Goal: Information Seeking & Learning: Learn about a topic

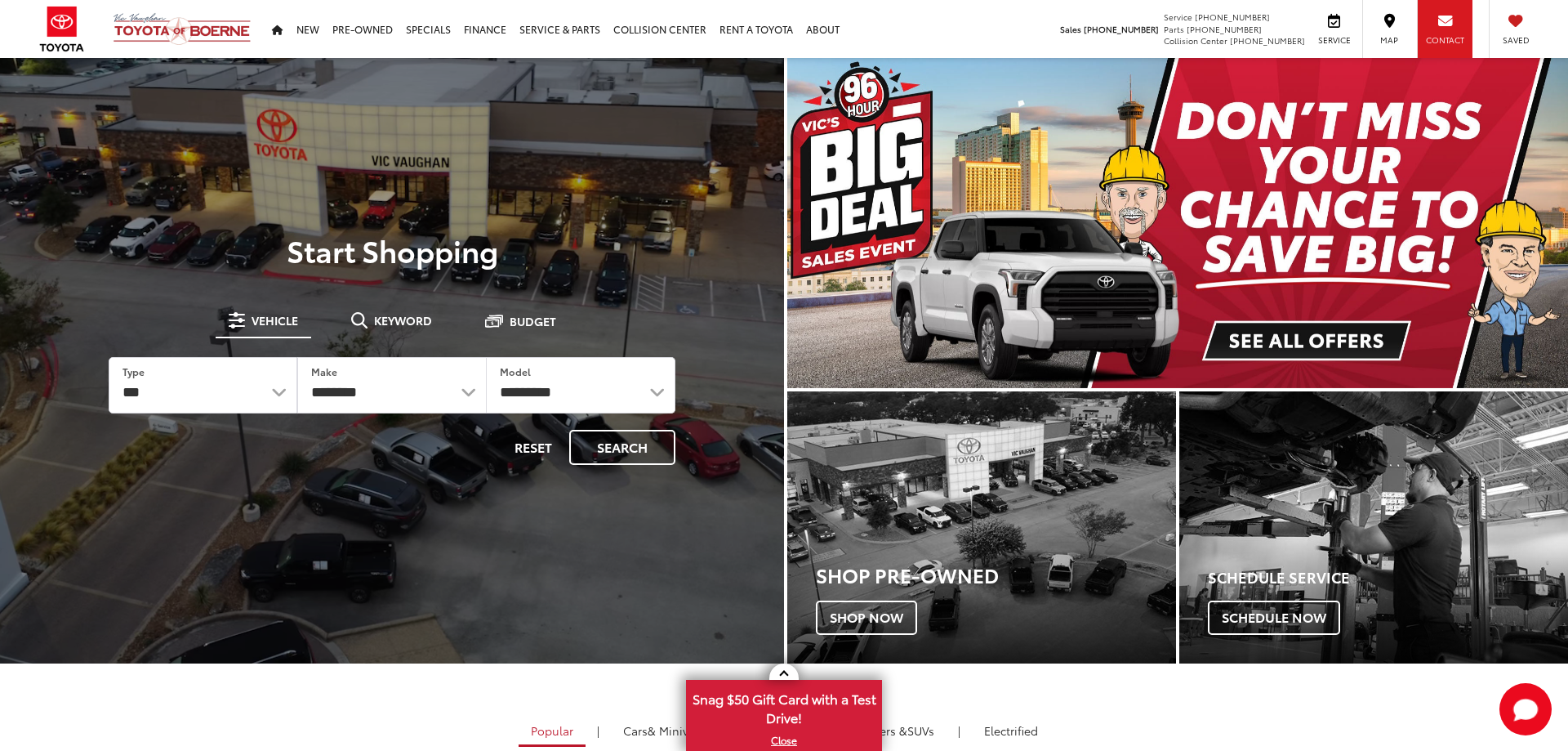
click at [1443, 31] on div "Contact" at bounding box center [1445, 29] width 55 height 58
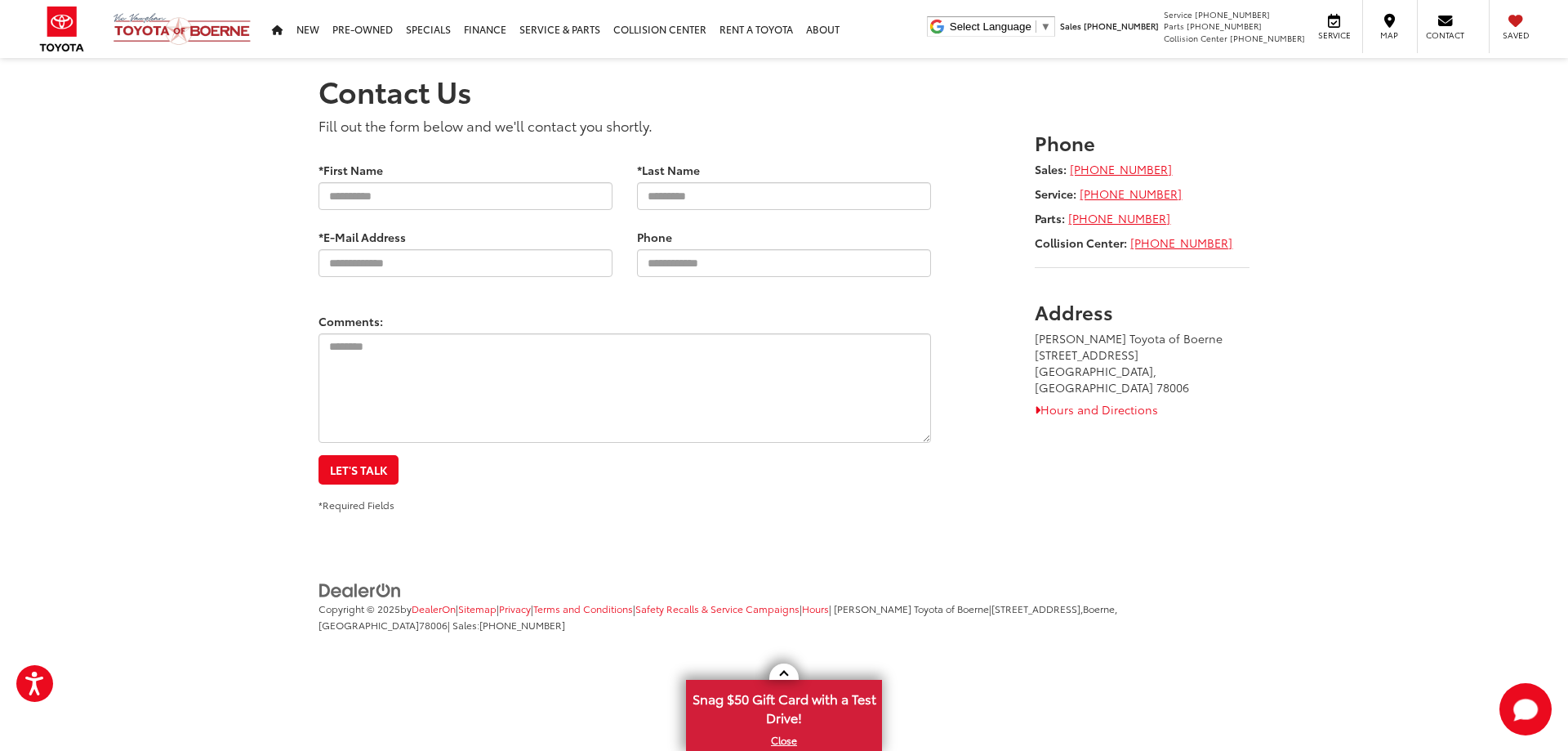
click at [144, 28] on img at bounding box center [181, 29] width 139 height 34
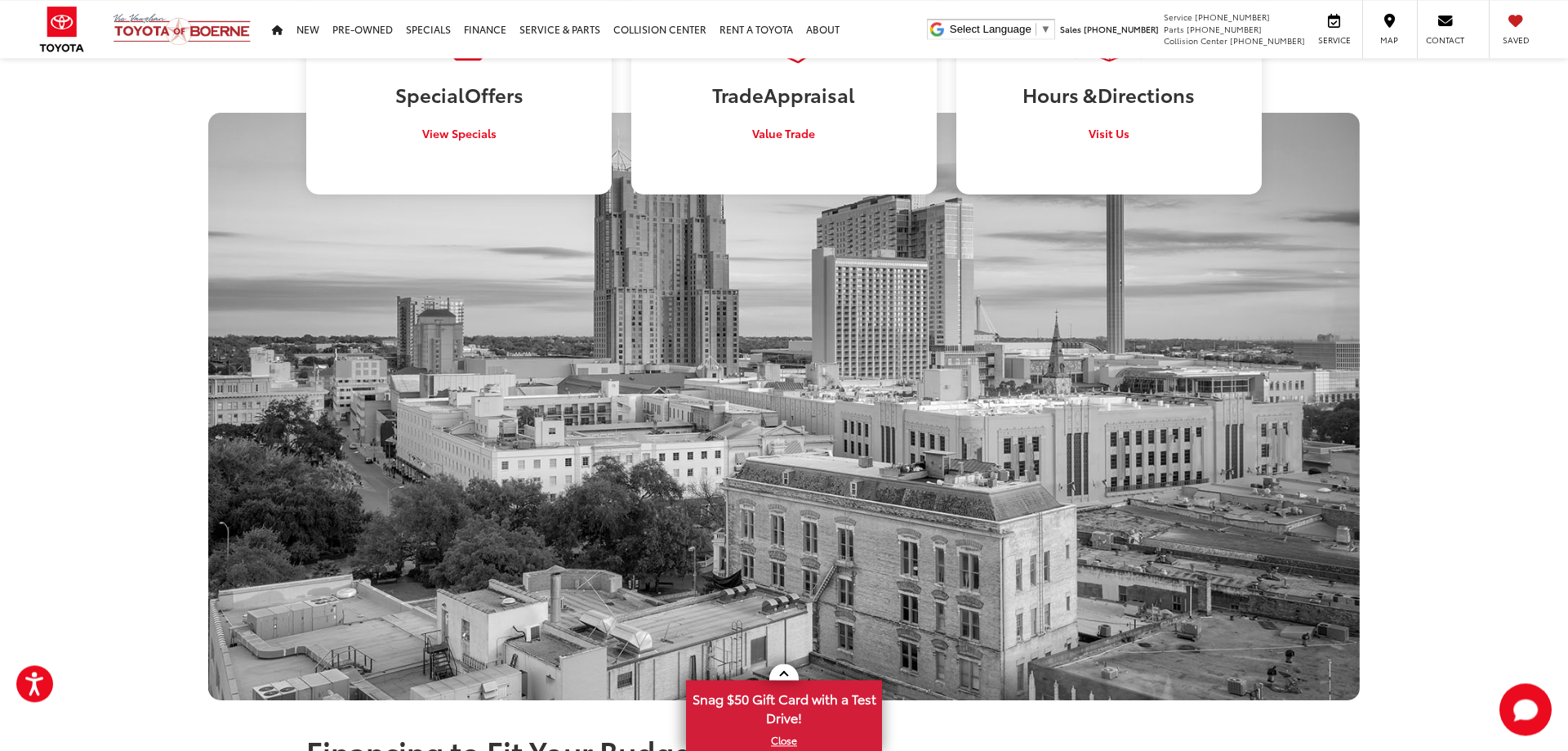
scroll to position [1083, 0]
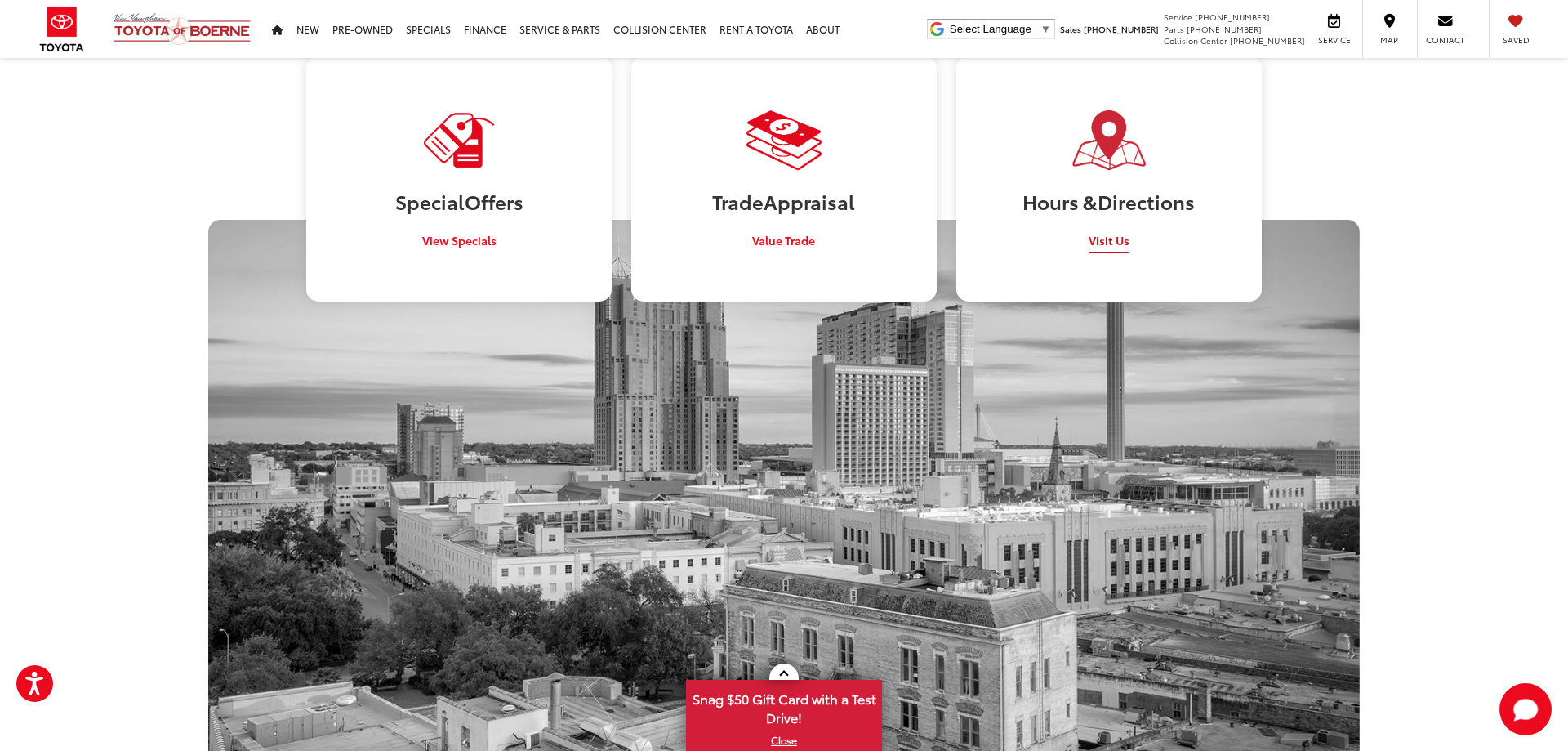
click at [1102, 232] on span "Visit Us" at bounding box center [1109, 240] width 41 height 16
click at [444, 232] on span "View Specials" at bounding box center [459, 240] width 74 height 16
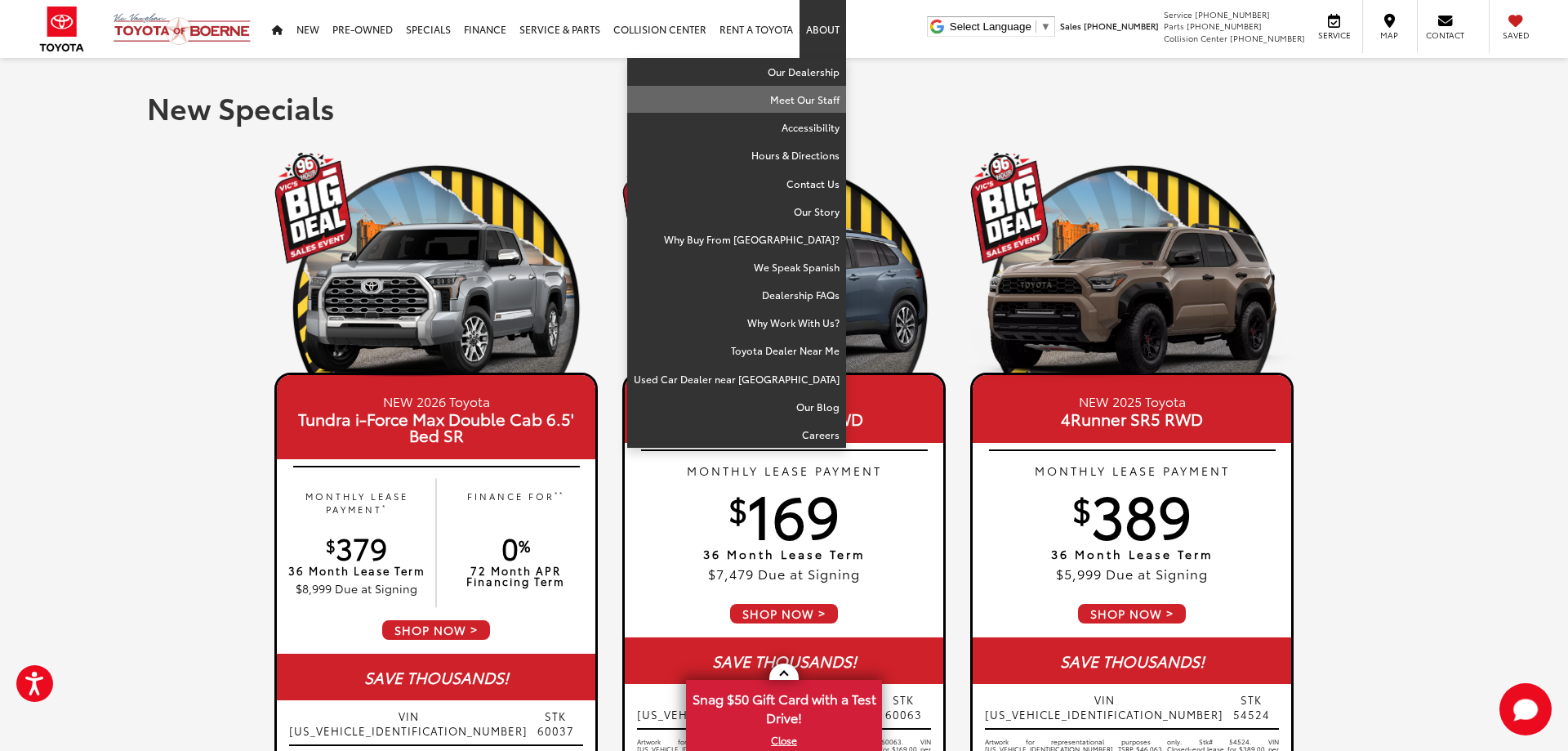
click at [814, 96] on link "Meet Our Staff" at bounding box center [737, 100] width 219 height 28
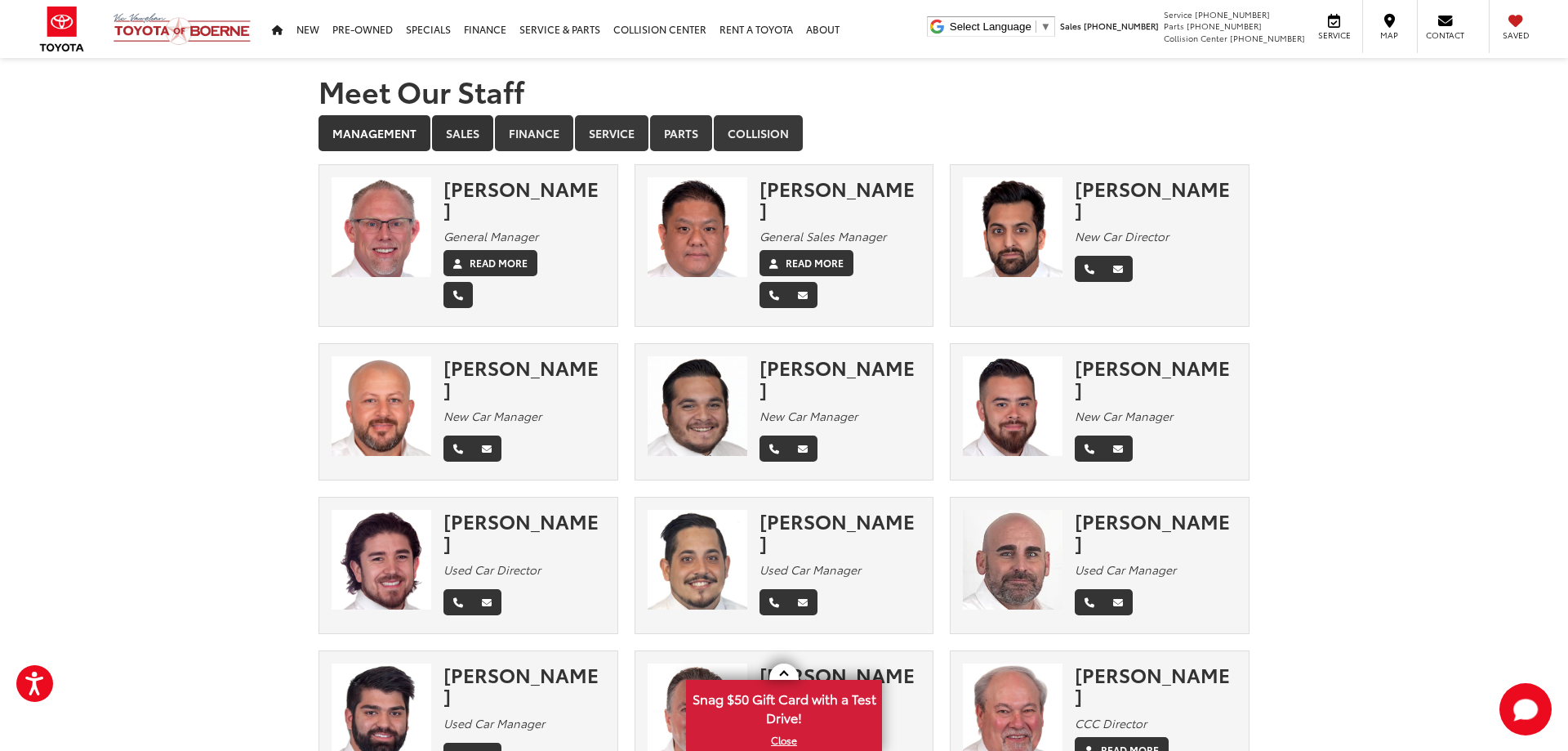
click at [460, 127] on link "Sales" at bounding box center [463, 133] width 62 height 36
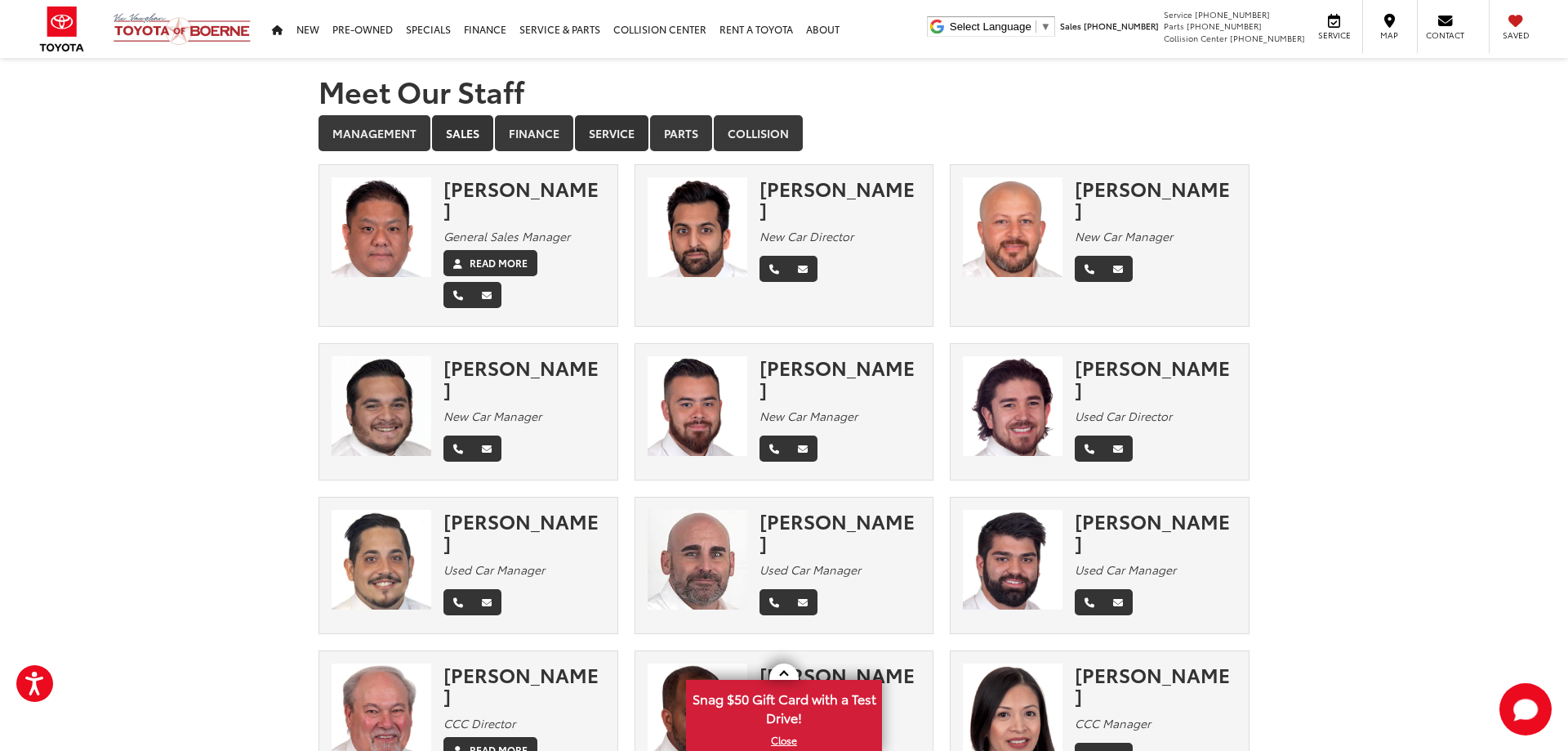
click at [594, 140] on link "Service" at bounding box center [611, 133] width 73 height 36
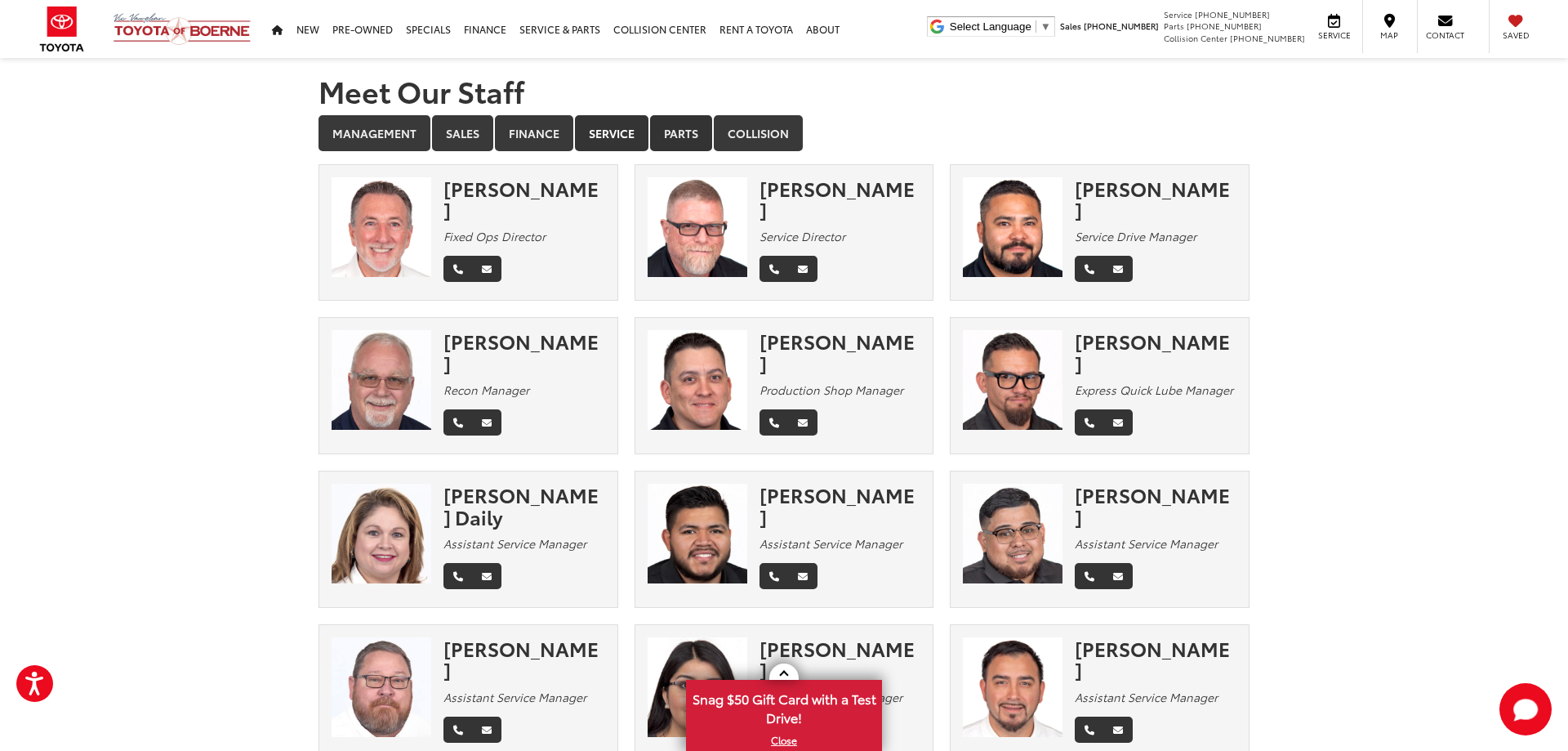
click at [671, 137] on link "Parts" at bounding box center [681, 133] width 63 height 36
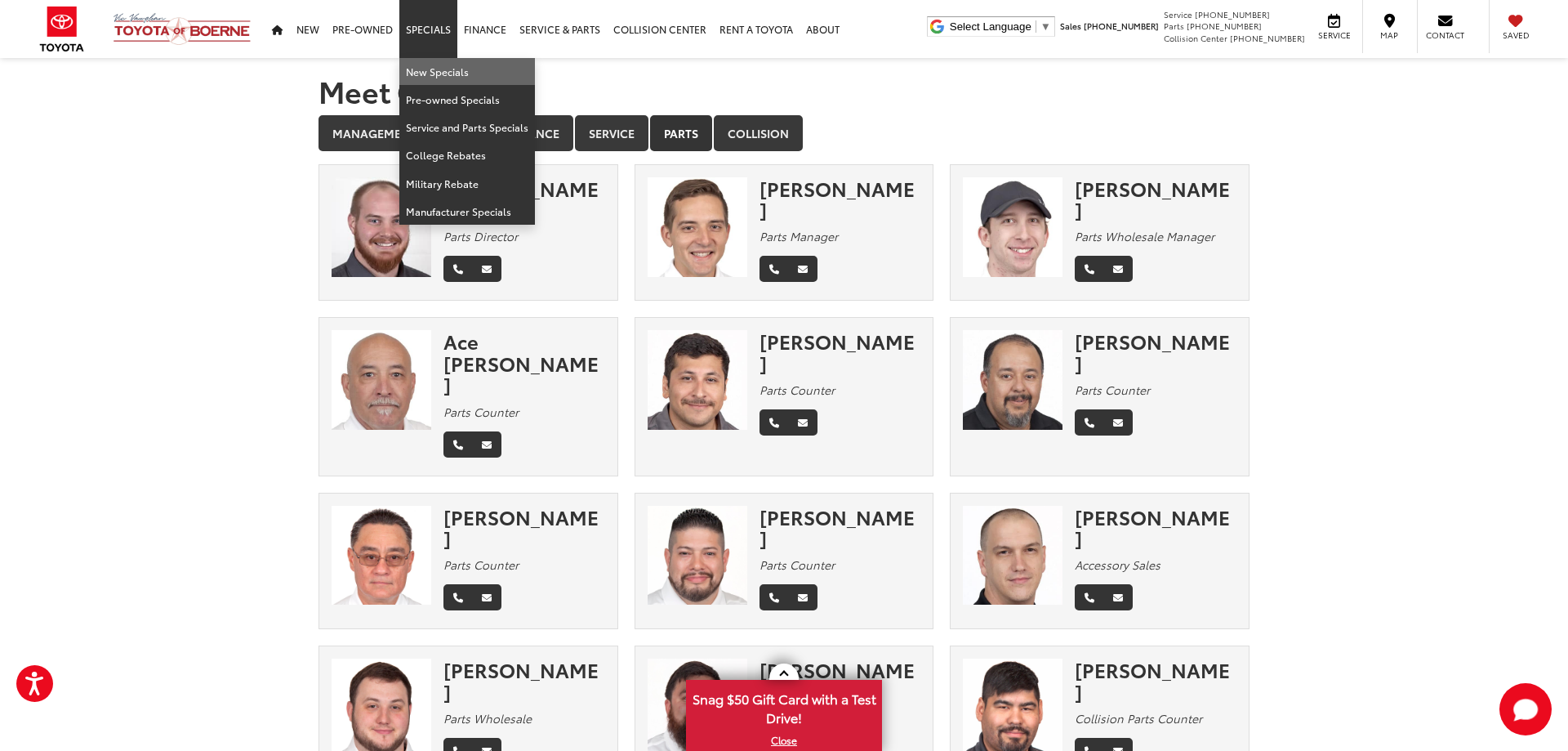
click at [428, 72] on link "New Specials" at bounding box center [467, 72] width 136 height 28
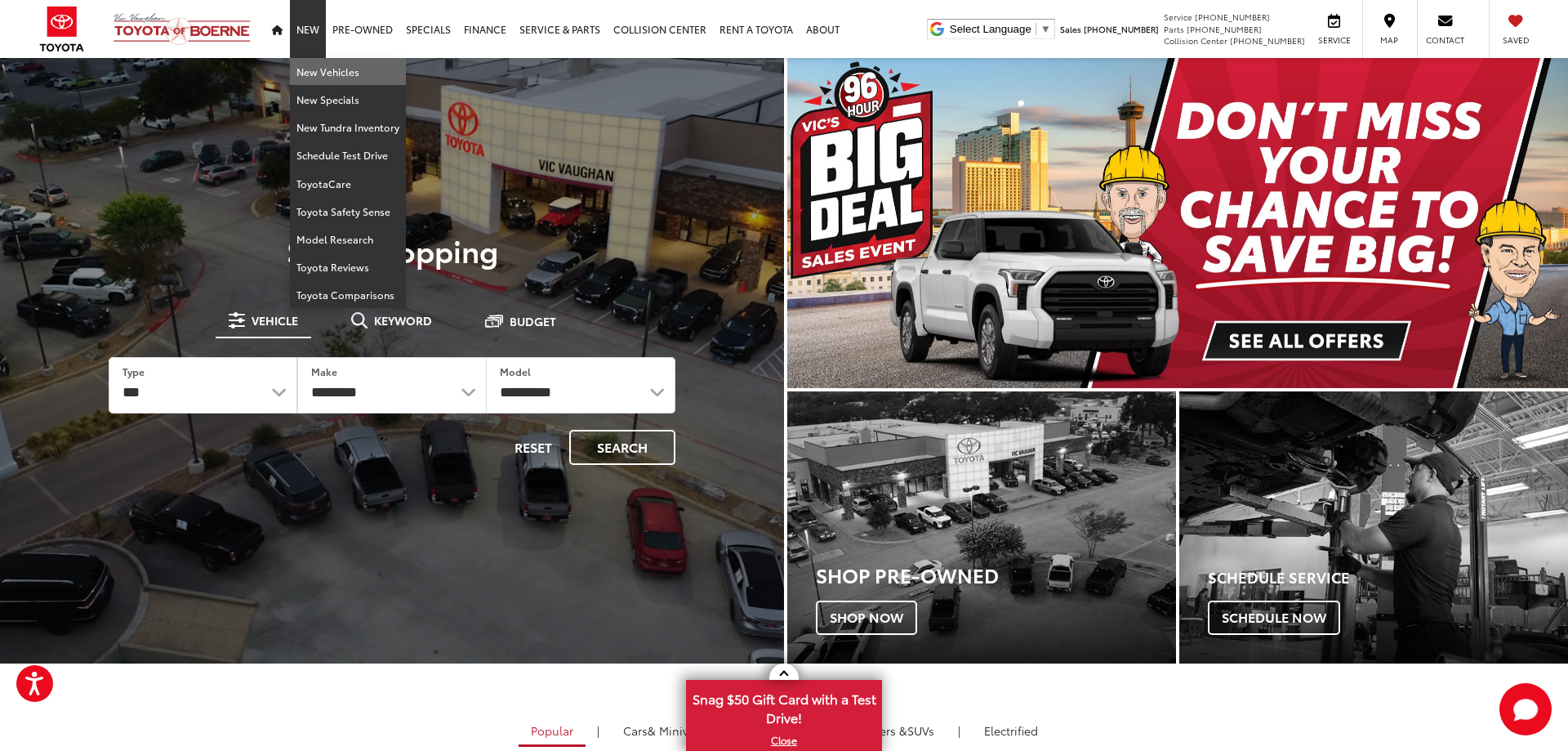
click at [312, 71] on link "New Vehicles" at bounding box center [348, 72] width 116 height 28
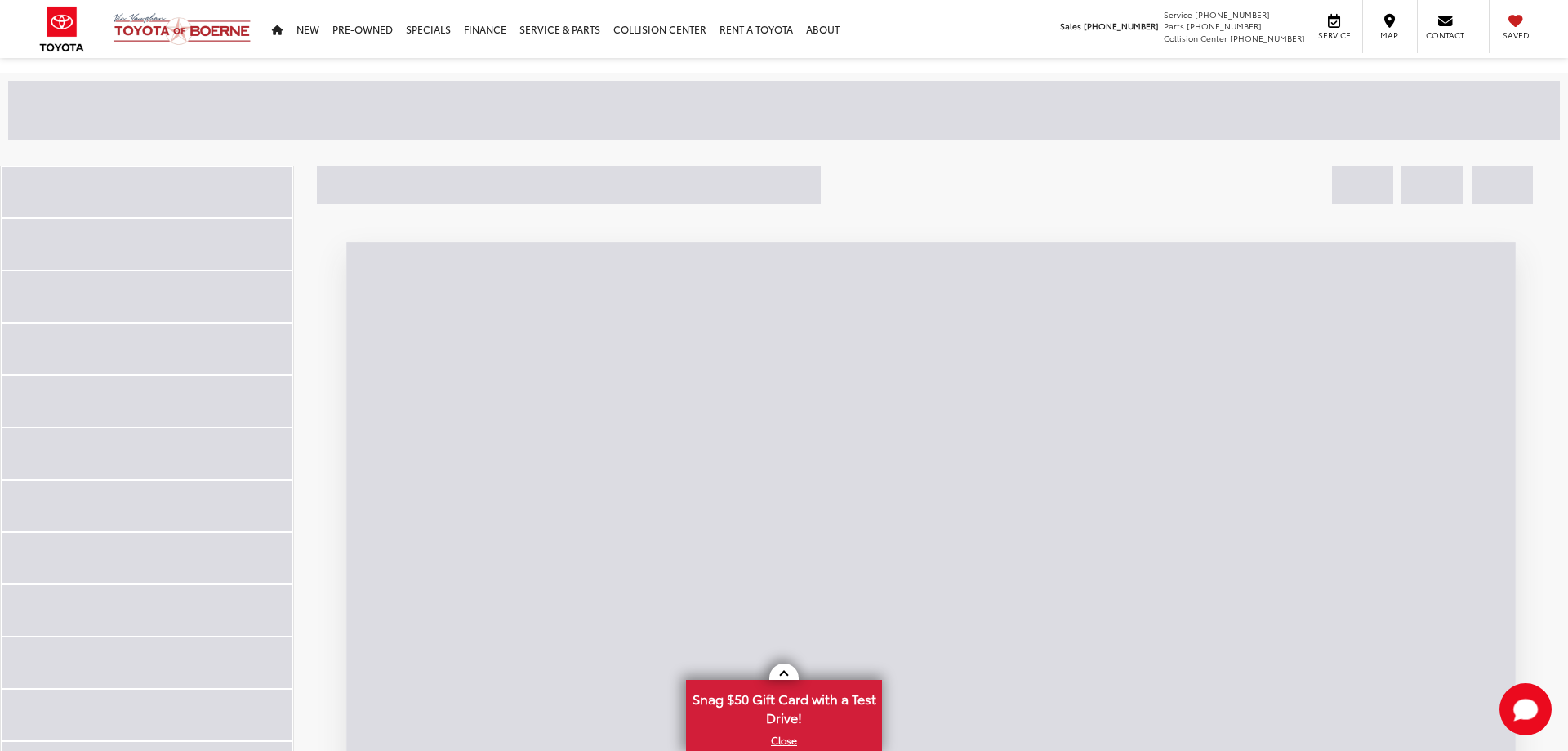
scroll to position [167, 0]
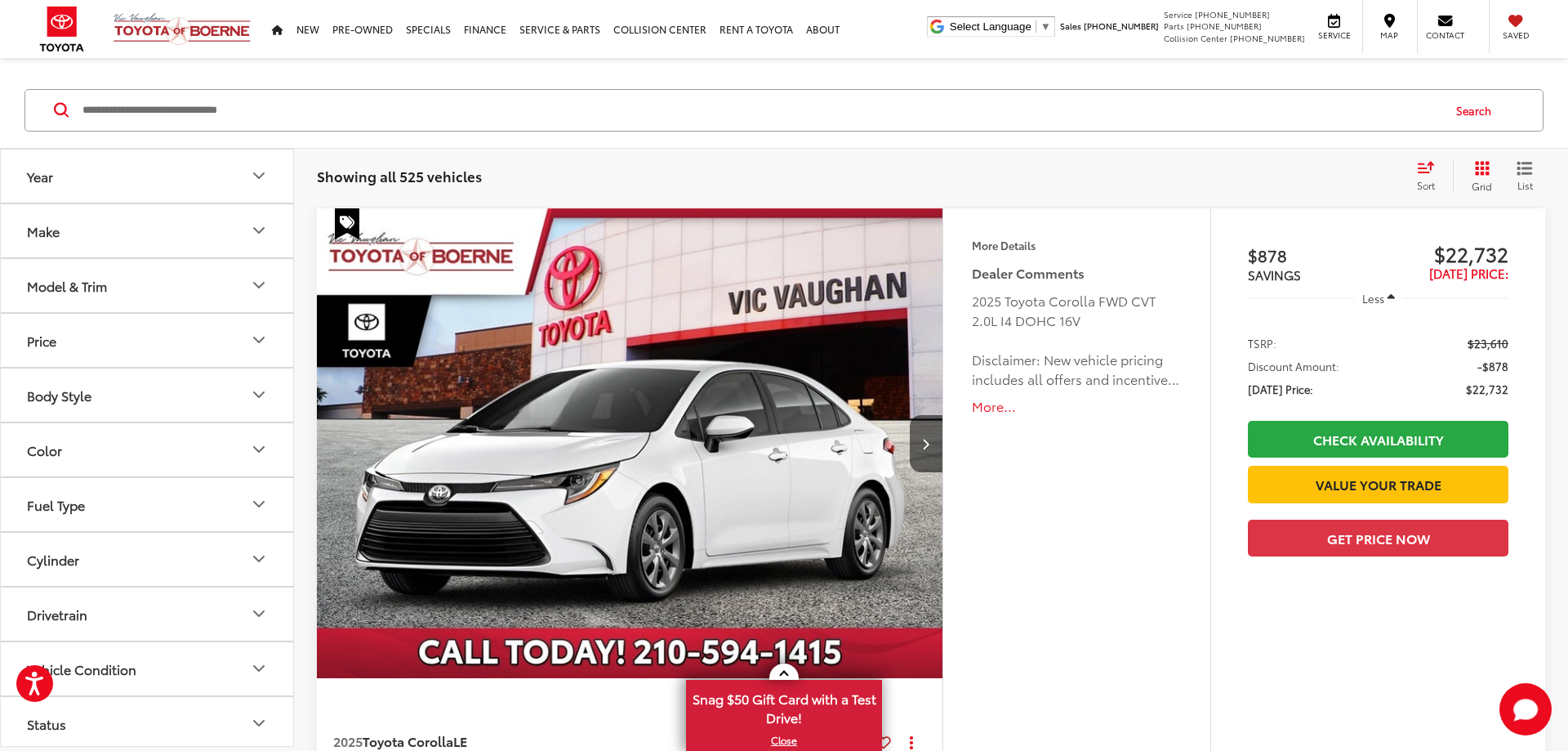
click at [259, 286] on icon "Model & Trim" at bounding box center [259, 285] width 20 height 20
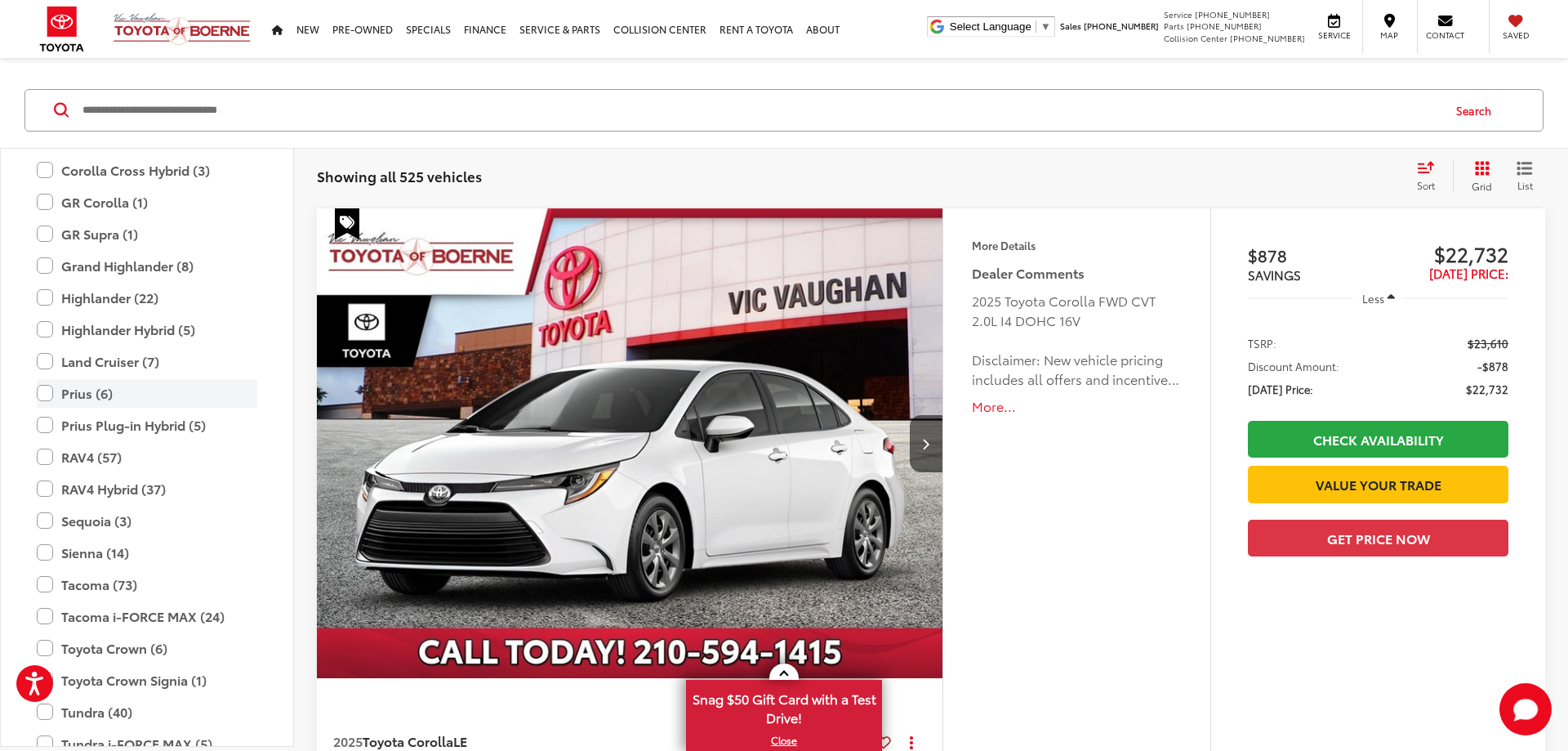
scroll to position [382, 0]
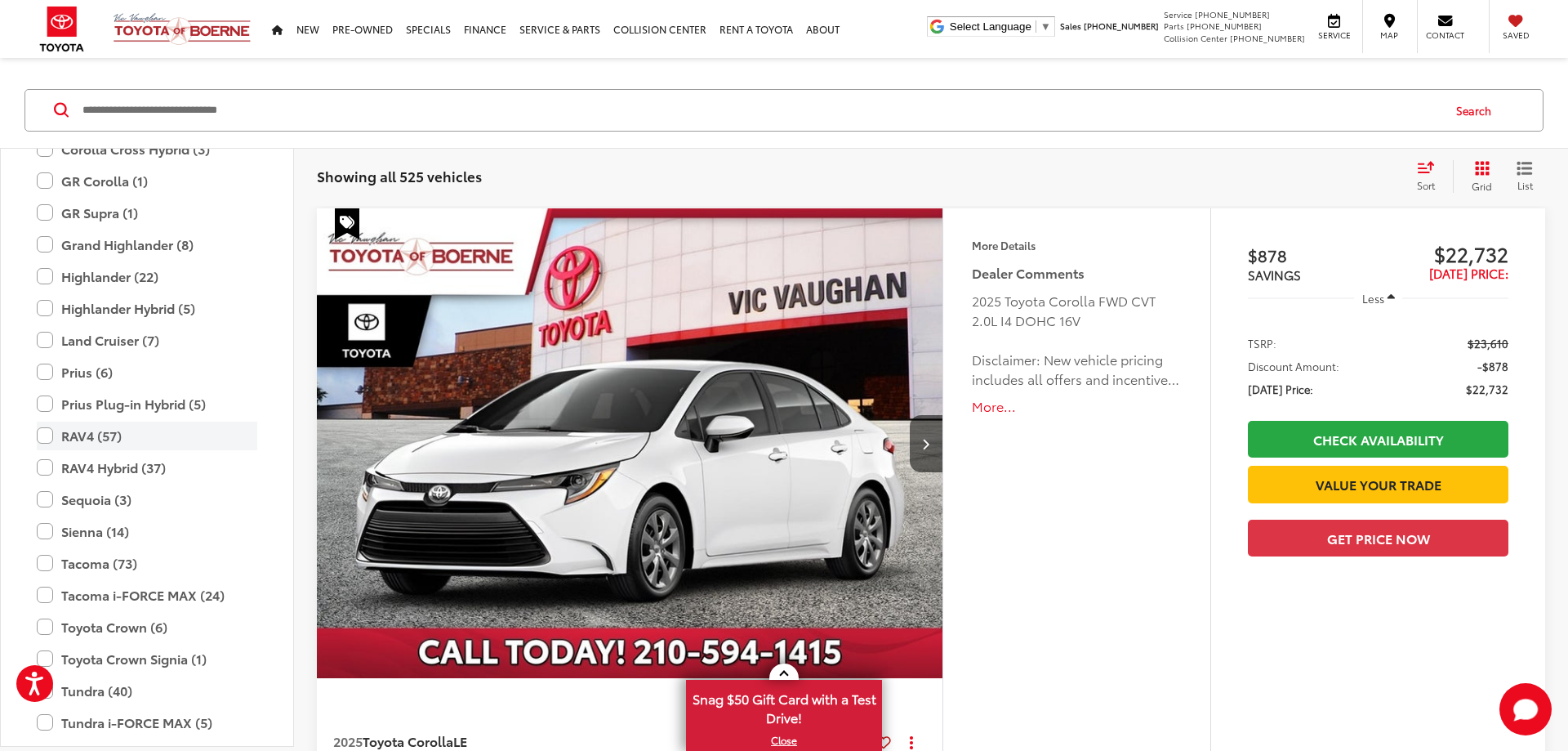
click at [43, 437] on label "RAV4 (57)" at bounding box center [147, 436] width 220 height 29
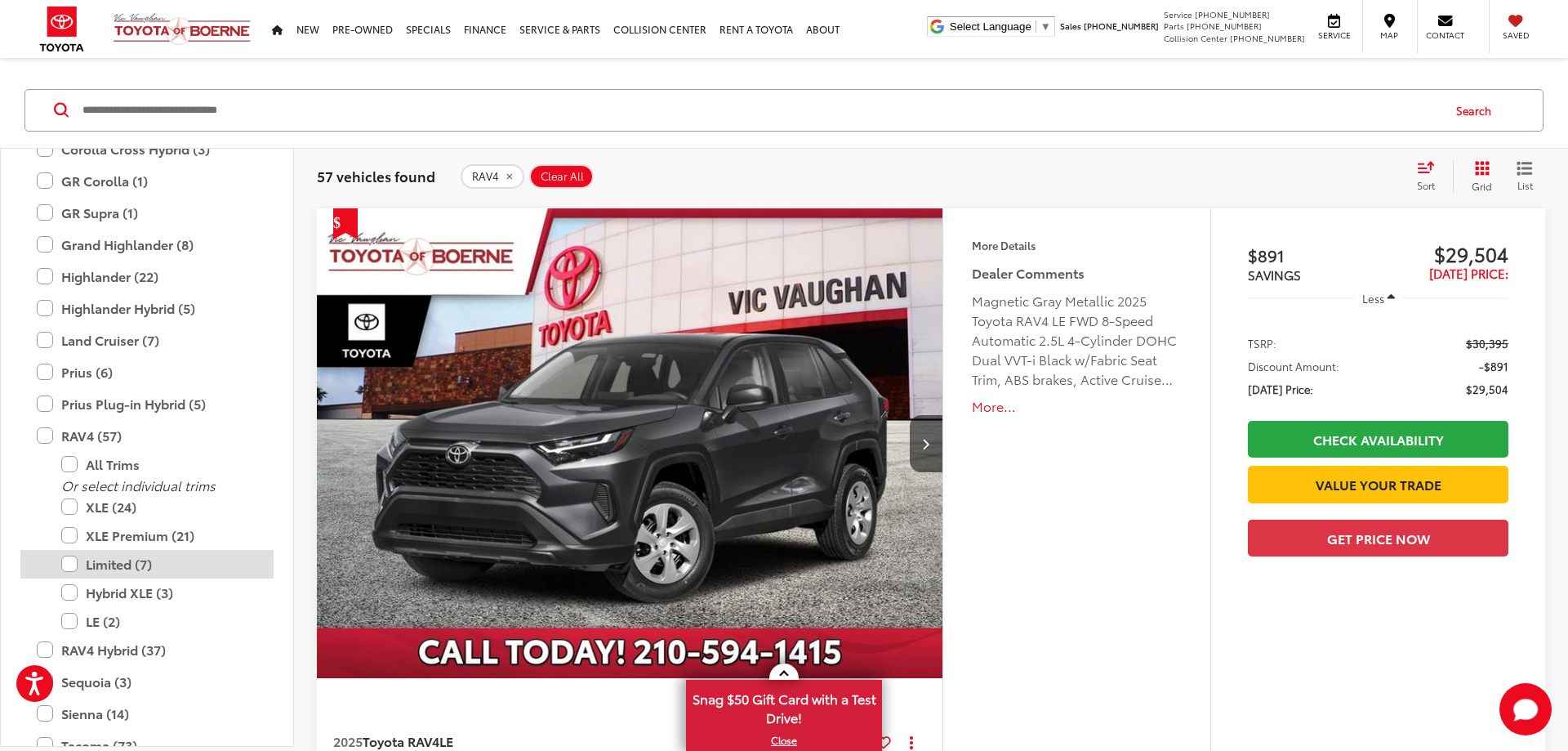
click at [68, 564] on label "Limited (7)" at bounding box center [159, 564] width 196 height 29
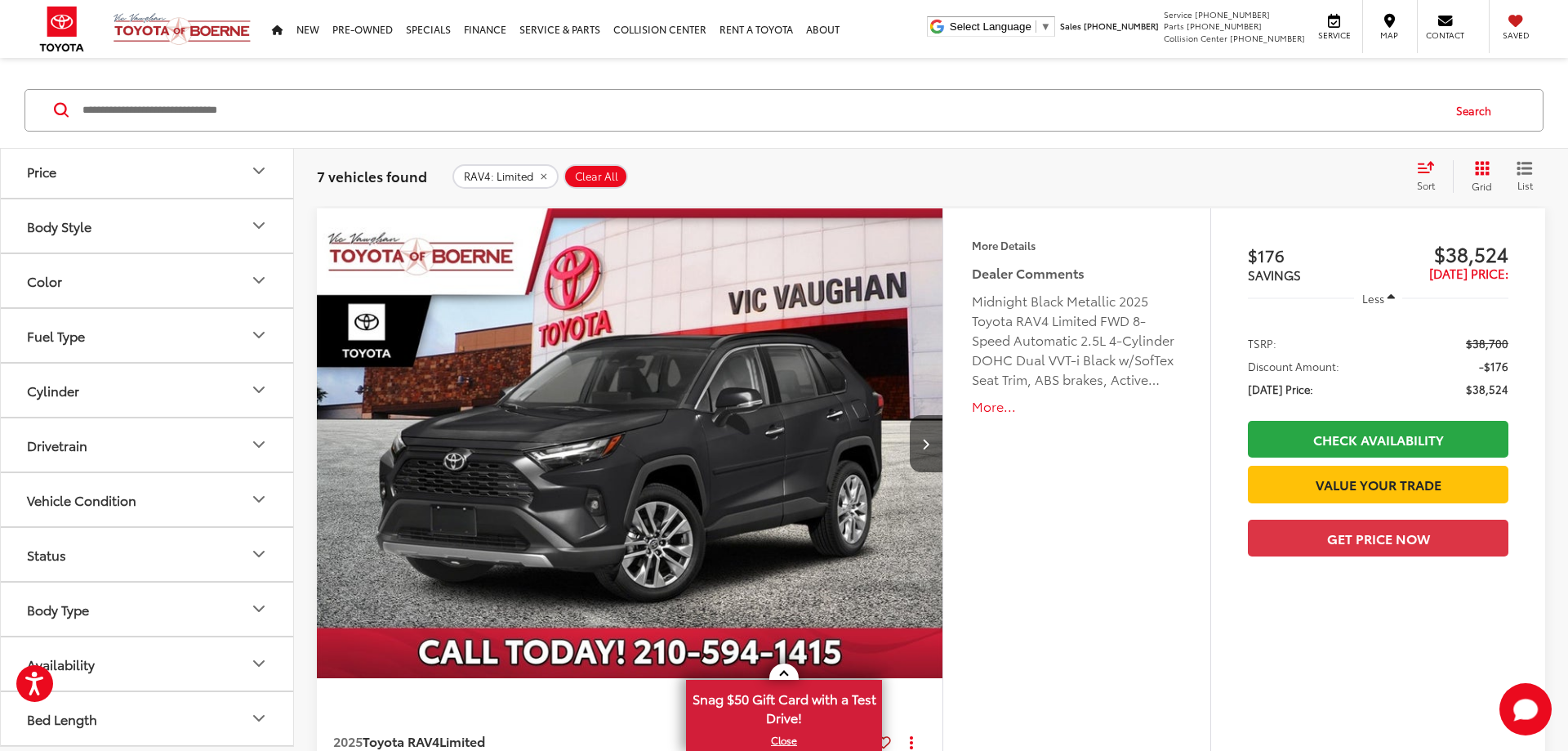
scroll to position [798, 0]
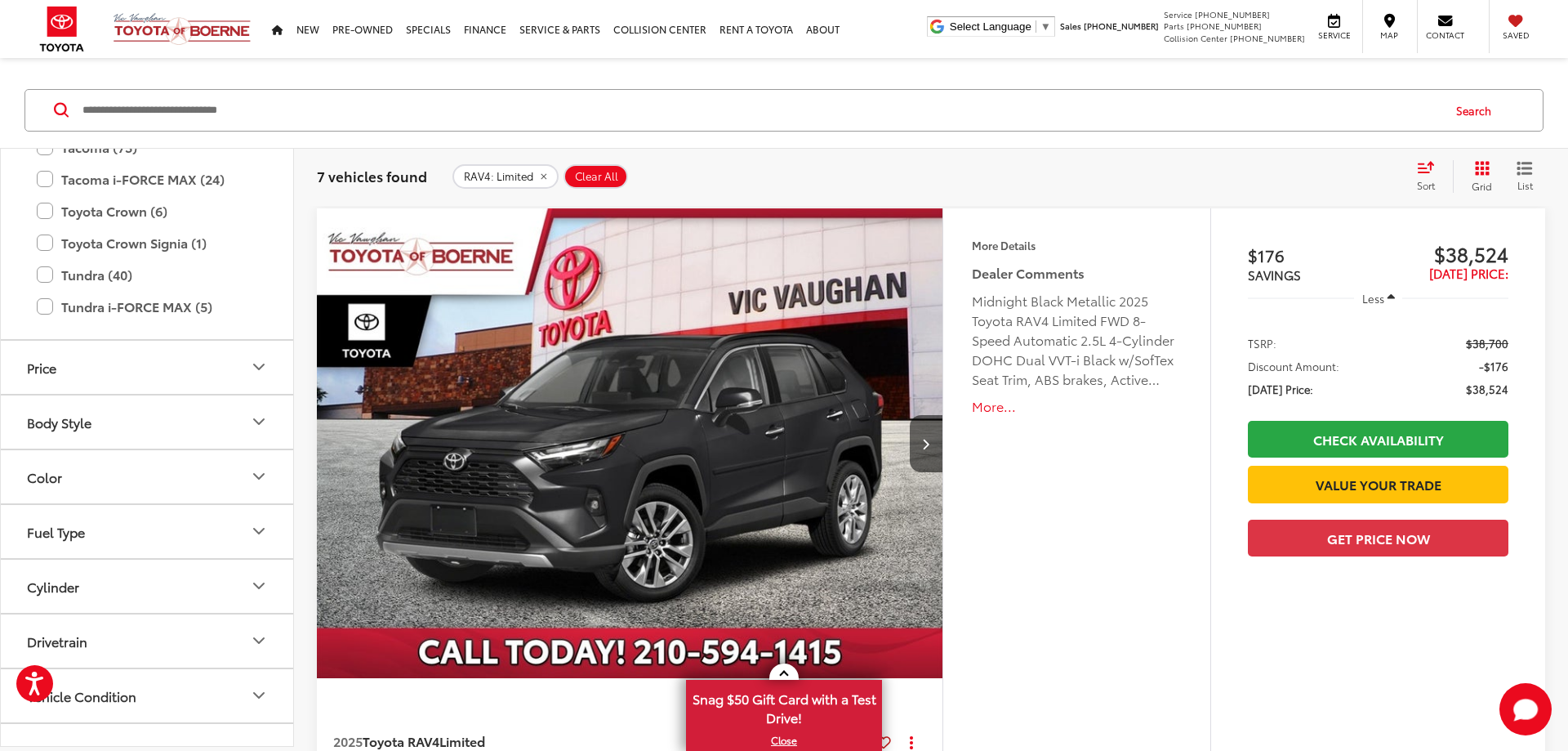
click at [259, 474] on icon "Color" at bounding box center [259, 477] width 20 height 20
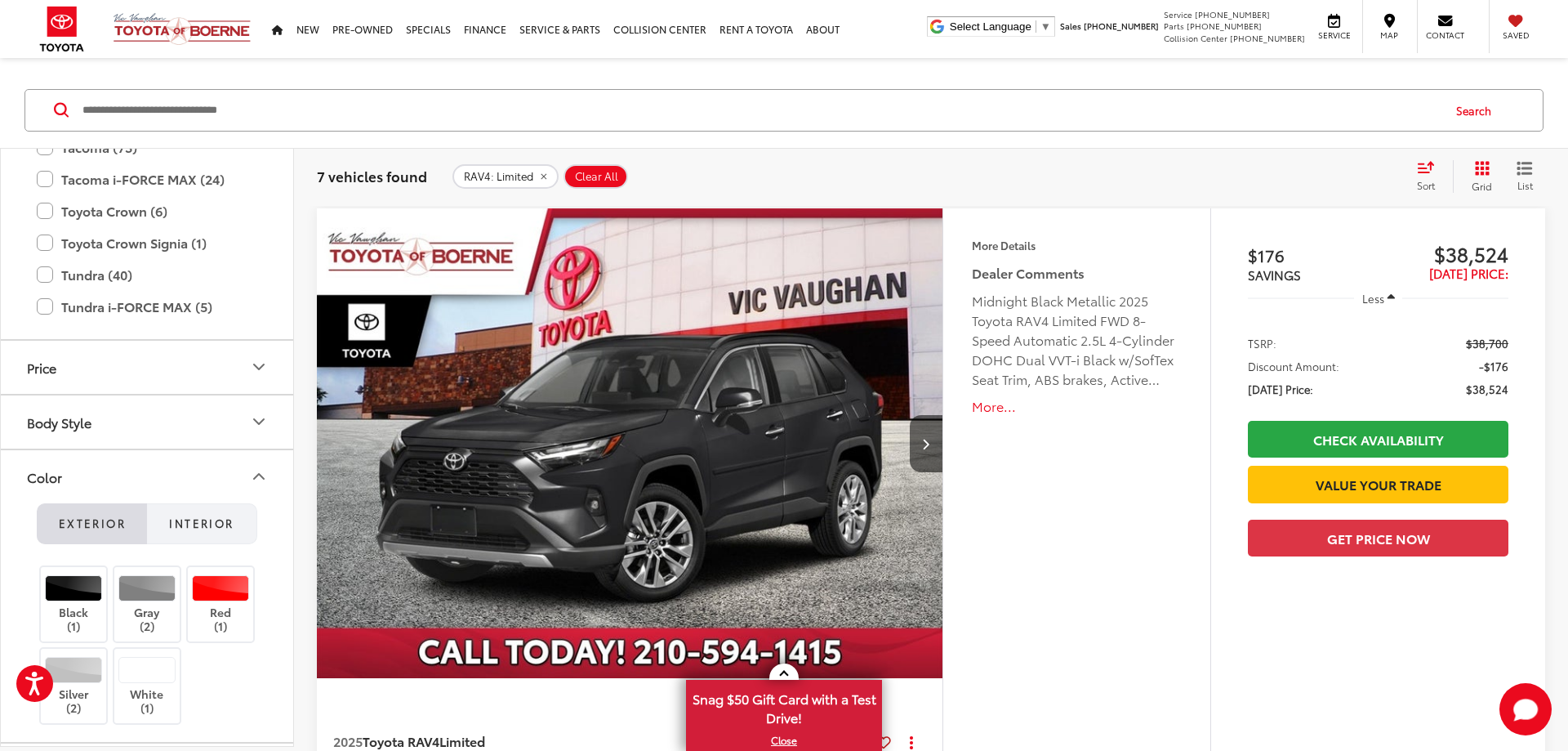
click at [204, 540] on button "Interior" at bounding box center [202, 523] width 111 height 41
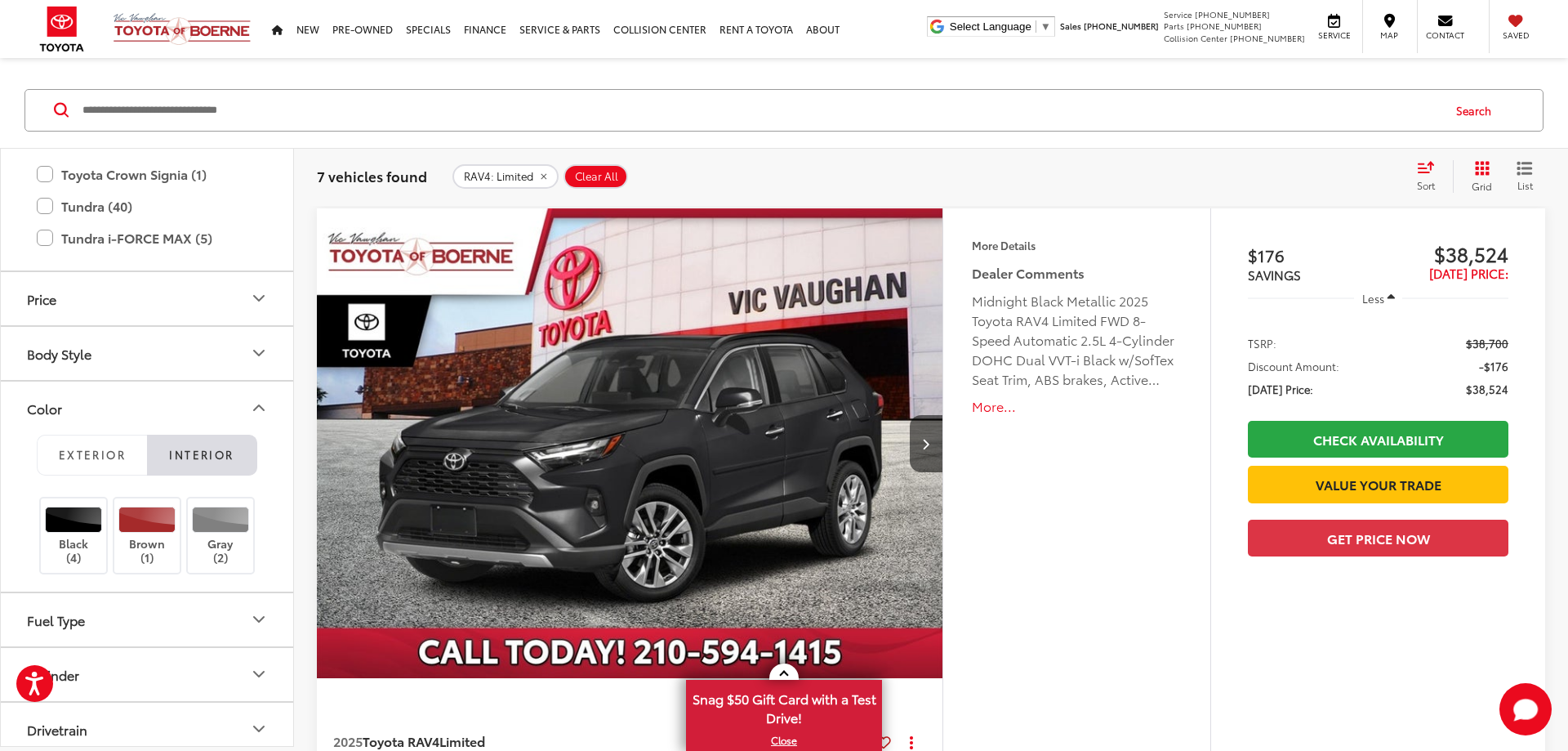
scroll to position [896, 0]
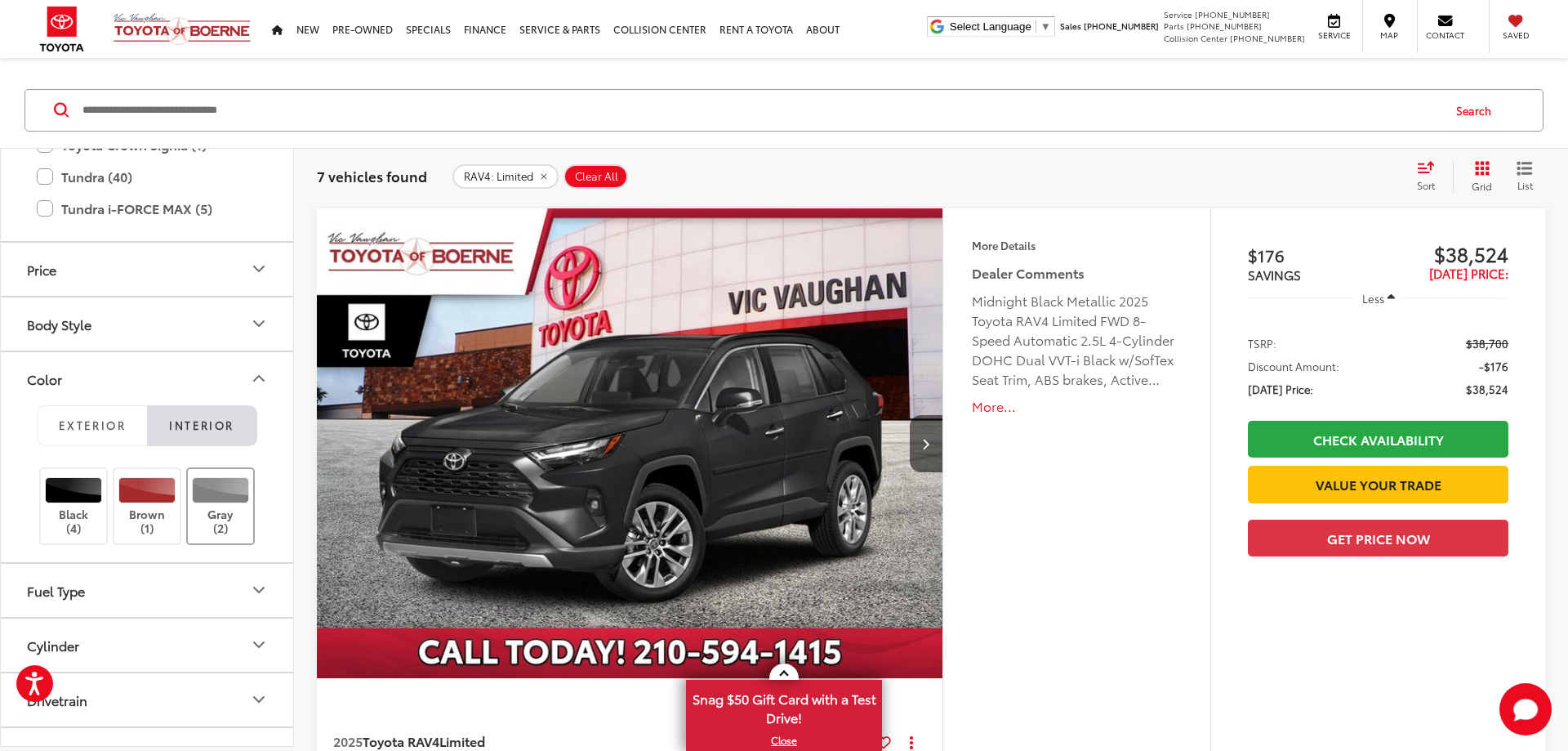
click at [218, 494] on div at bounding box center [221, 490] width 58 height 26
click at [146, 500] on div at bounding box center [148, 490] width 58 height 26
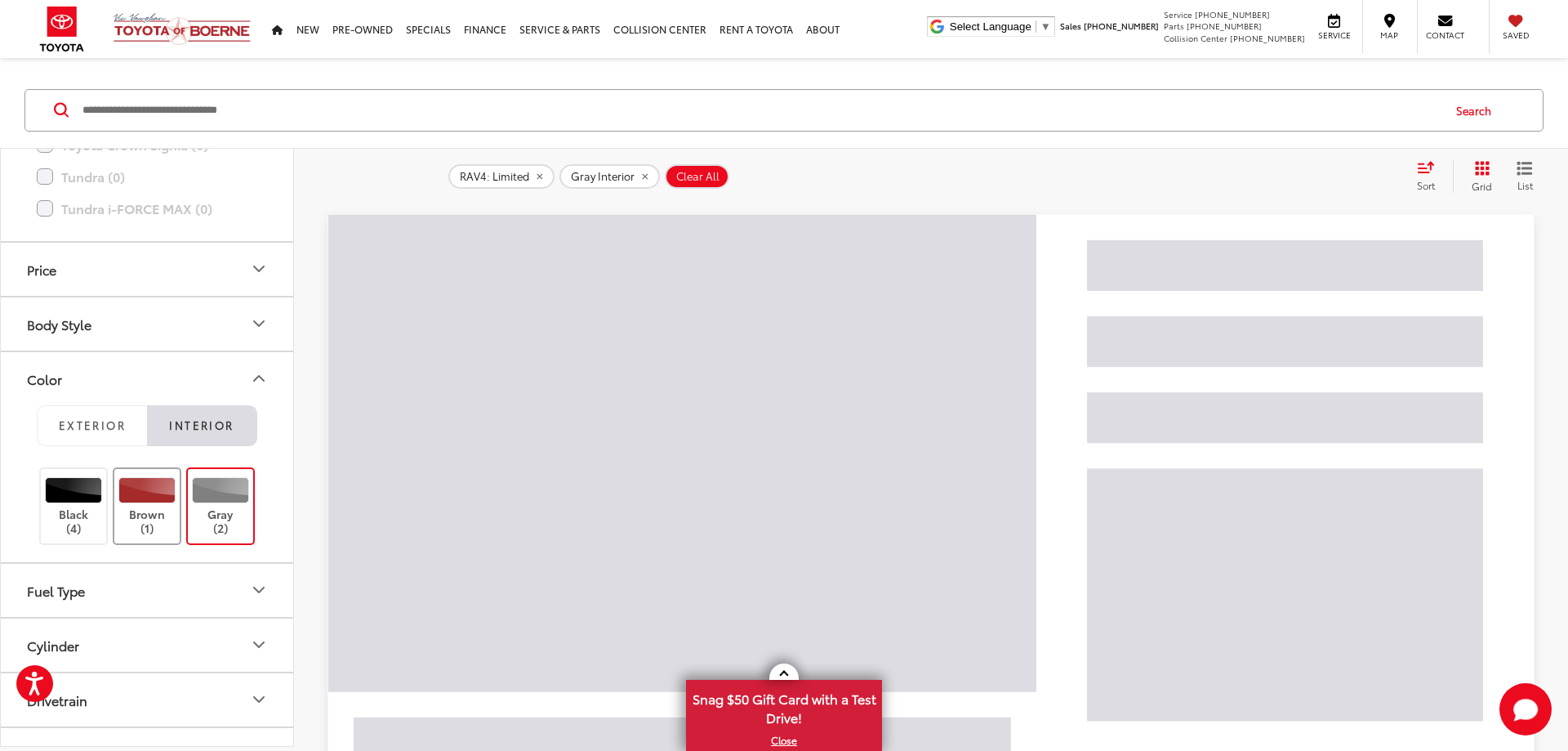
scroll to position [896, 0]
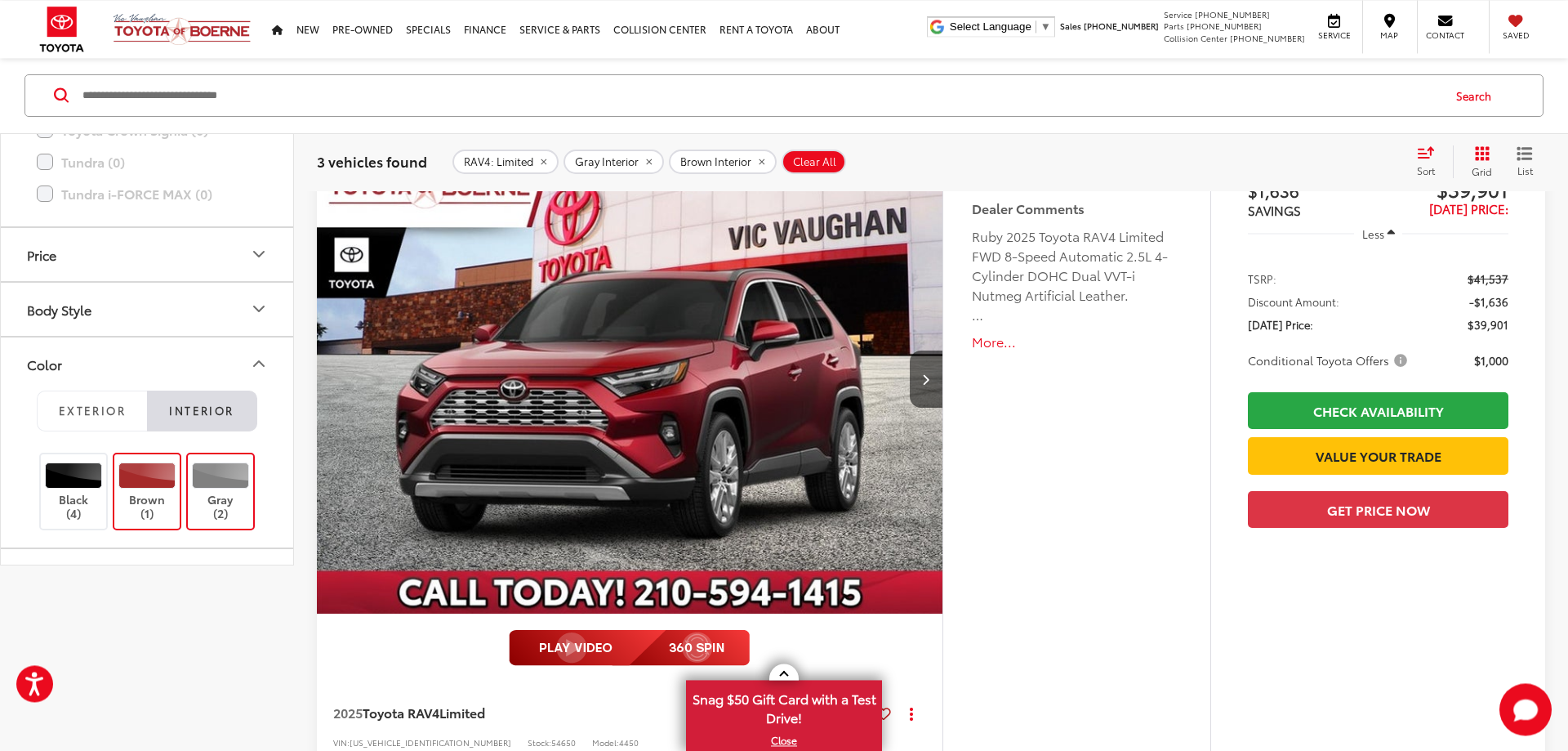
scroll to position [250, 0]
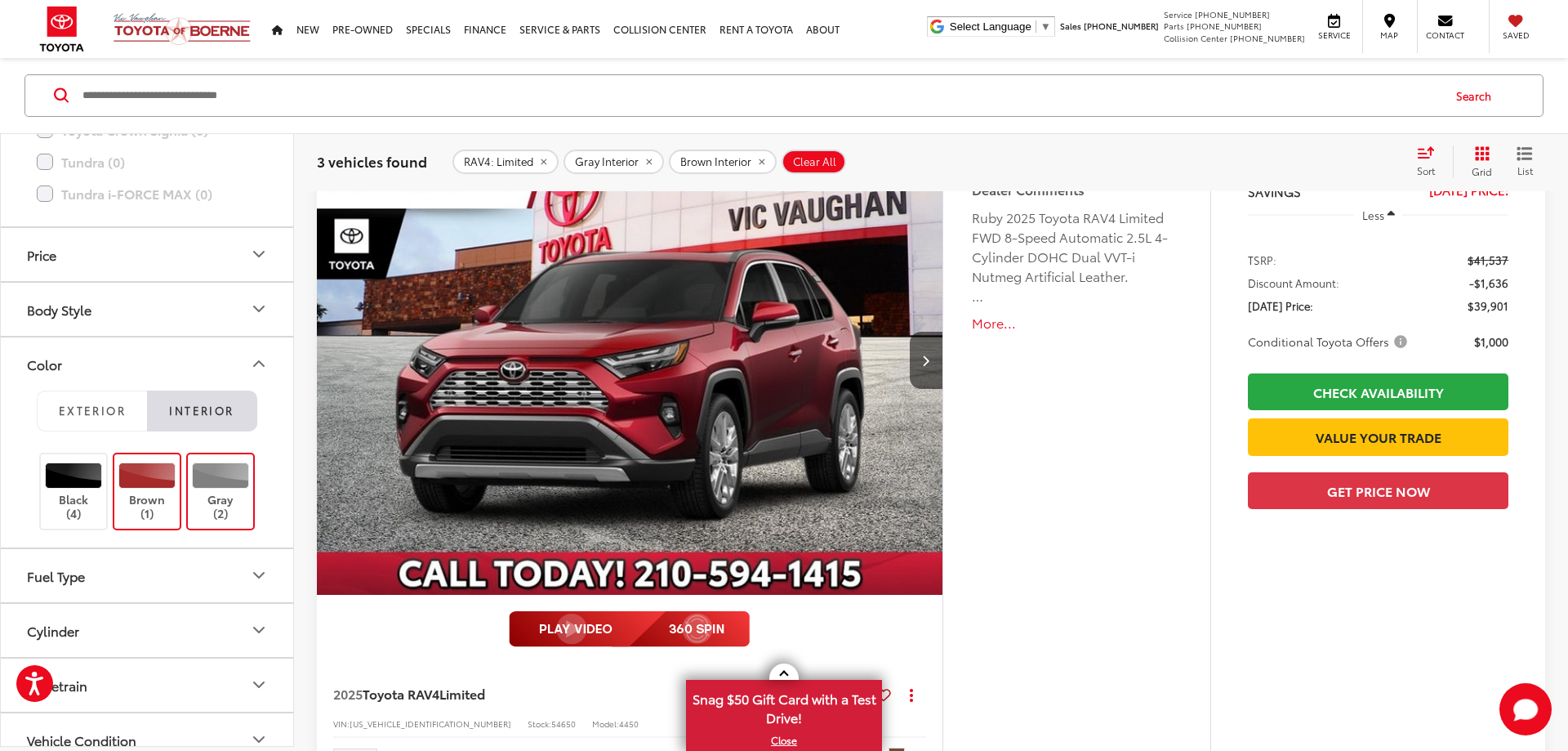
click at [685, 450] on img "2025 Toyota RAV4 Limited 0" at bounding box center [630, 361] width 628 height 471
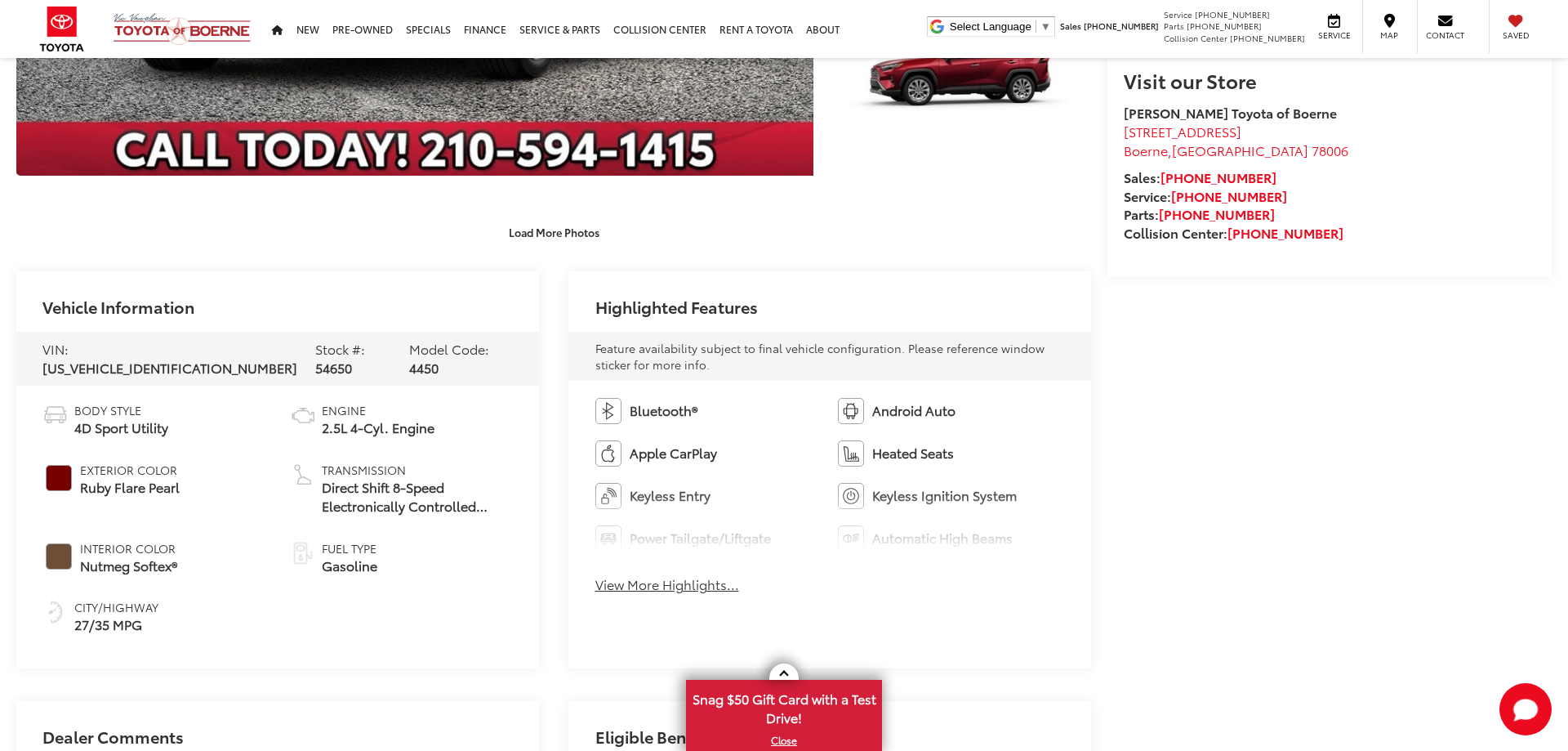
scroll to position [616, 0]
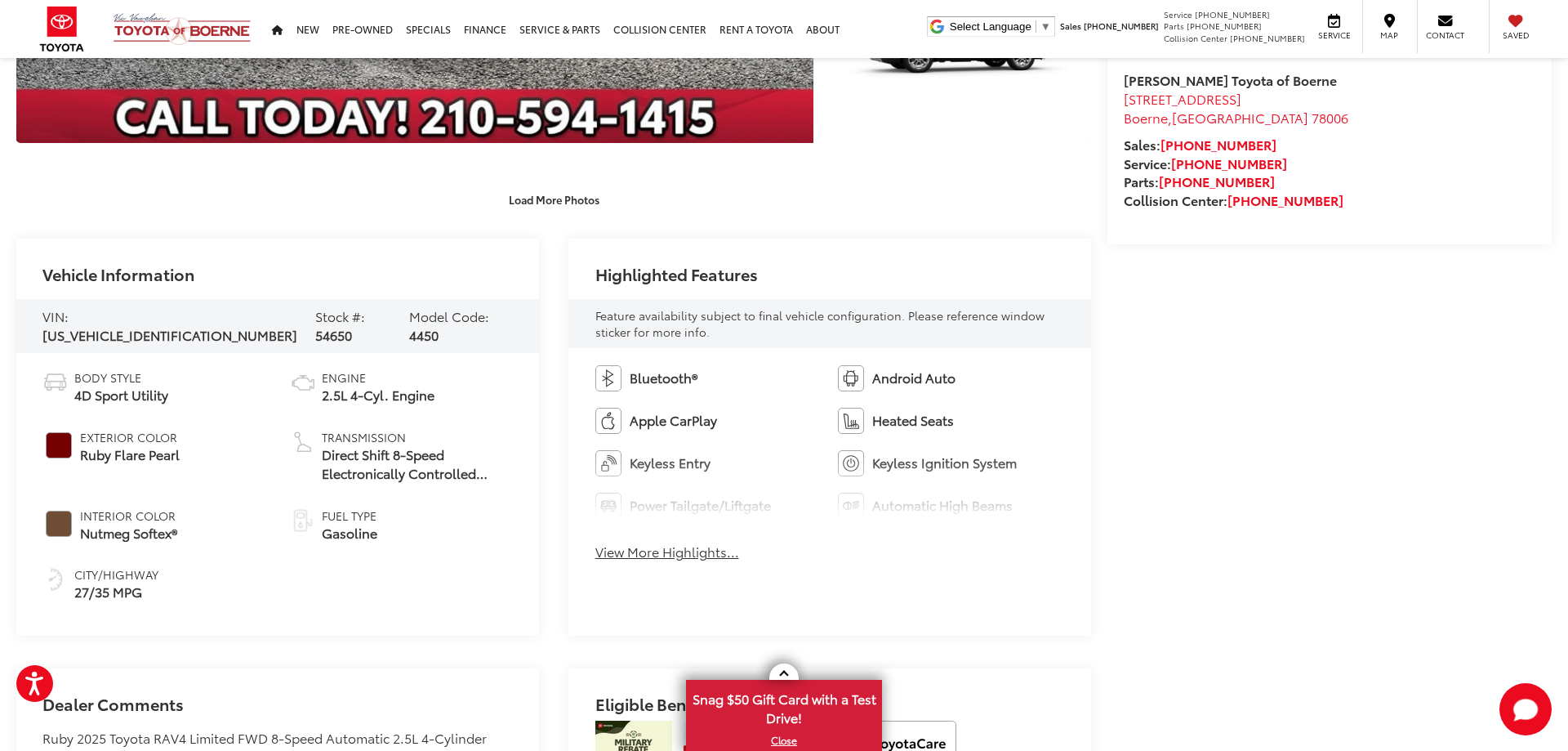
click at [639, 555] on button "View More Highlights..." at bounding box center [667, 552] width 144 height 19
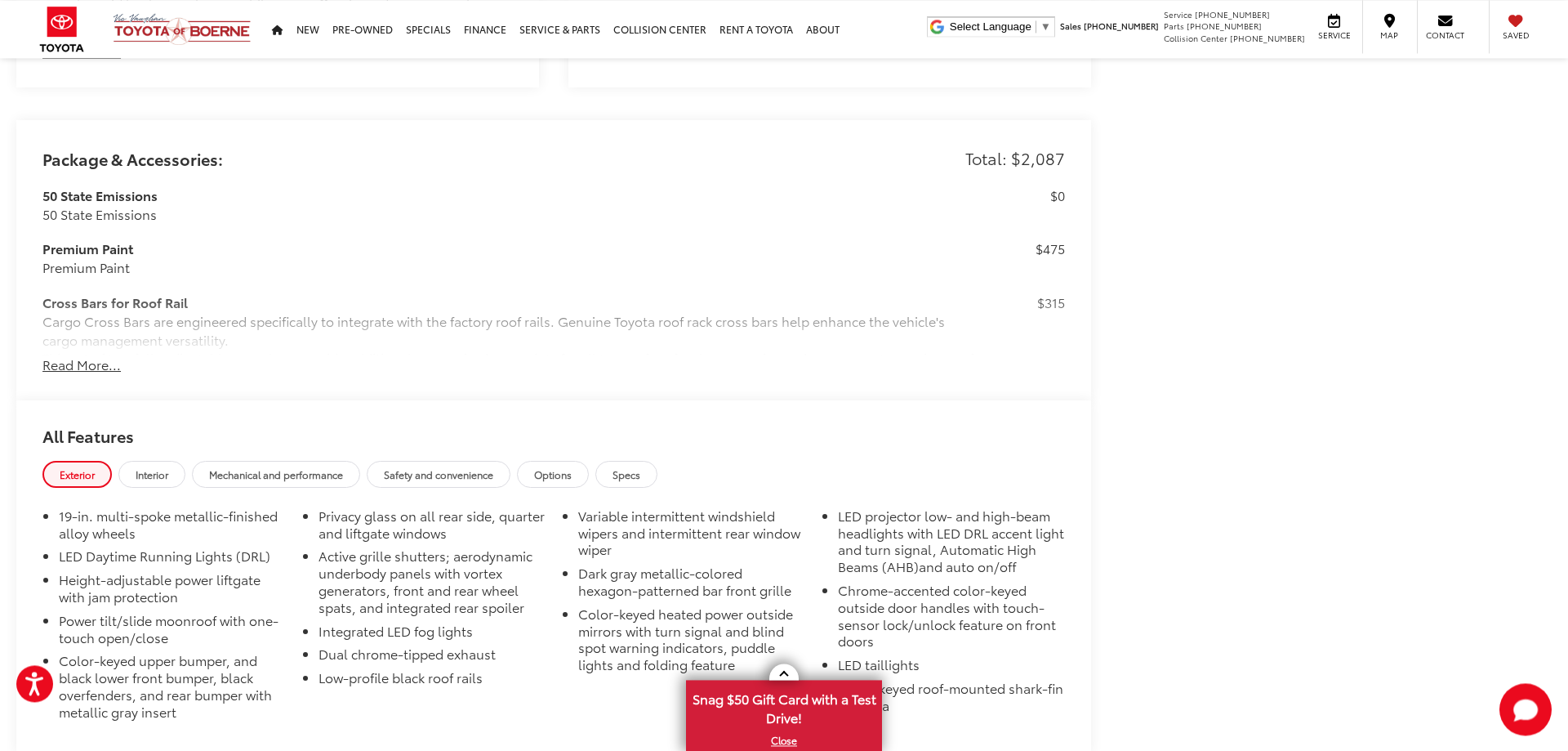
scroll to position [1699, 0]
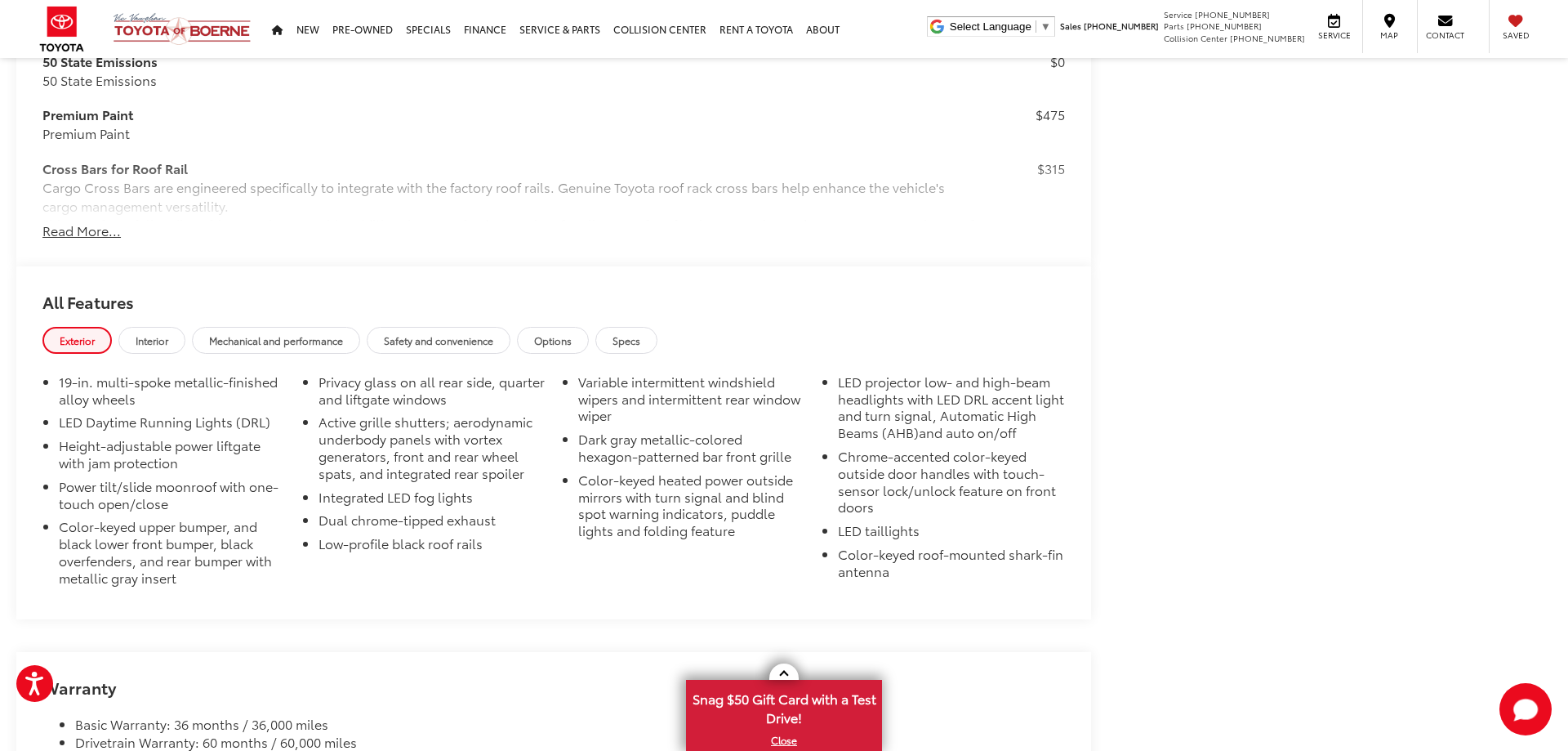
click at [59, 238] on button "Read More..." at bounding box center [82, 230] width 79 height 19
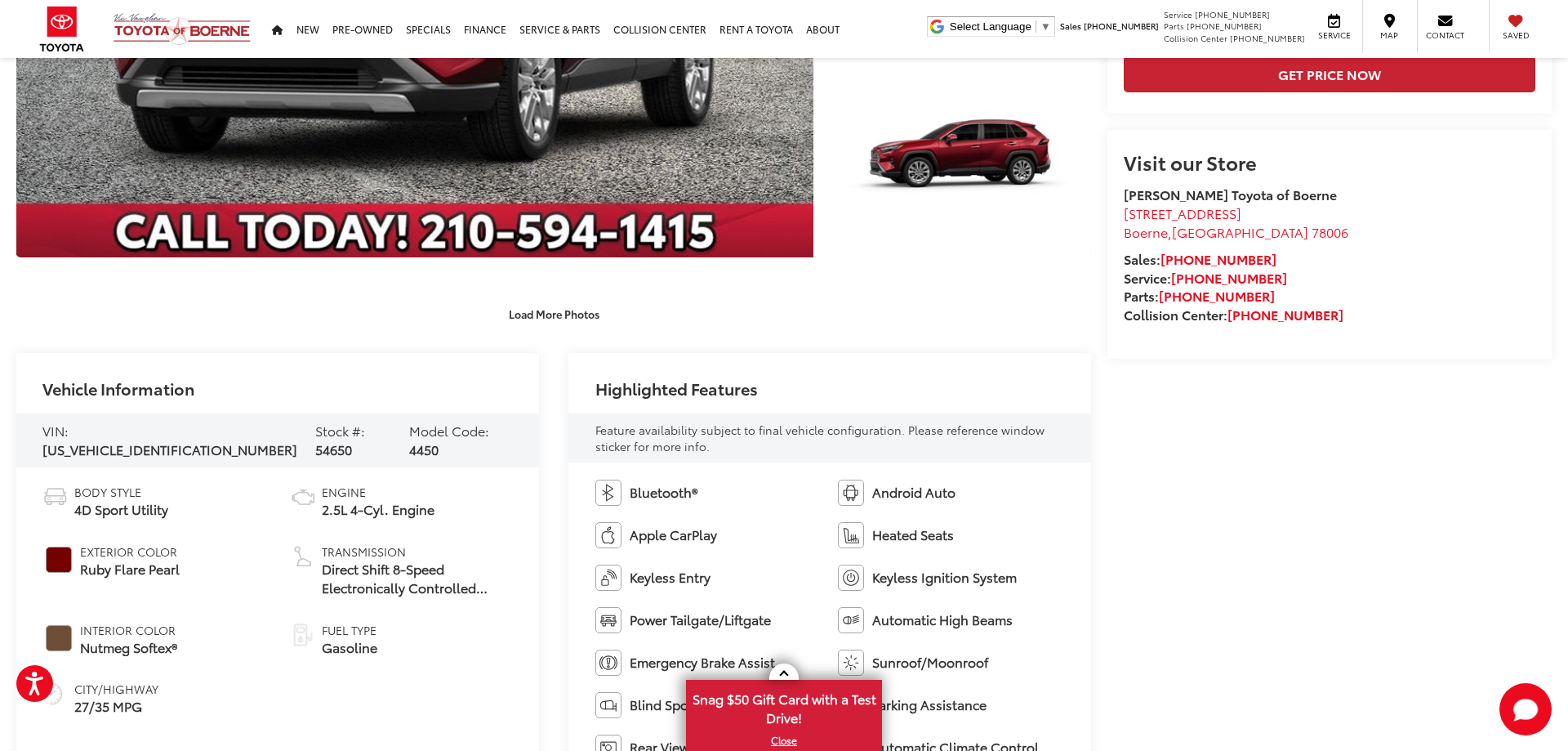
scroll to position [0, 0]
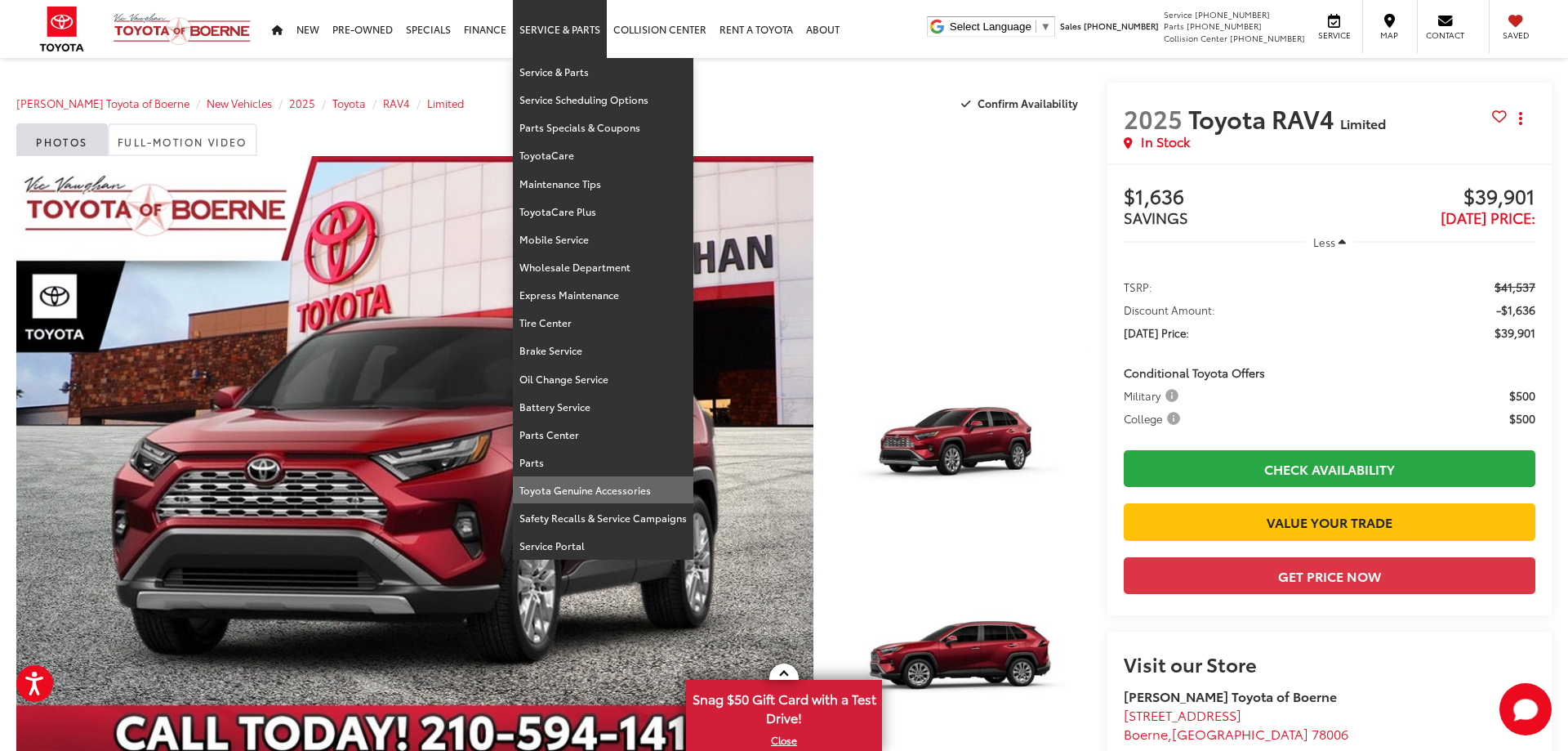
click at [547, 492] on link "Toyota Genuine Accessories" at bounding box center [602, 490] width 180 height 28
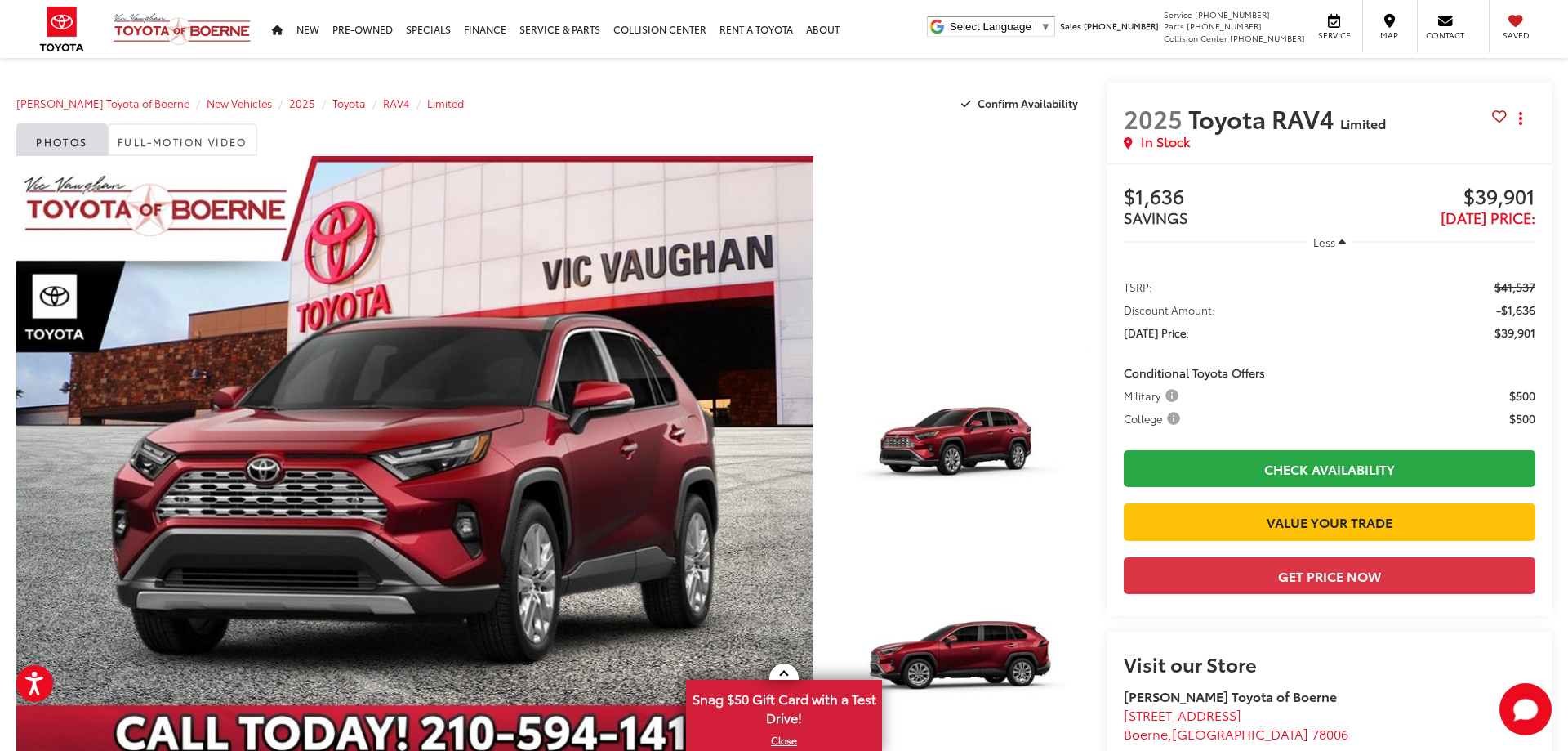
click at [905, 300] on div at bounding box center [961, 242] width 260 height 173
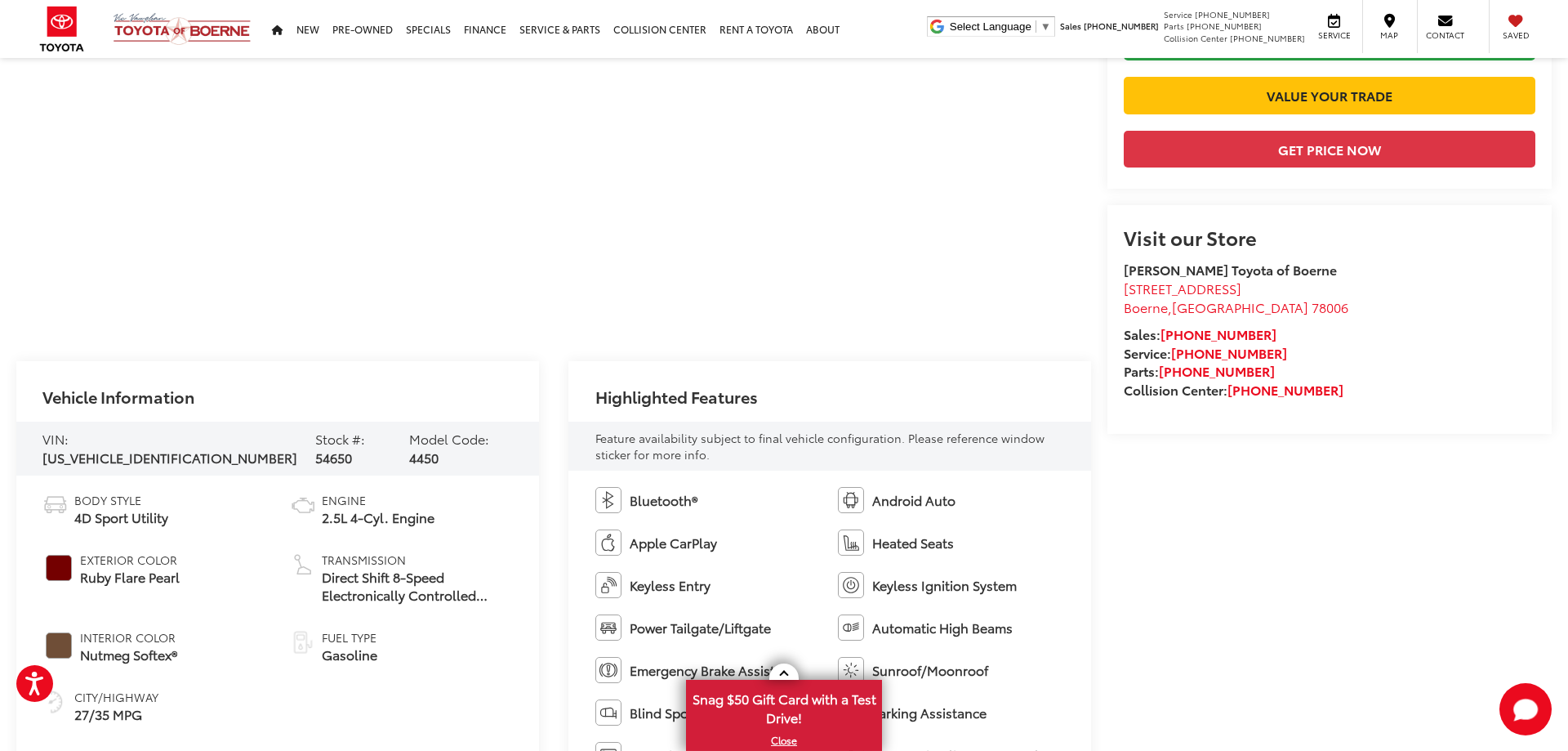
scroll to position [500, 0]
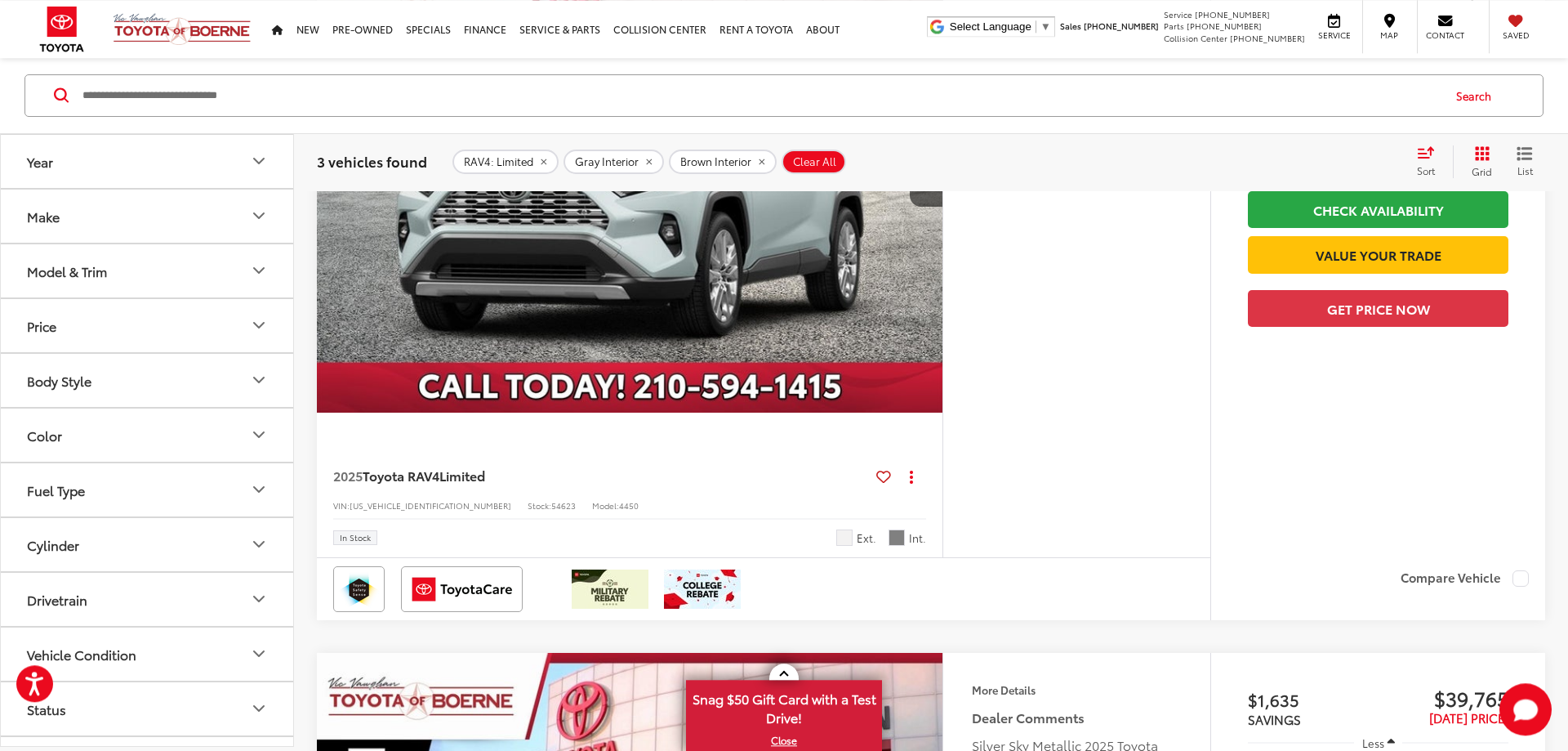
scroll to position [1181, 0]
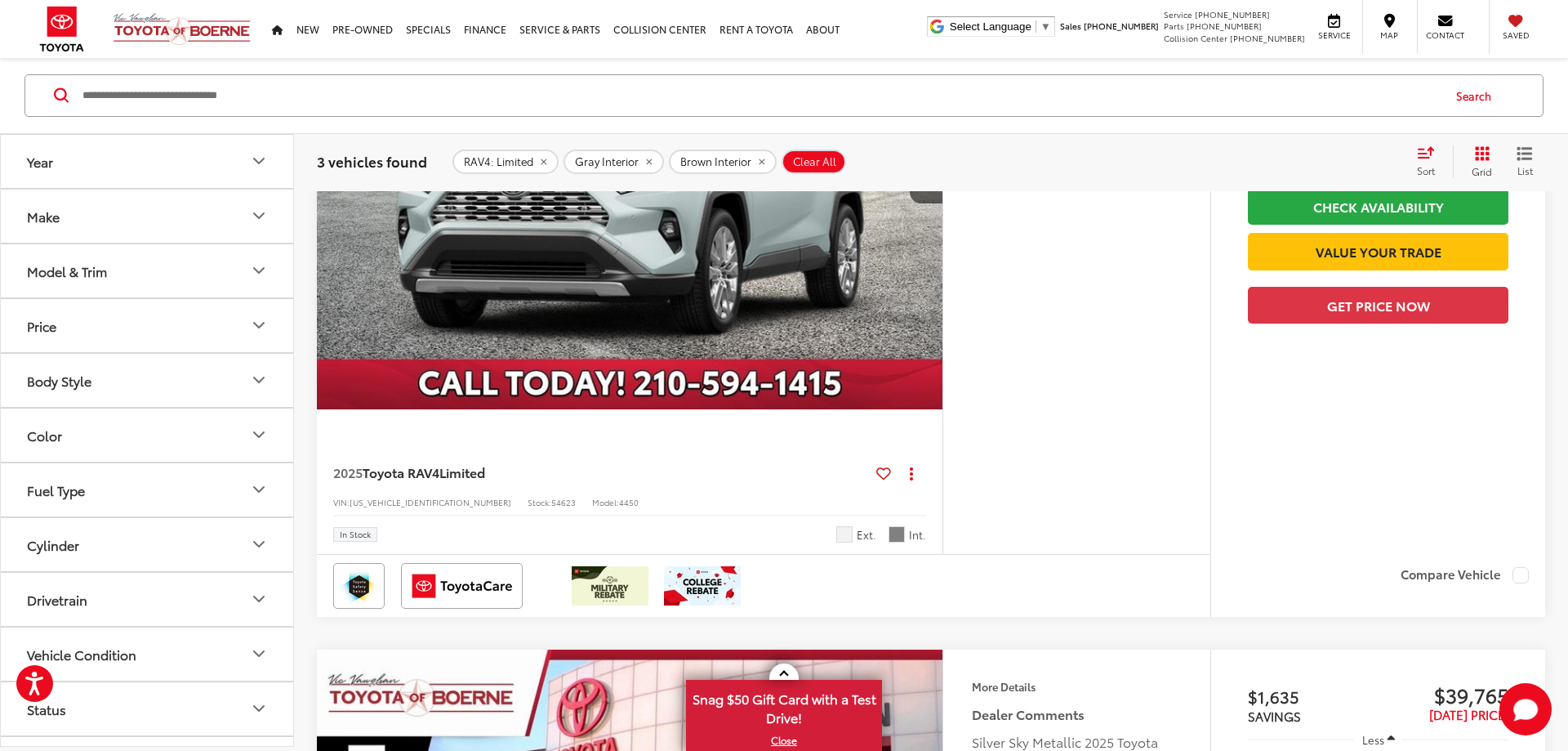
click at [650, 288] on img "2025 Toyota RAV4 Limited 0" at bounding box center [630, 175] width 628 height 471
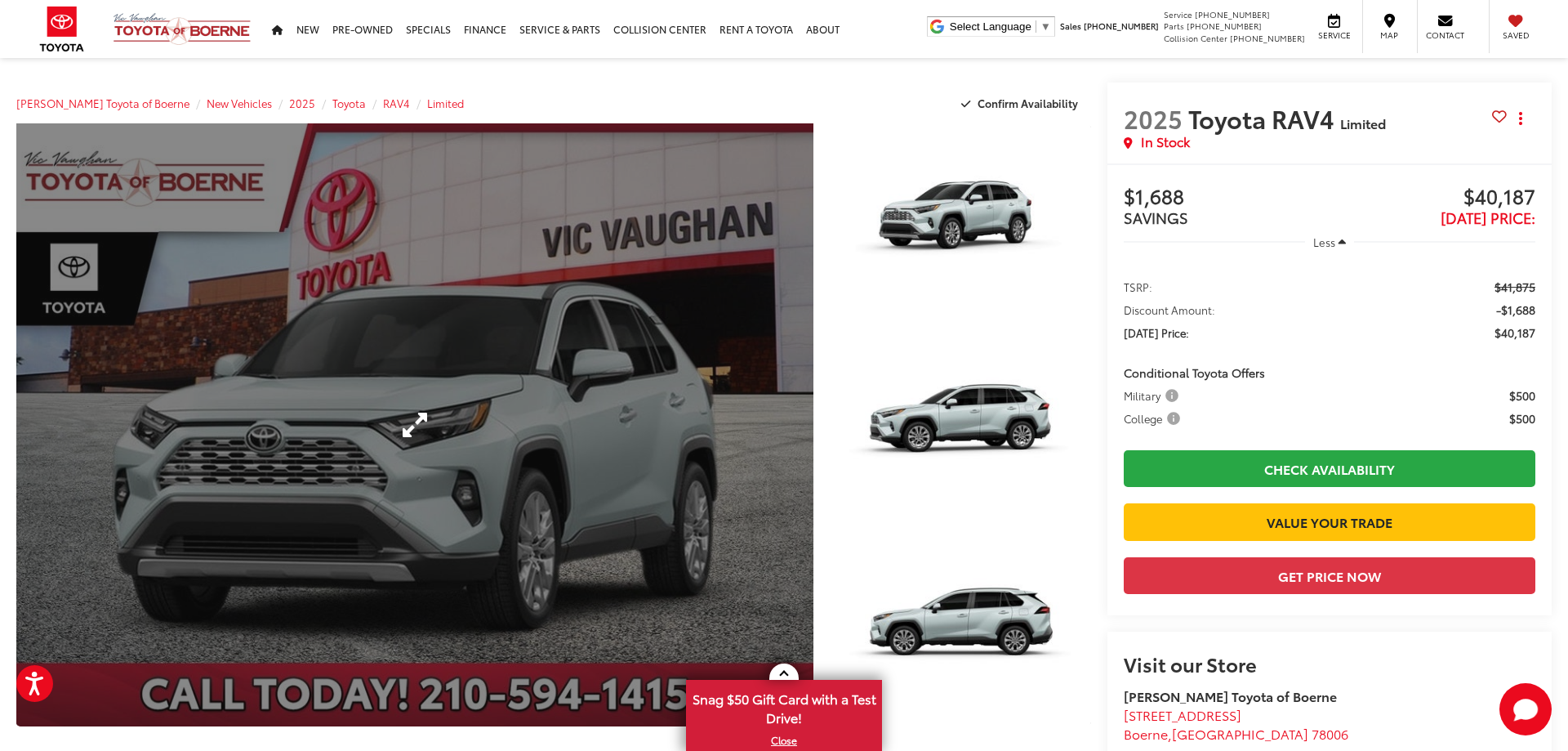
click at [514, 381] on link "Expand Photo 0" at bounding box center [415, 424] width 797 height 602
click at [0, 0] on div at bounding box center [0, 0] width 0 height 0
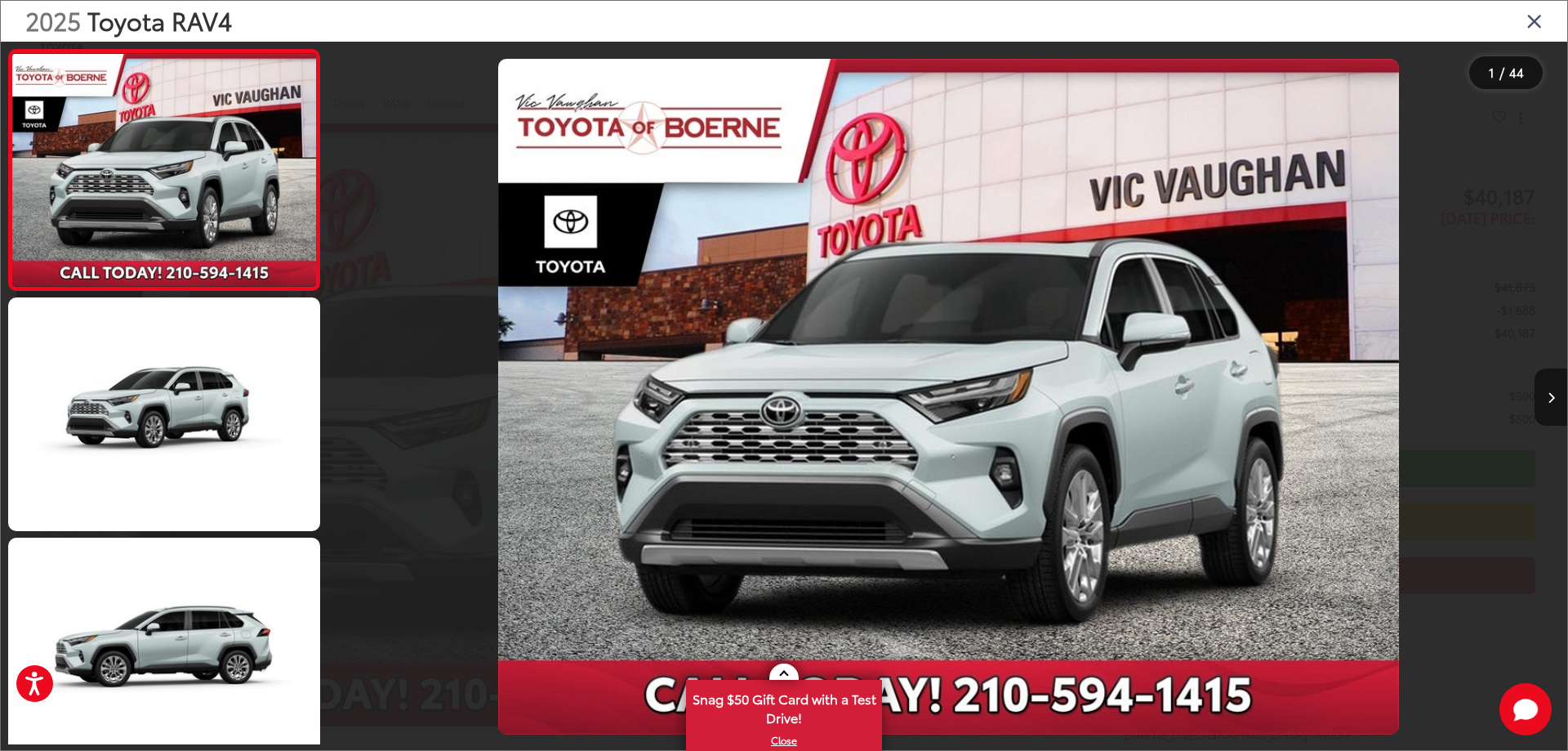
click at [1512, 74] on span "44" at bounding box center [1516, 72] width 14 height 18
click at [1550, 396] on icon "Next image" at bounding box center [1552, 398] width 7 height 12
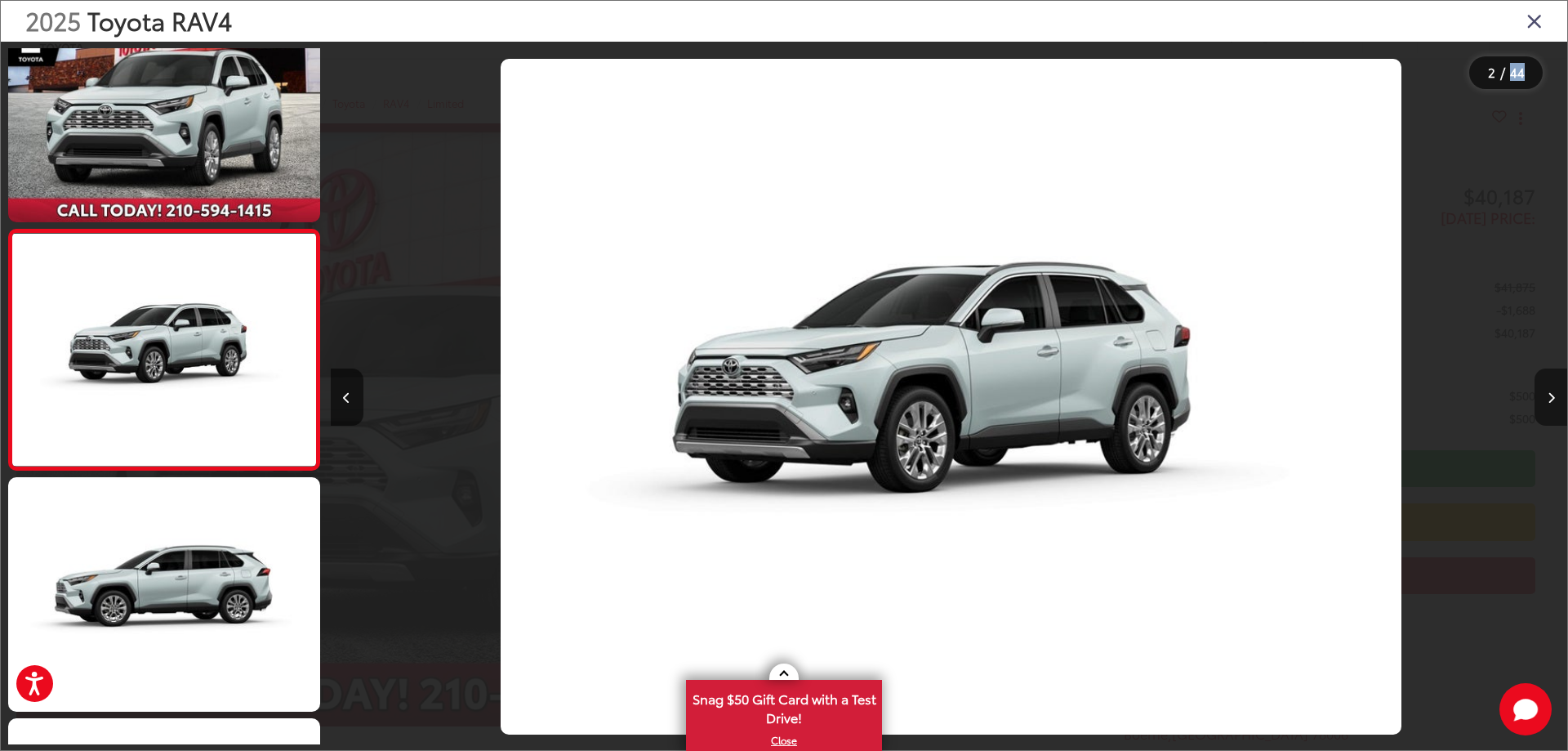
scroll to position [62, 0]
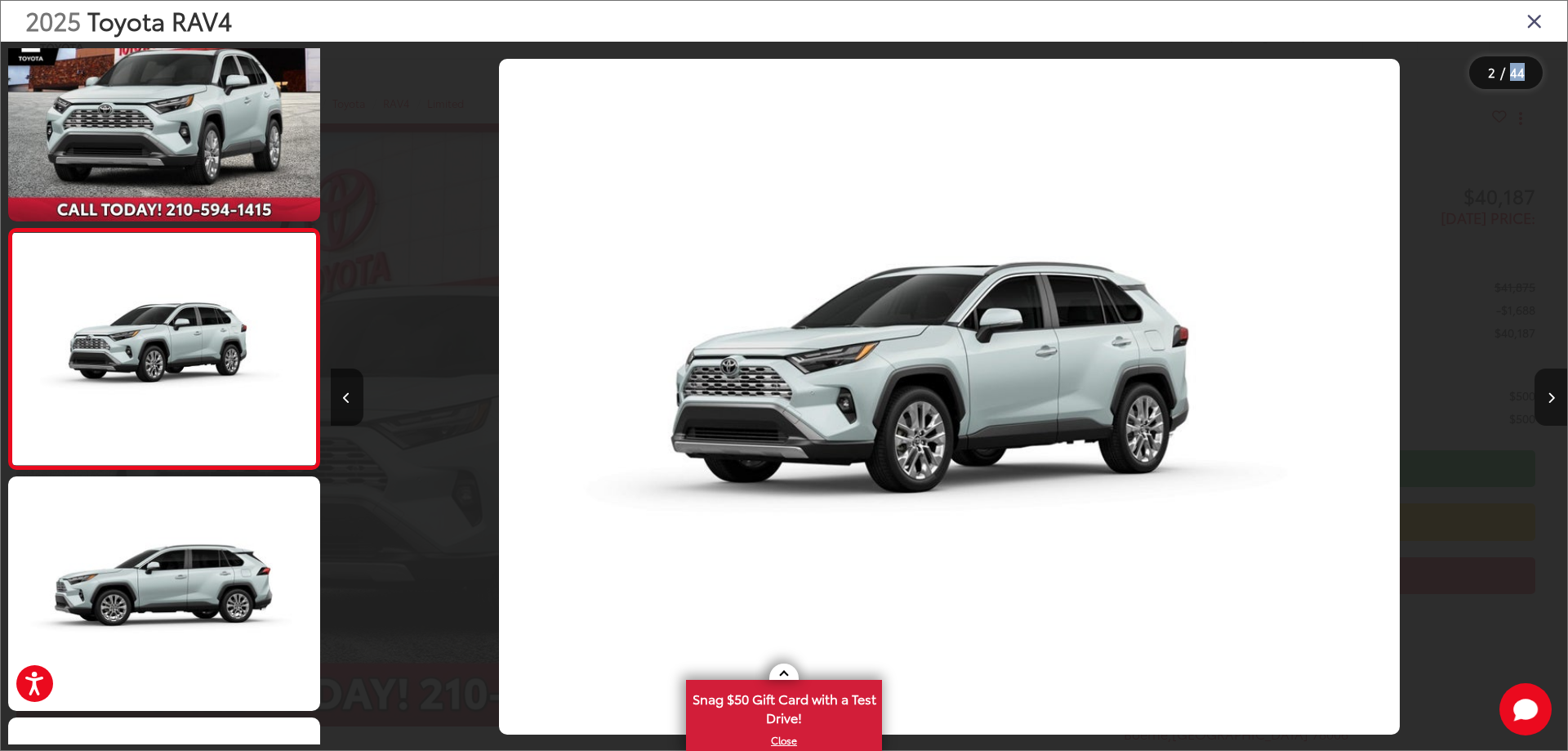
click at [1550, 396] on icon "Next image" at bounding box center [1552, 398] width 7 height 12
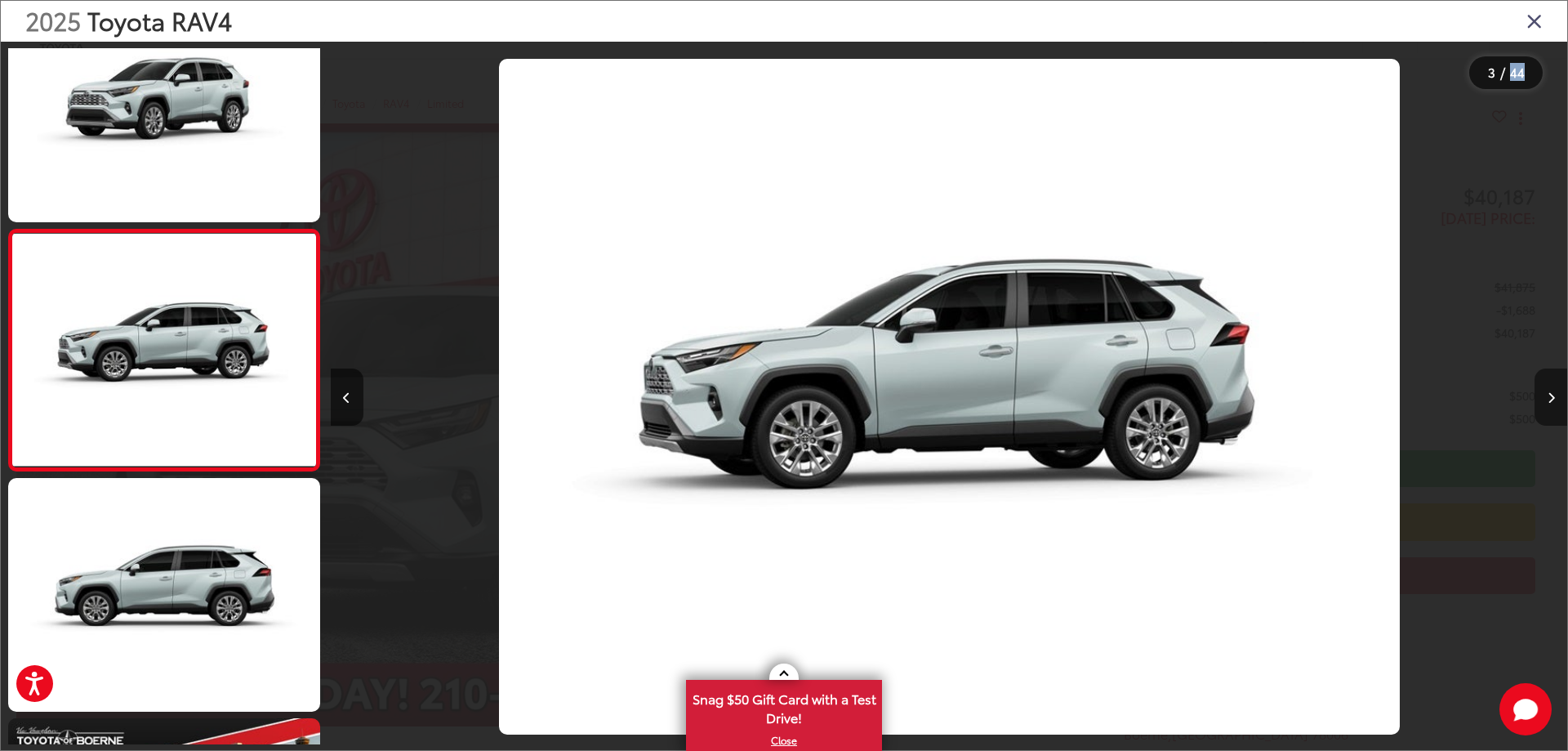
scroll to position [302, 0]
click at [1550, 396] on icon "Next image" at bounding box center [1552, 398] width 7 height 12
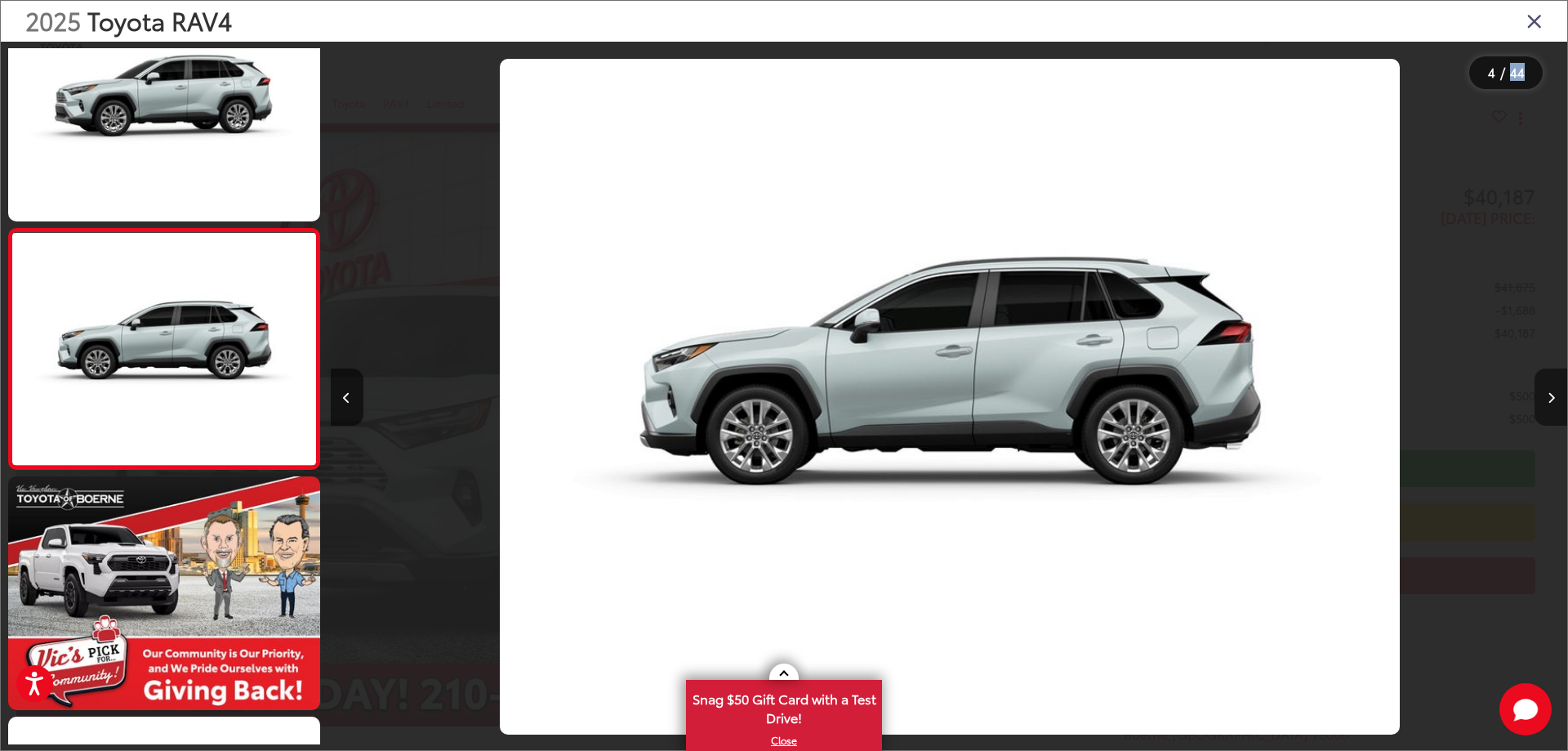
scroll to position [0, 4406]
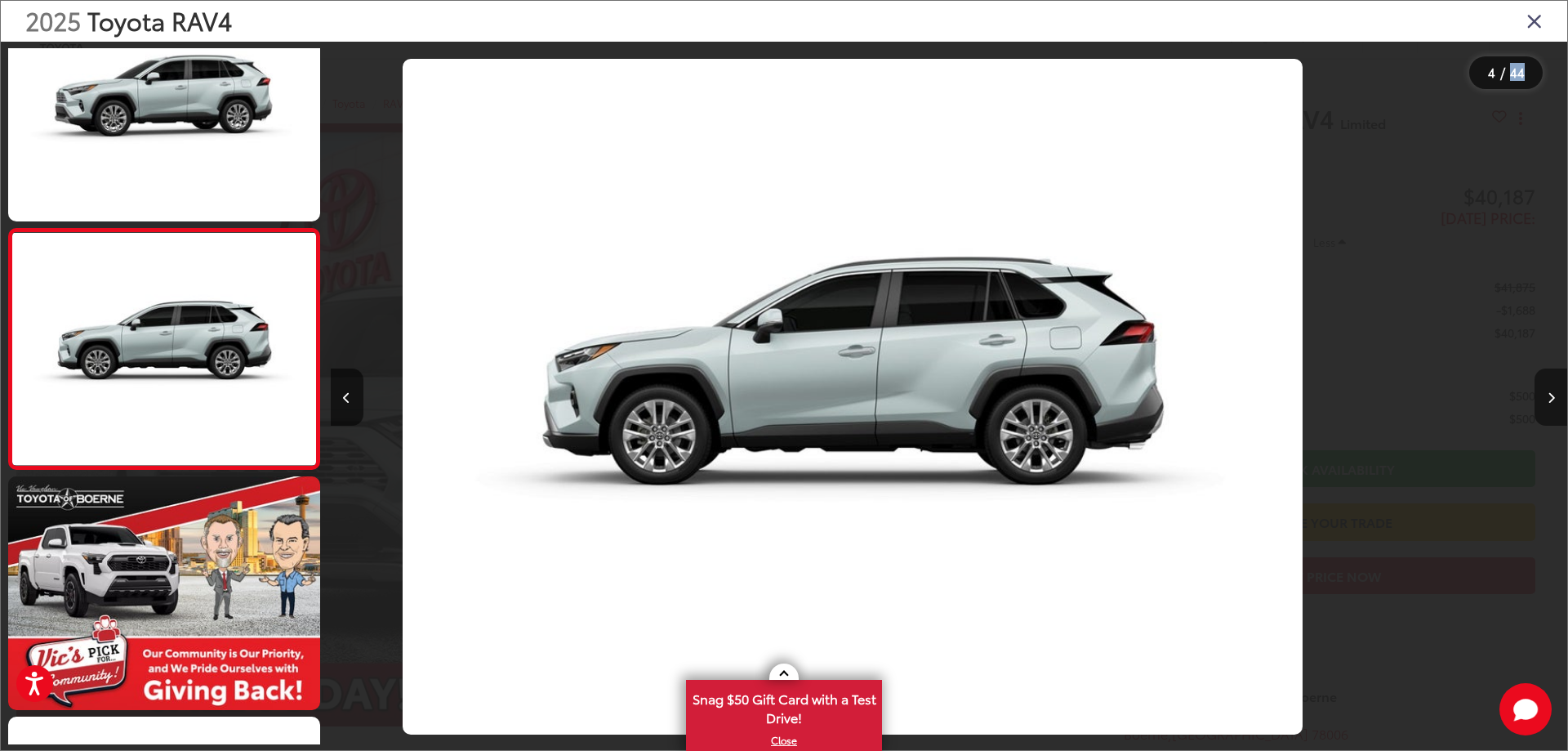
click at [1550, 396] on icon "Next image" at bounding box center [1552, 398] width 7 height 12
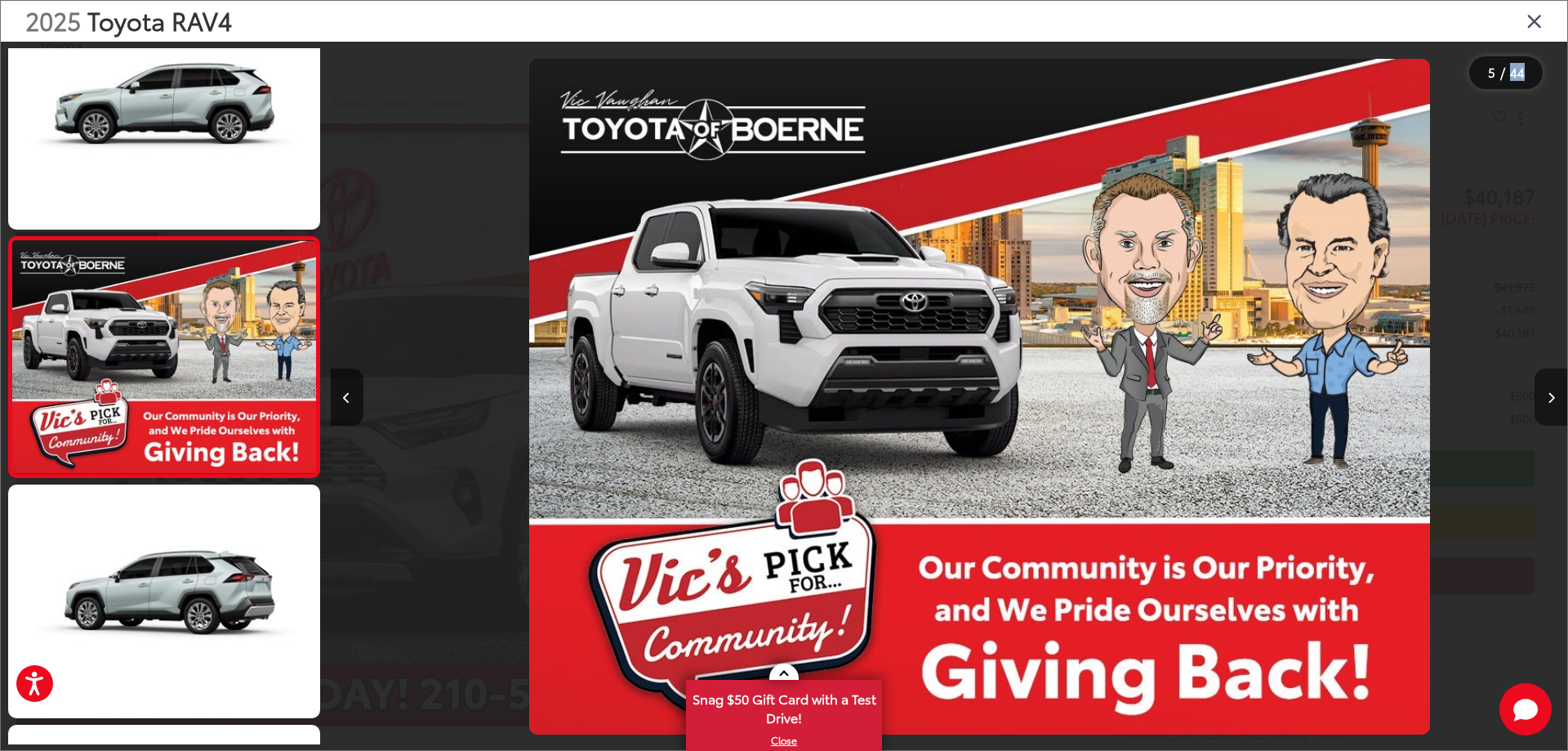
scroll to position [781, 0]
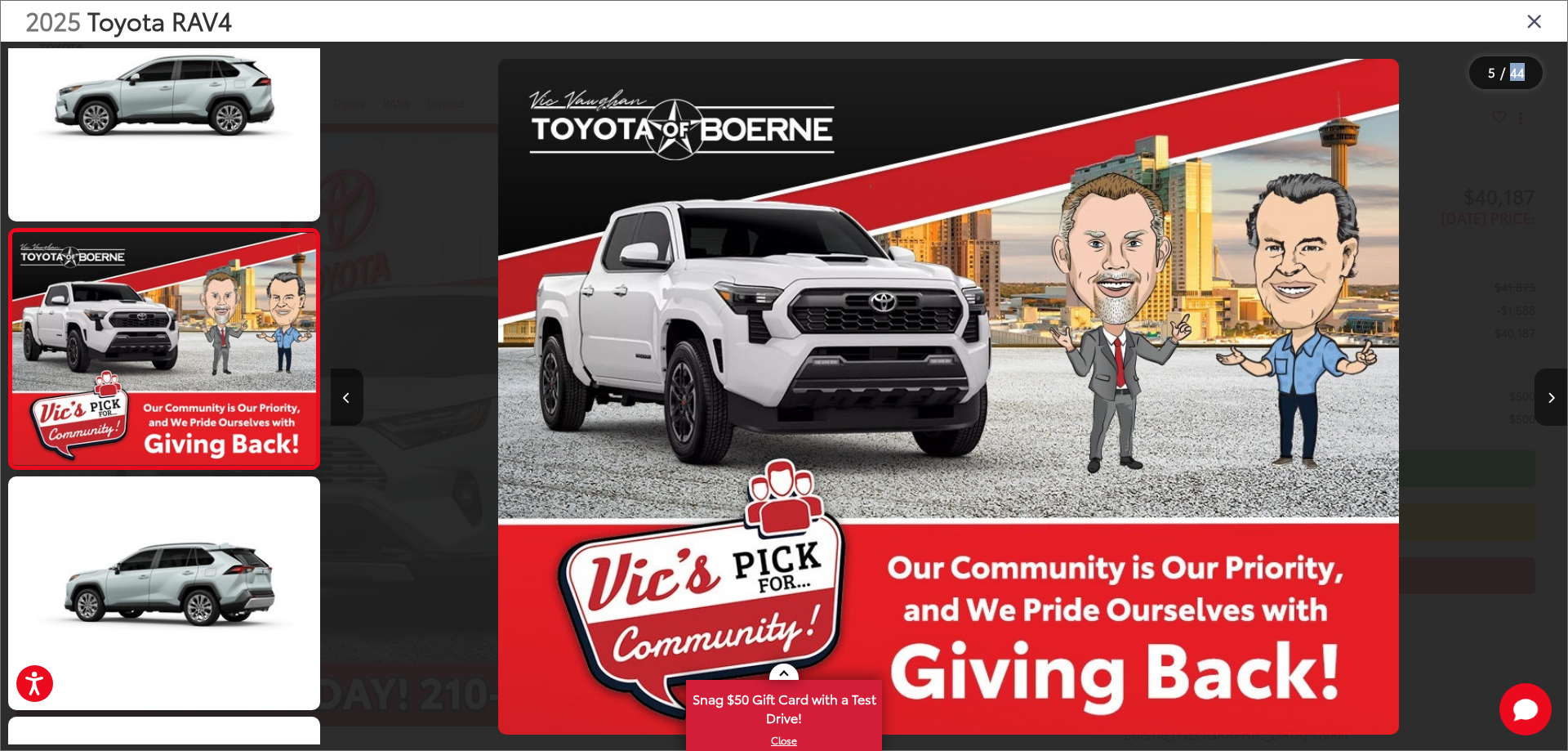
click at [1550, 396] on icon "Next image" at bounding box center [1552, 398] width 7 height 12
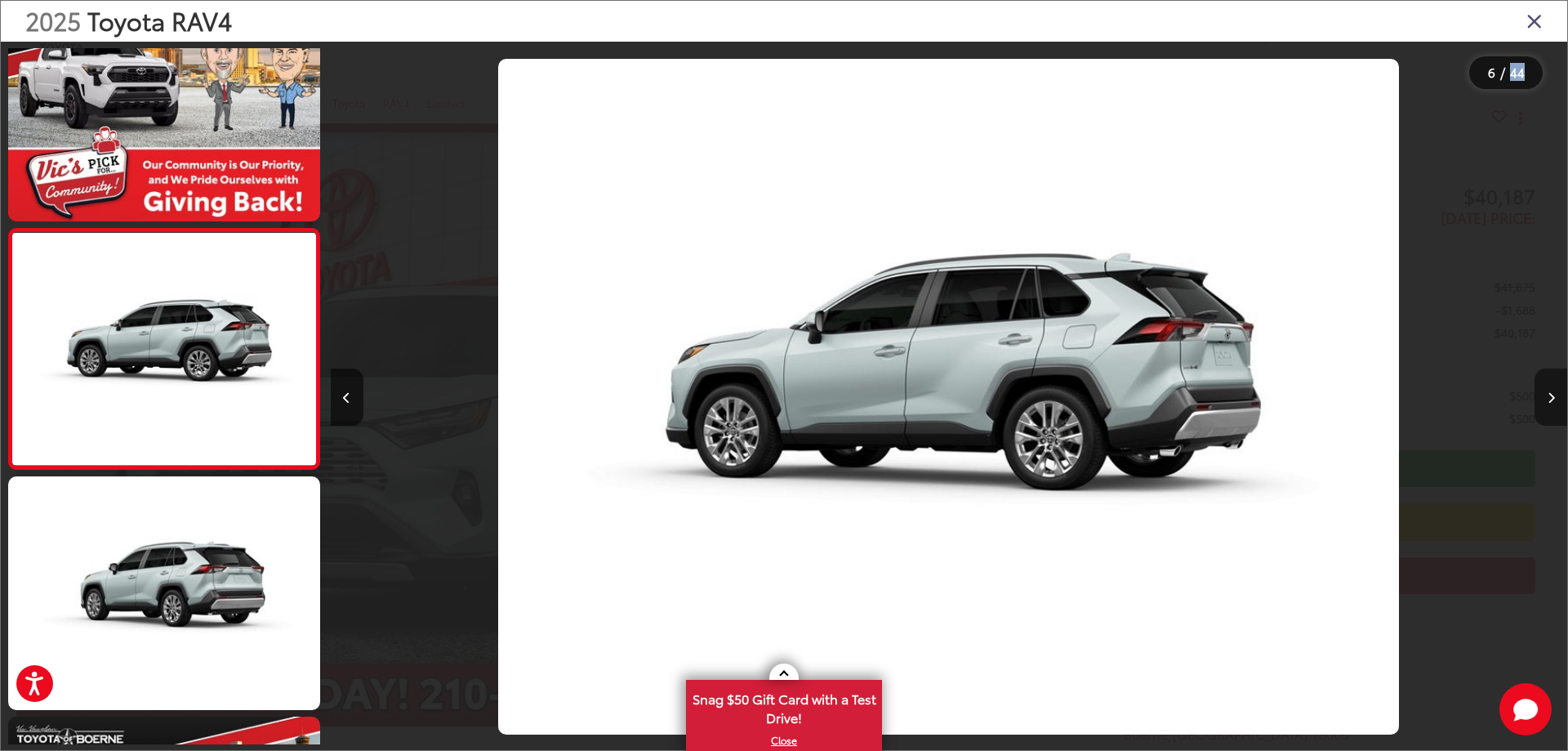
click at [1550, 396] on icon "Next image" at bounding box center [1552, 398] width 7 height 12
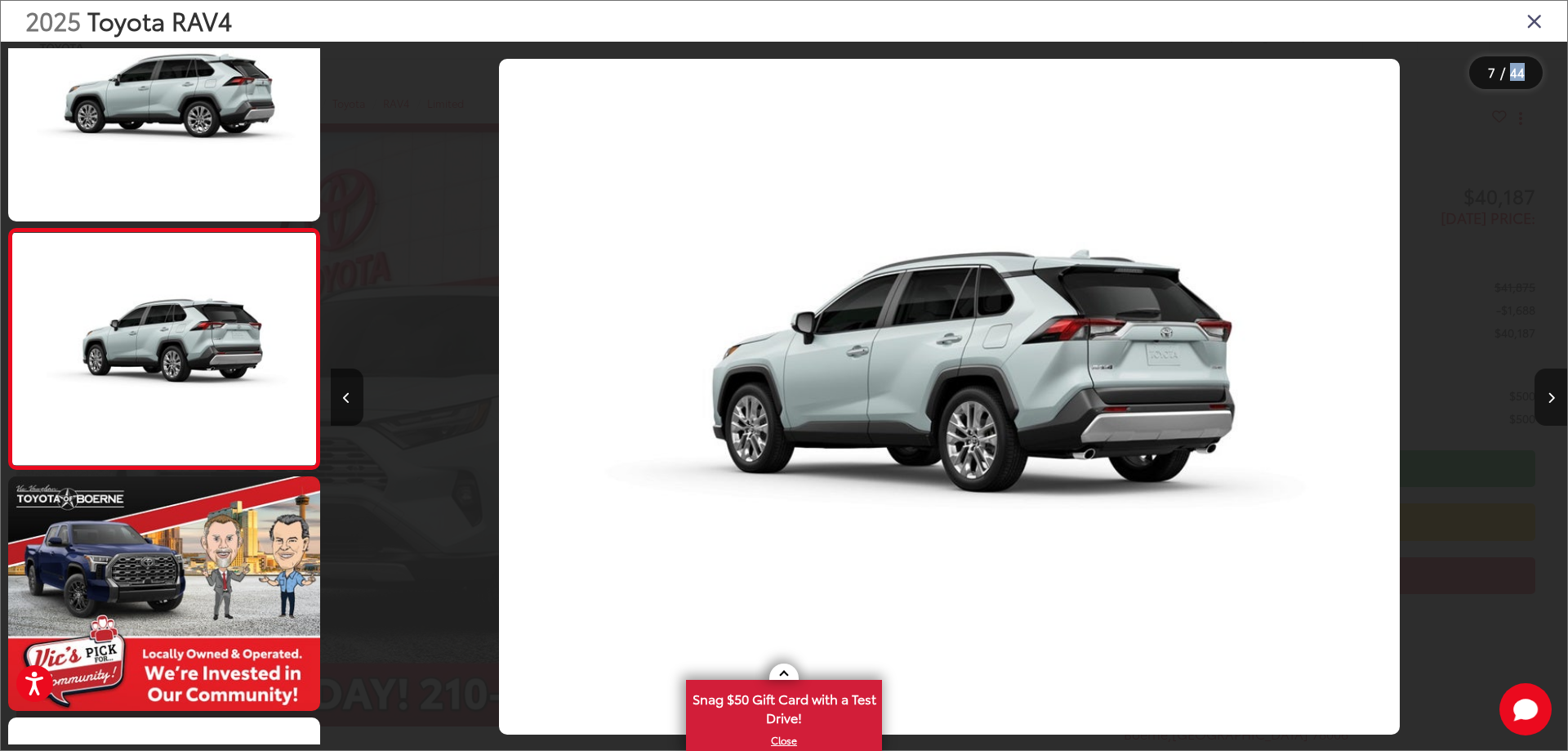
click at [1550, 396] on icon "Next image" at bounding box center [1552, 398] width 7 height 12
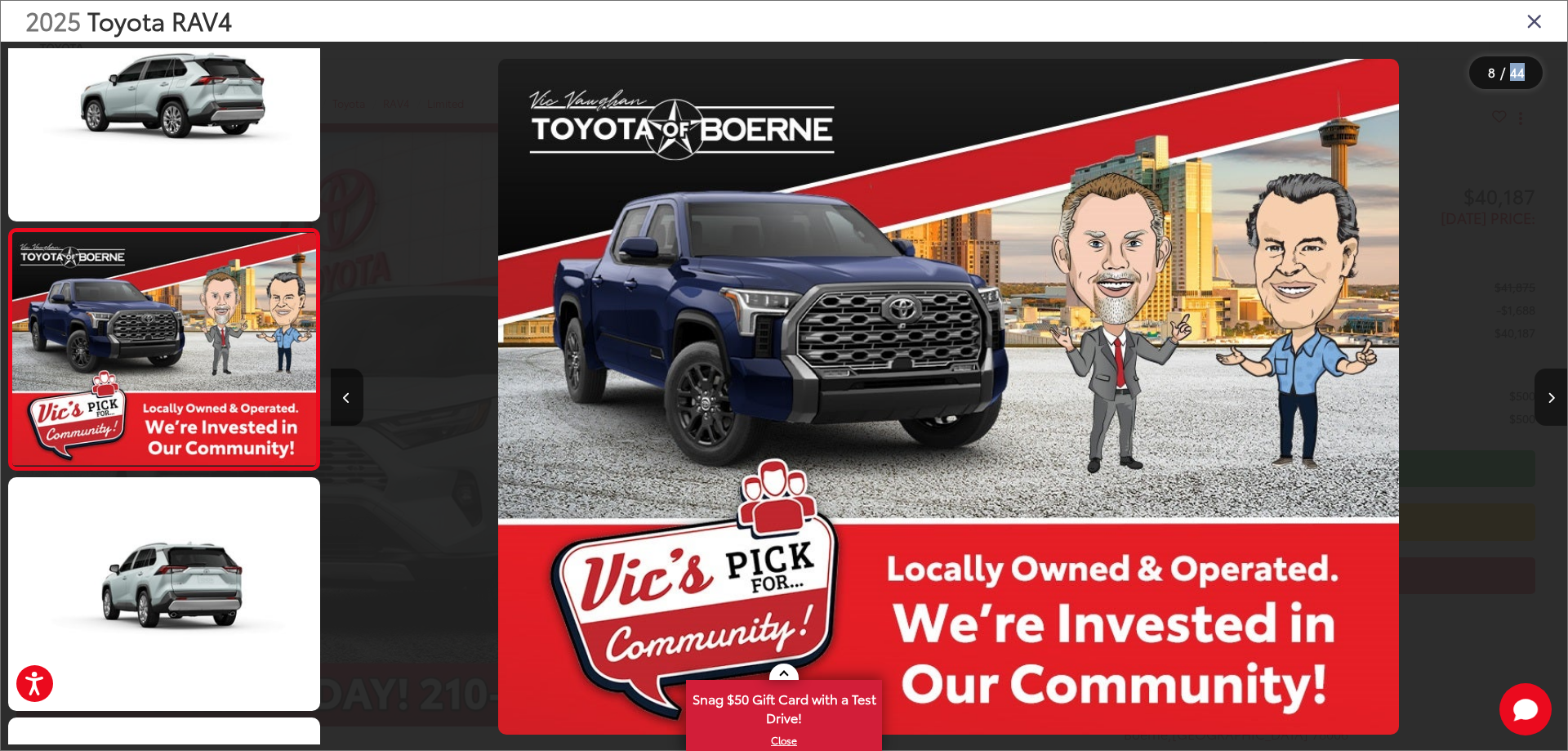
click at [1550, 396] on icon "Next image" at bounding box center [1552, 398] width 7 height 12
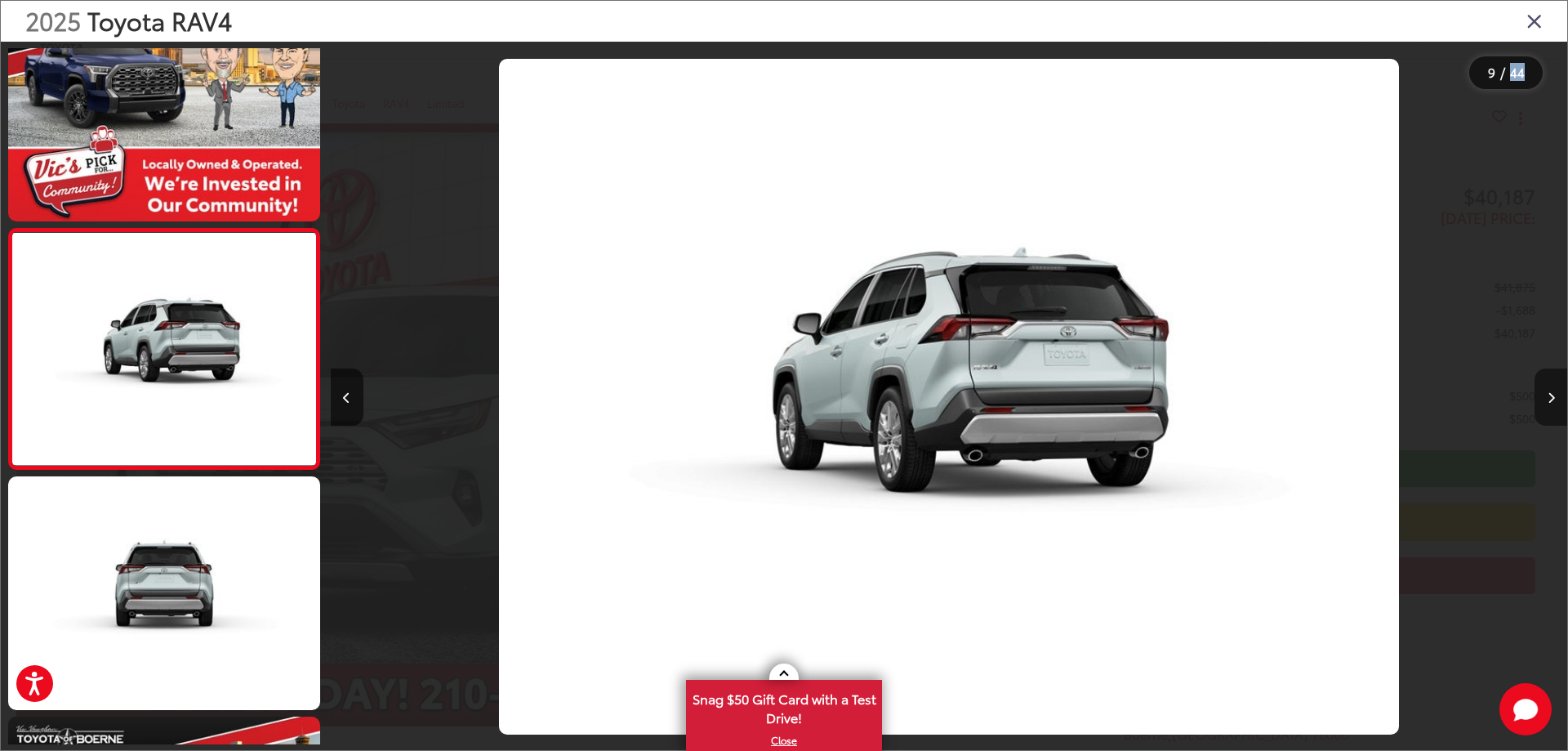
click at [1550, 396] on icon "Next image" at bounding box center [1552, 398] width 7 height 12
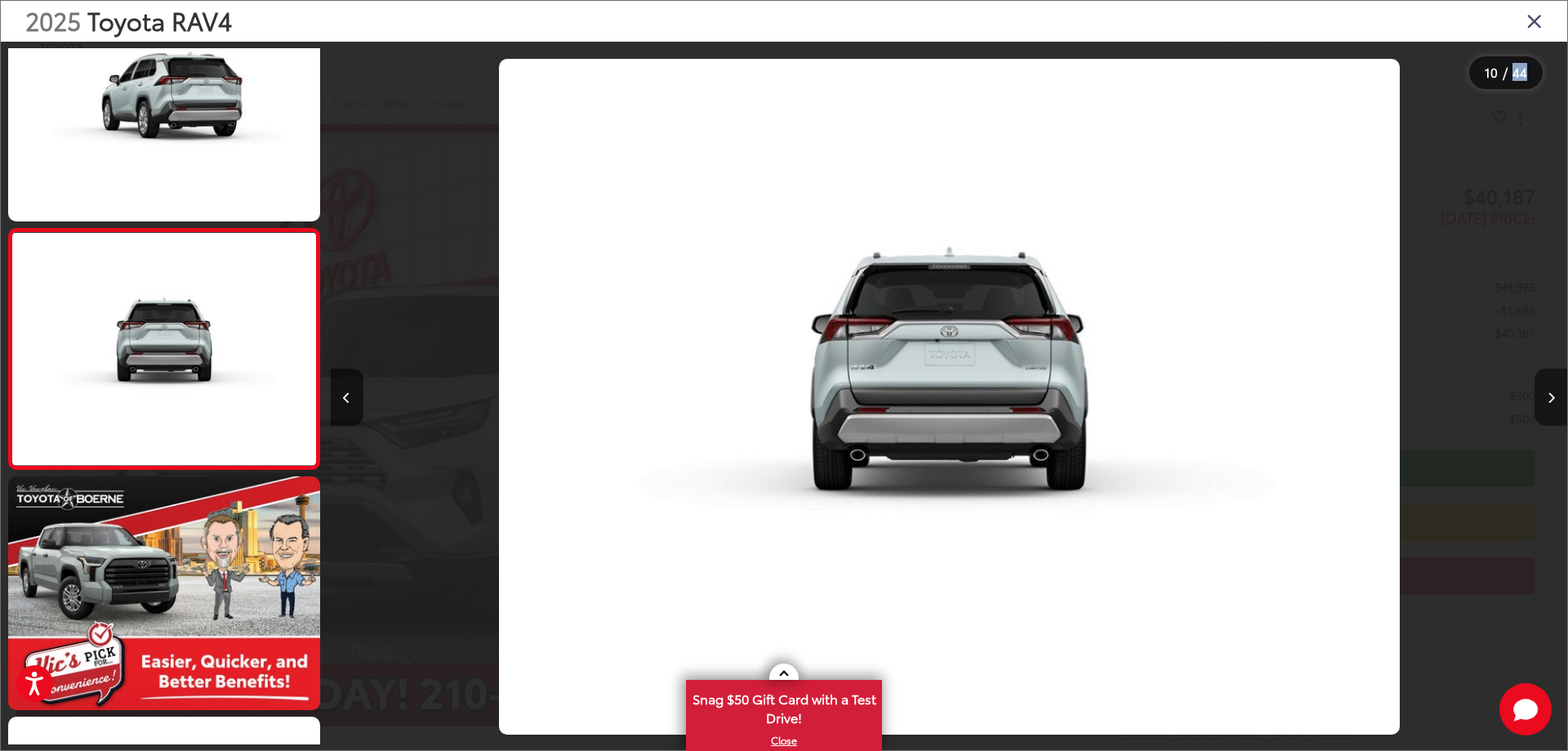
click at [1550, 396] on icon "Next image" at bounding box center [1552, 398] width 7 height 12
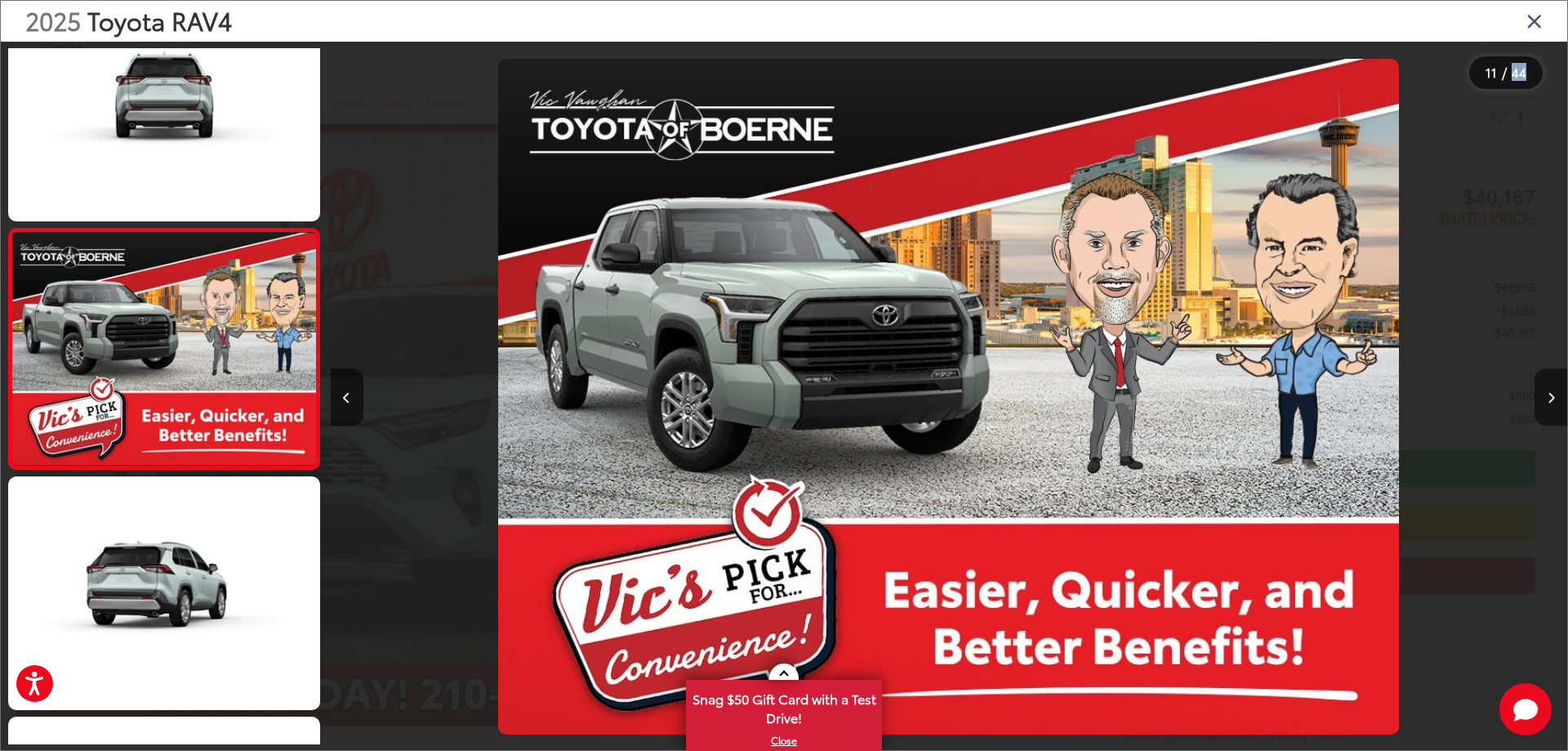
click at [1550, 396] on icon "Next image" at bounding box center [1552, 398] width 7 height 12
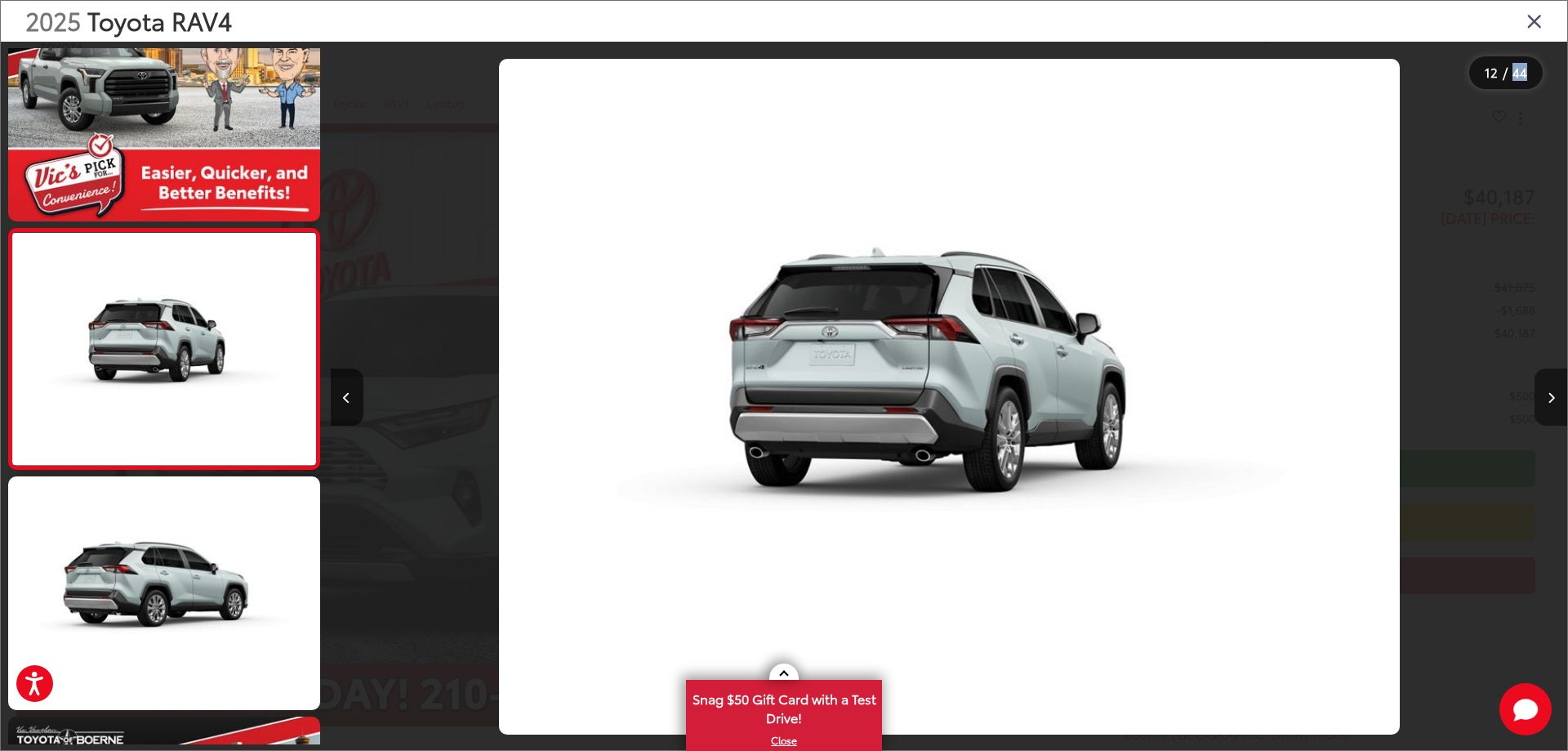
click at [1550, 396] on icon "Next image" at bounding box center [1552, 398] width 7 height 12
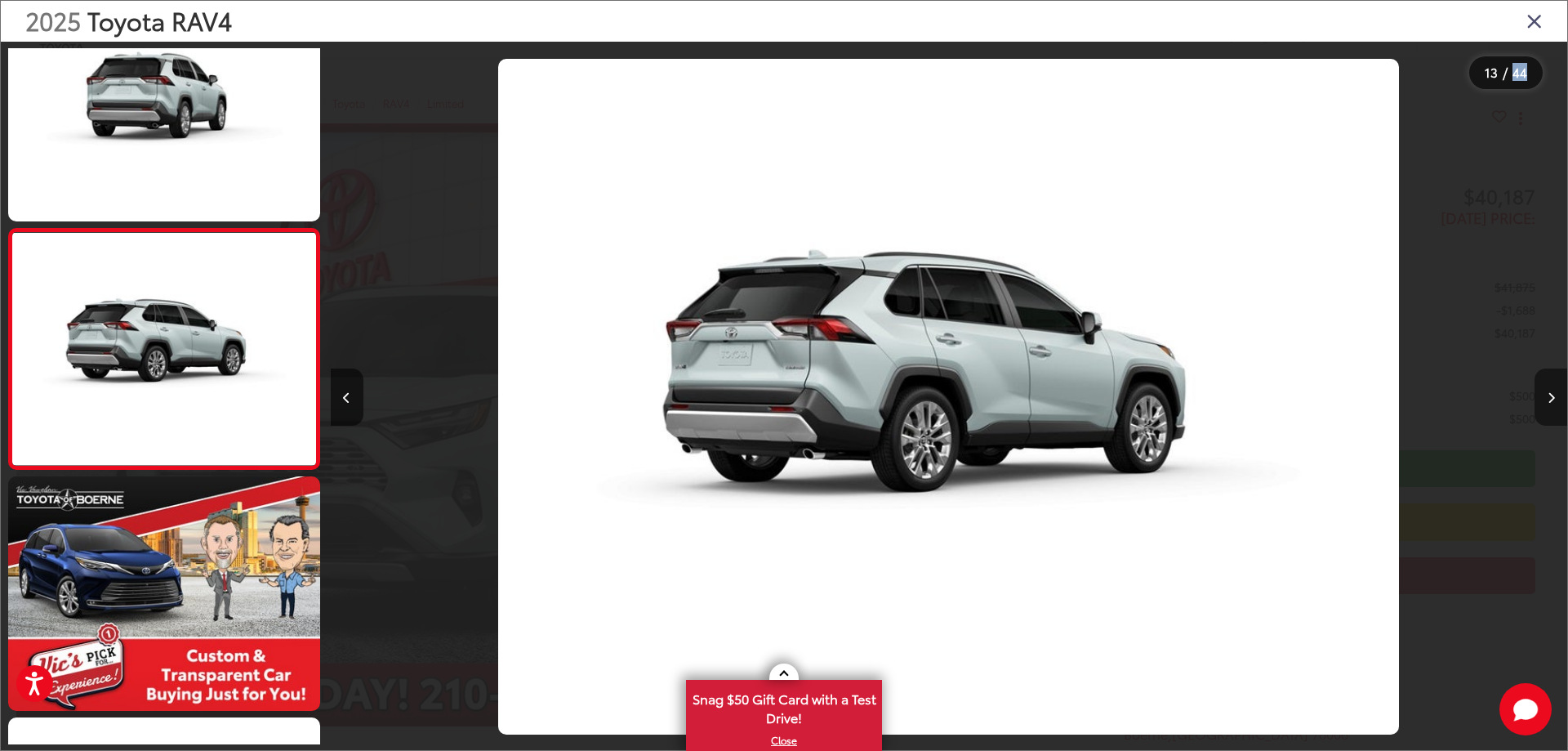
click at [1550, 396] on icon "Next image" at bounding box center [1552, 398] width 7 height 12
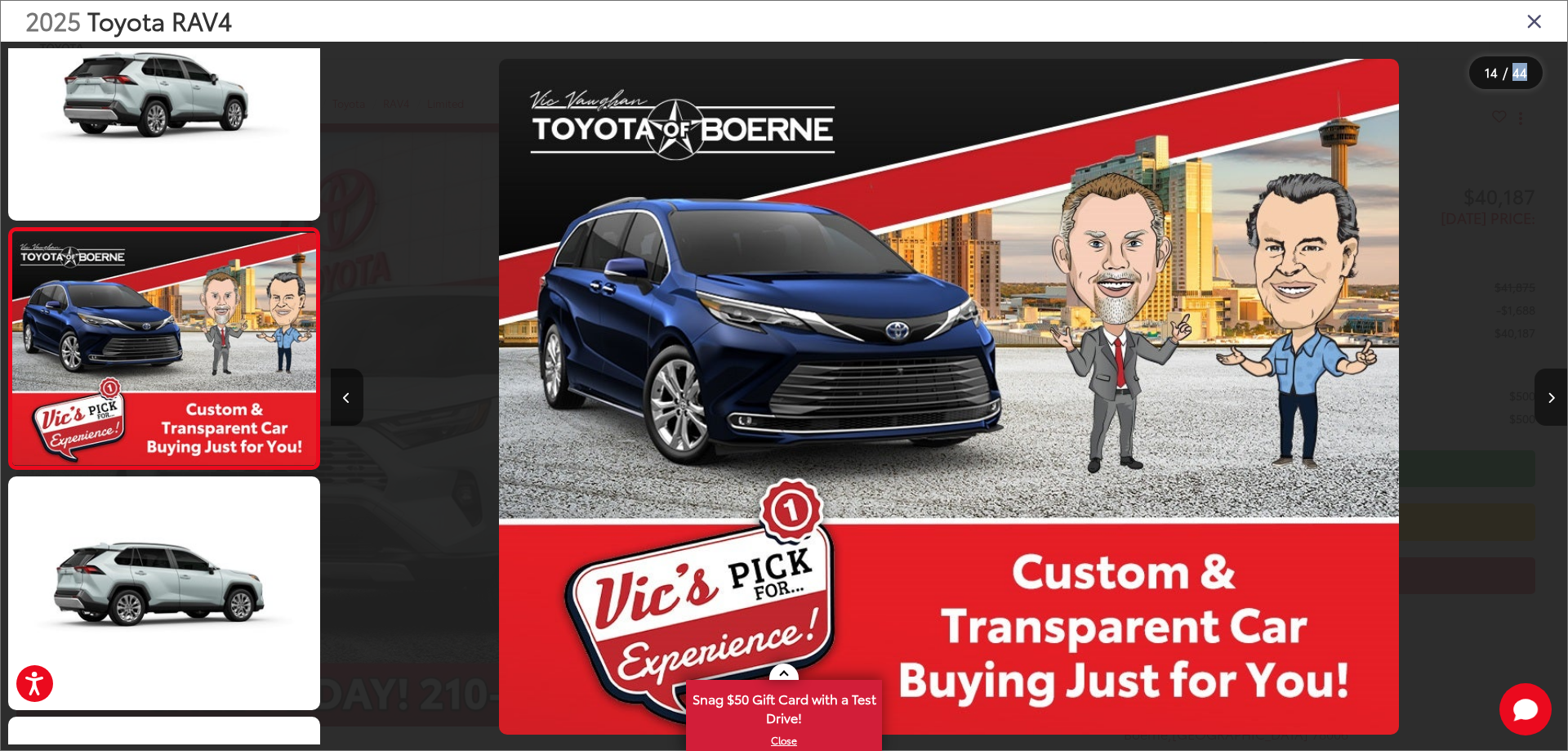
click at [1550, 396] on icon "Next image" at bounding box center [1552, 398] width 7 height 12
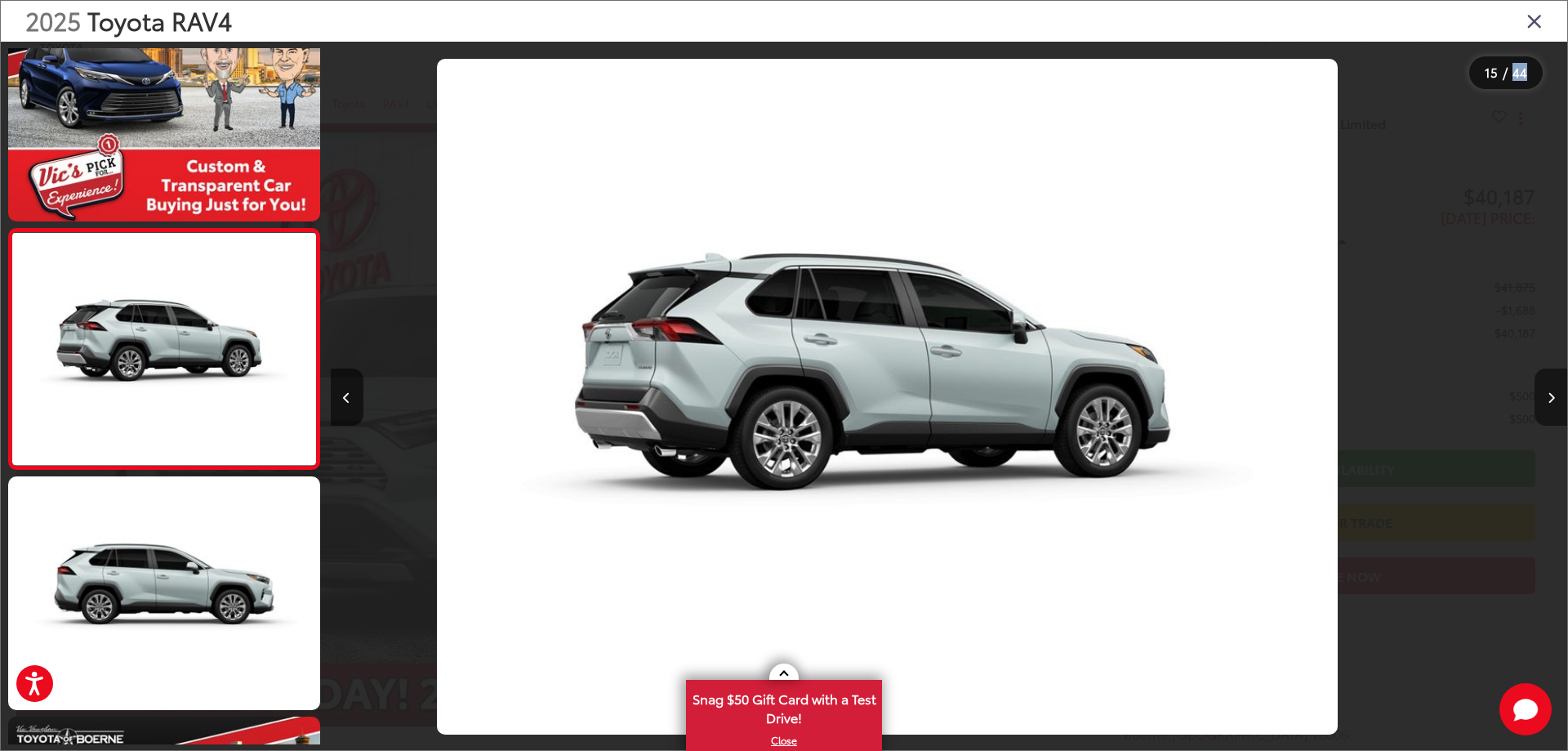
click at [1550, 396] on icon "Next image" at bounding box center [1552, 398] width 7 height 12
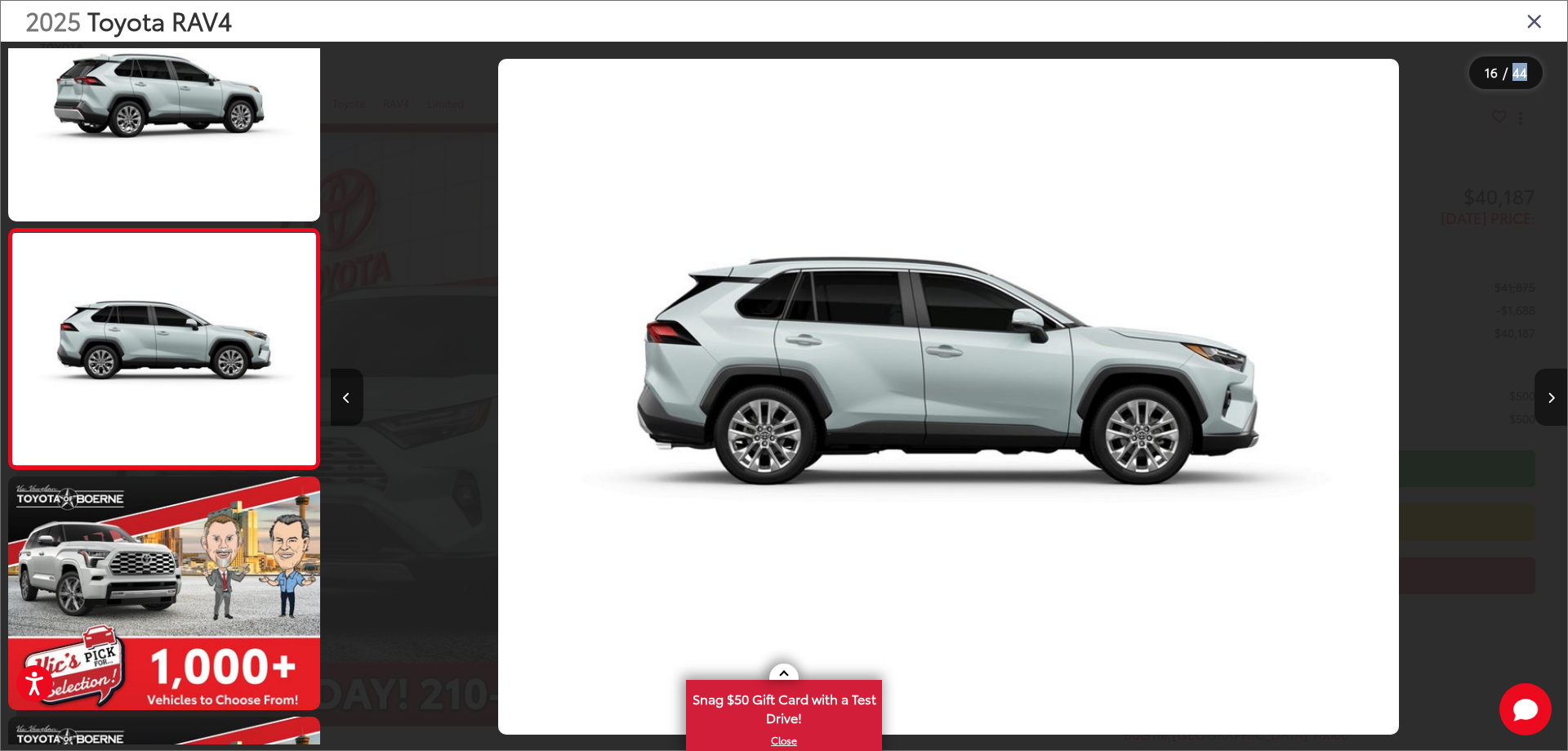
click at [1550, 396] on icon "Next image" at bounding box center [1552, 398] width 7 height 12
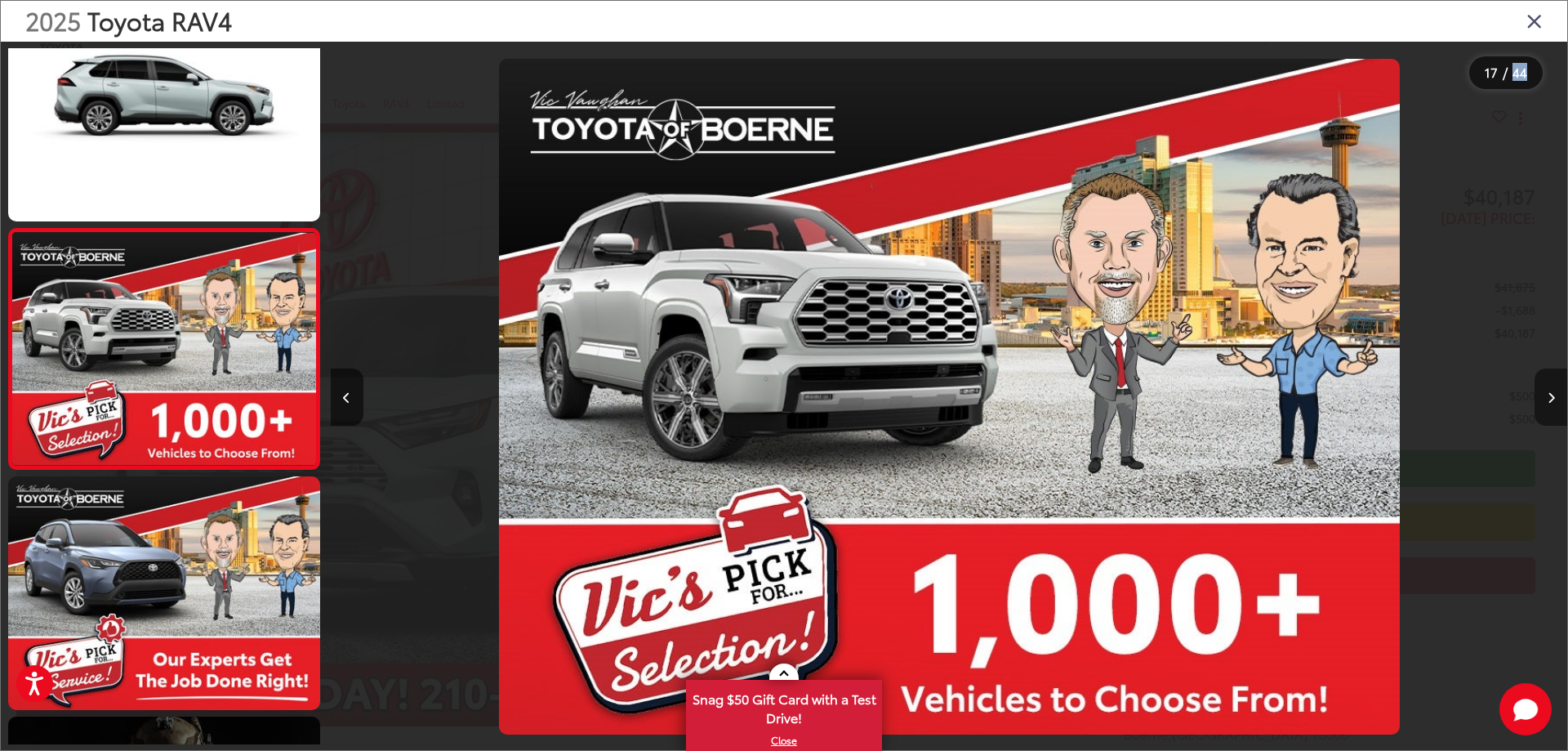
click at [1550, 396] on icon "Next image" at bounding box center [1552, 398] width 7 height 12
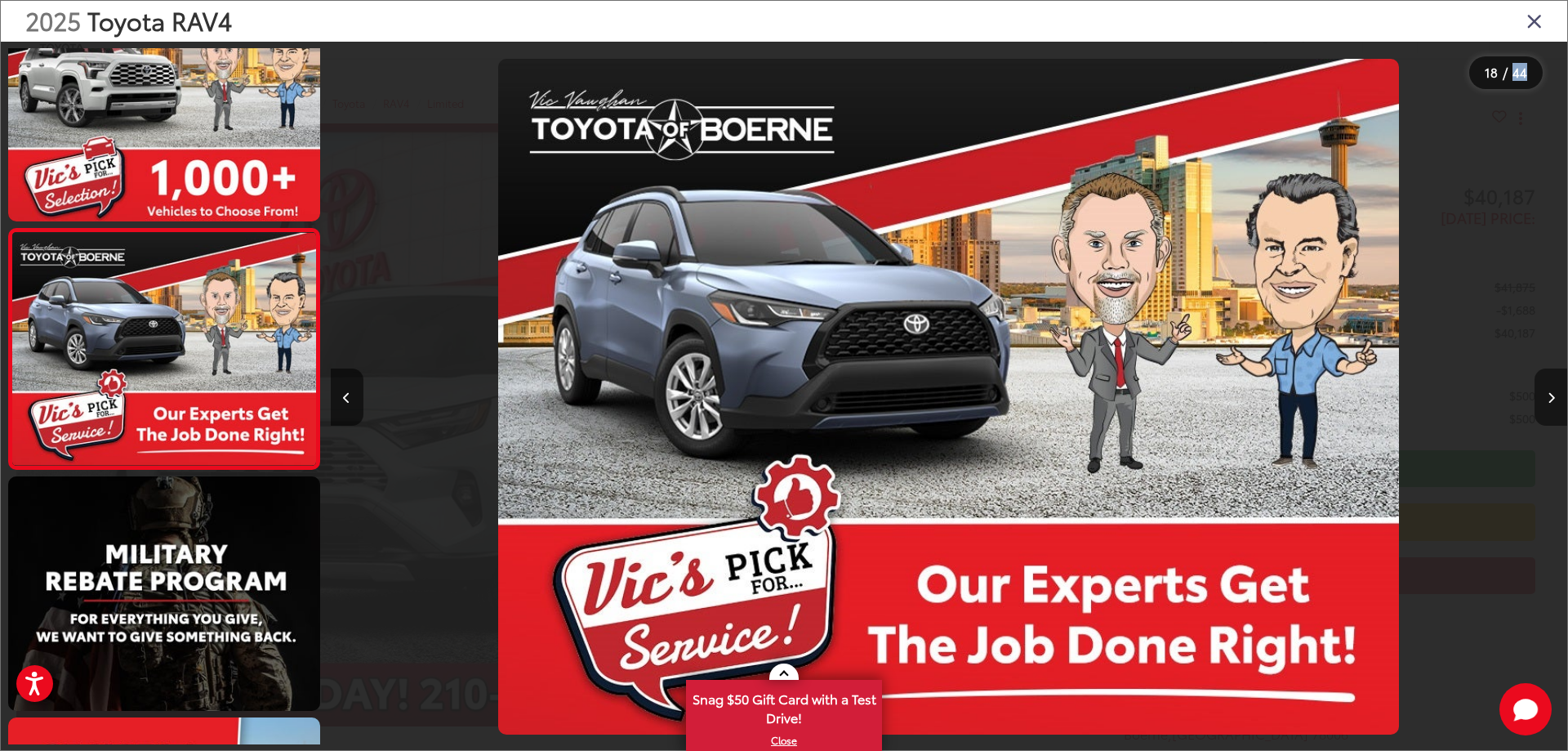
click at [1550, 396] on icon "Next image" at bounding box center [1552, 398] width 7 height 12
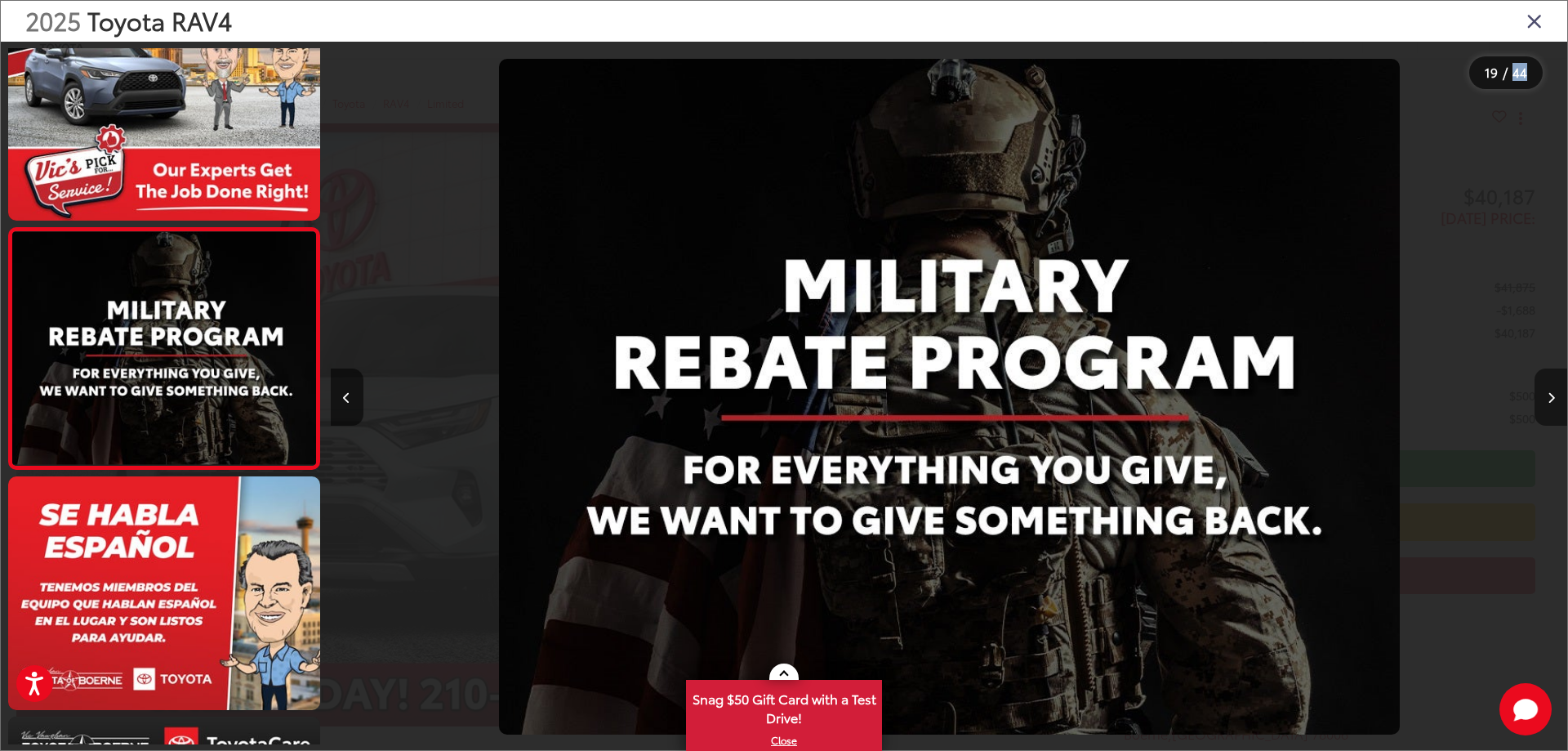
click at [1550, 396] on icon "Next image" at bounding box center [1552, 398] width 7 height 12
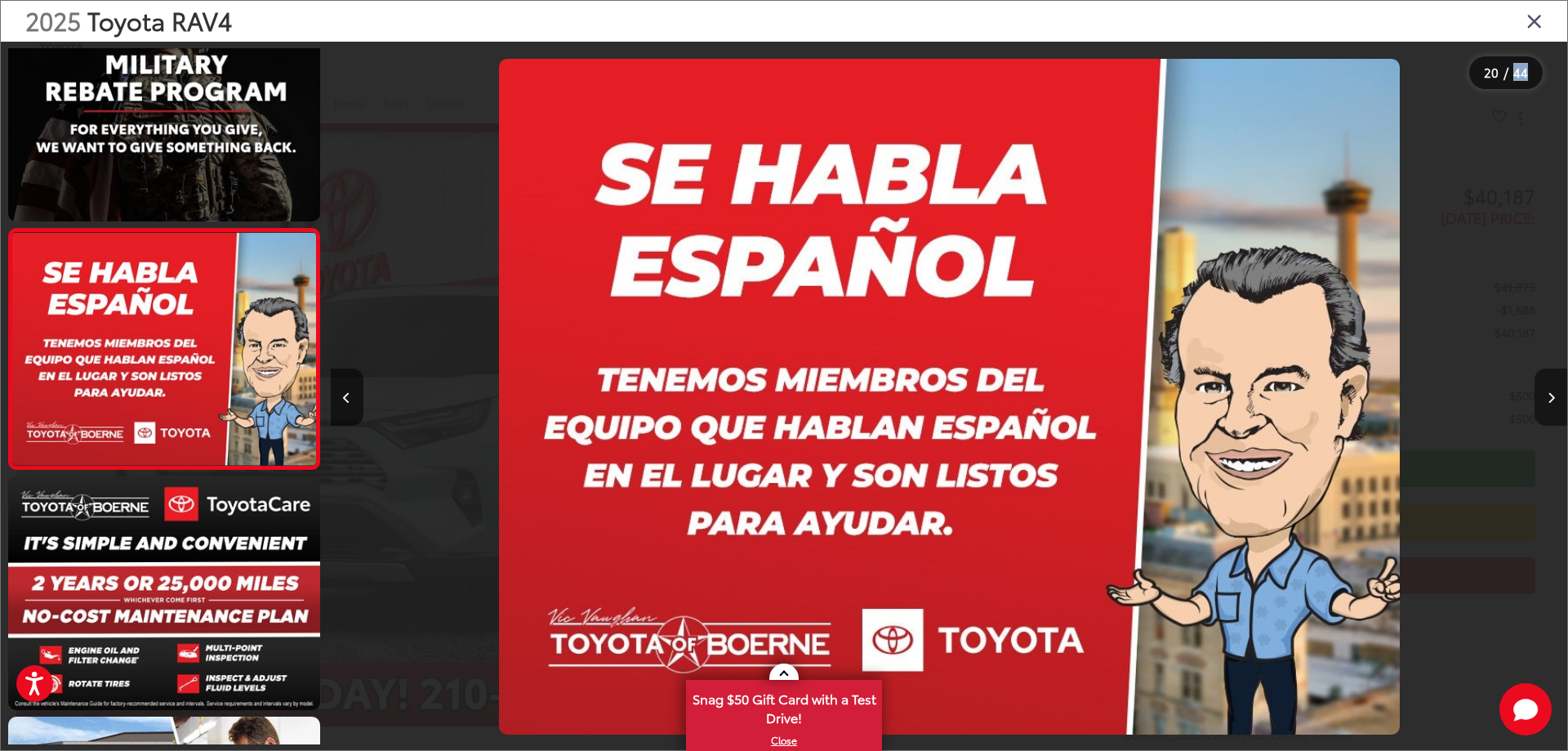
click at [1550, 396] on icon "Next image" at bounding box center [1552, 398] width 7 height 12
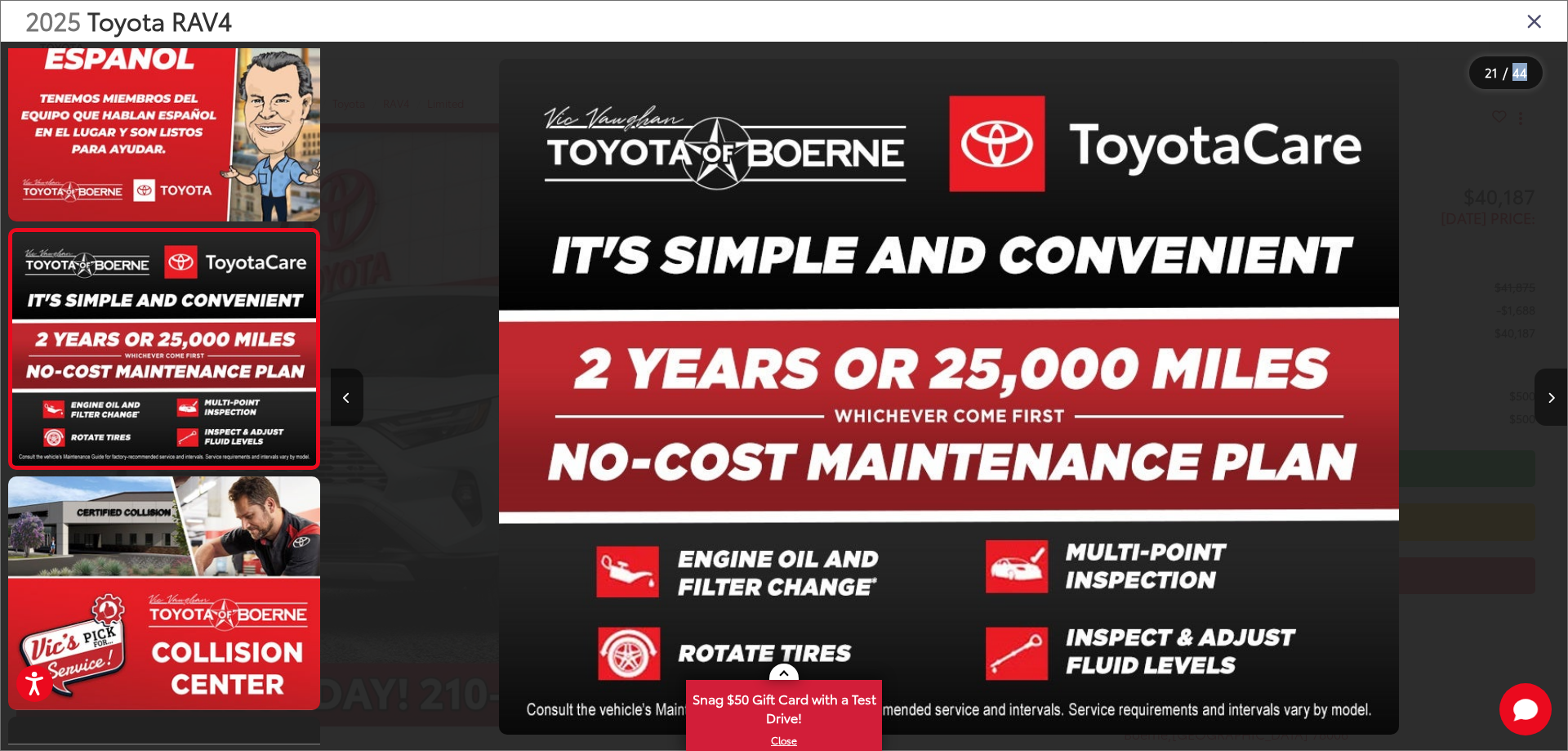
click at [1550, 396] on icon "Next image" at bounding box center [1552, 398] width 7 height 12
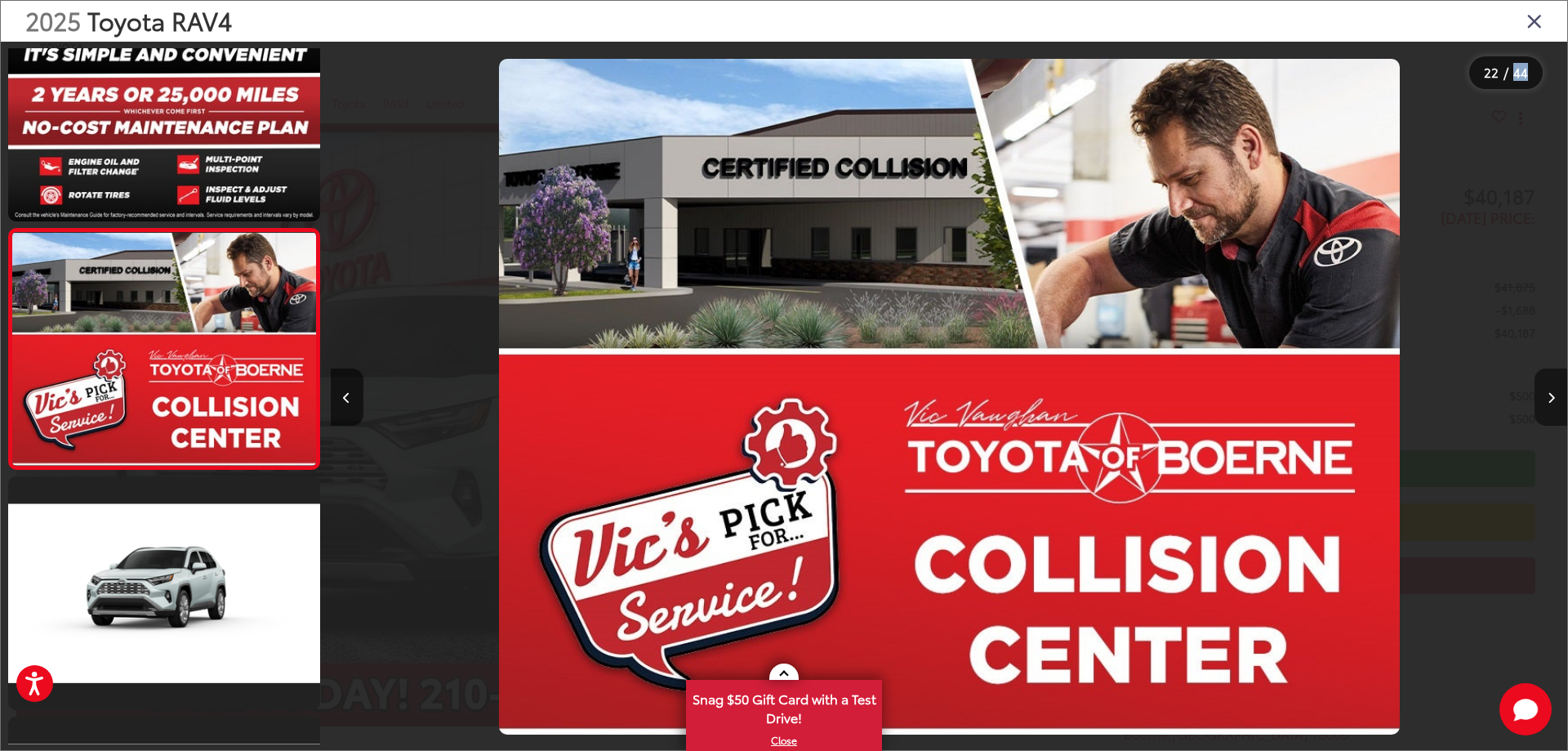
click at [1550, 396] on icon "Next image" at bounding box center [1552, 398] width 7 height 12
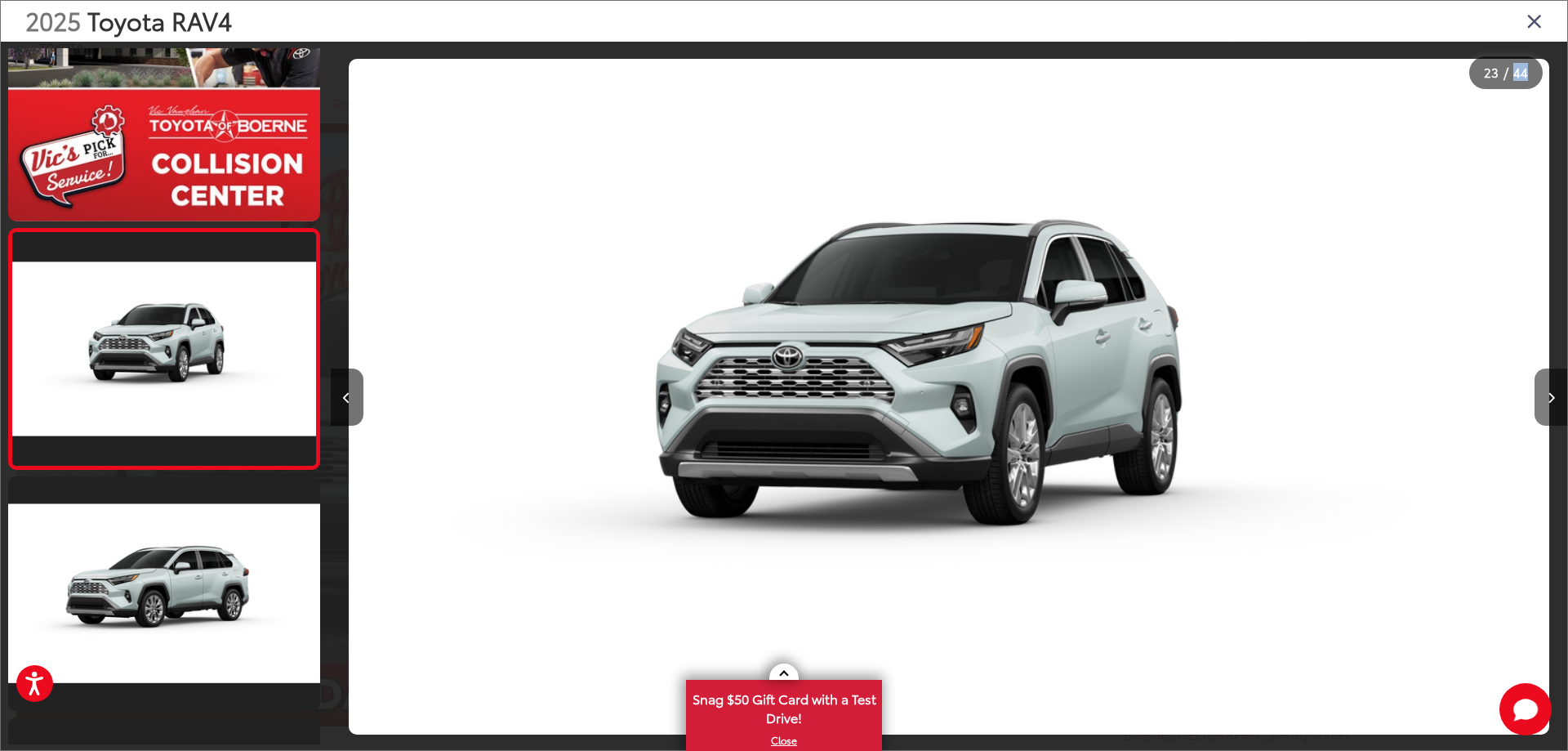
click at [1550, 396] on icon "Next image" at bounding box center [1552, 398] width 7 height 12
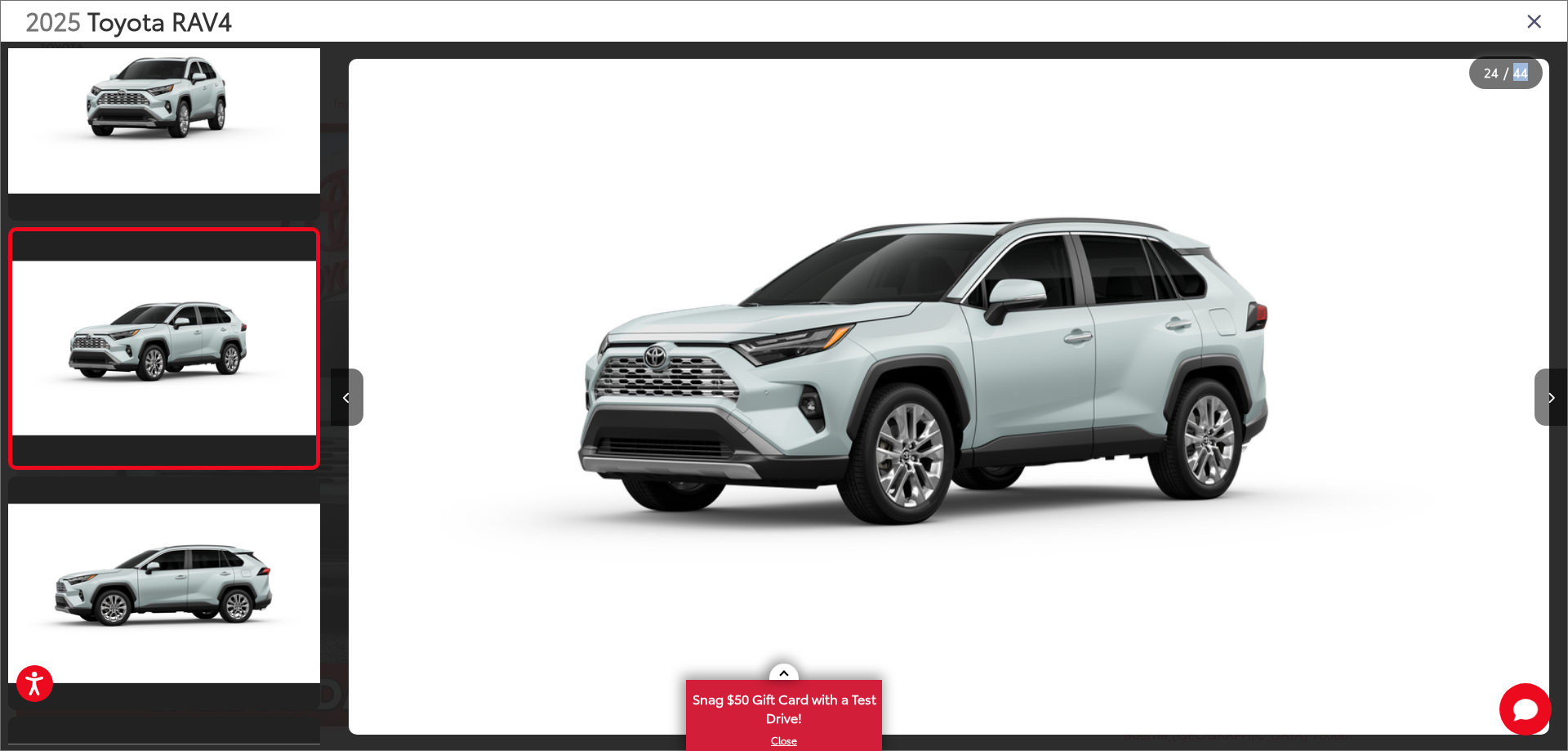
click at [1550, 396] on icon "Next image" at bounding box center [1552, 398] width 7 height 12
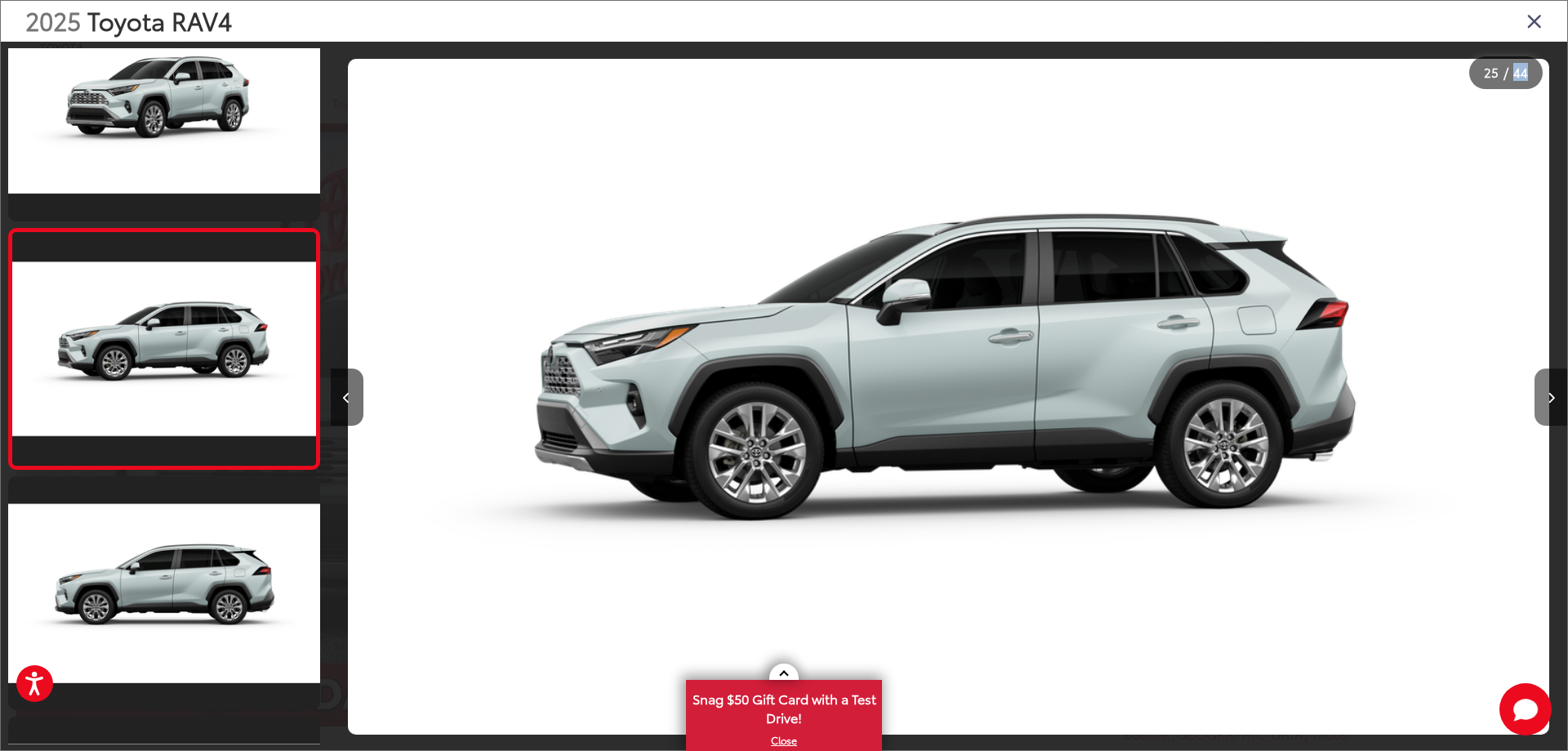
click at [1550, 396] on icon "Next image" at bounding box center [1552, 398] width 7 height 12
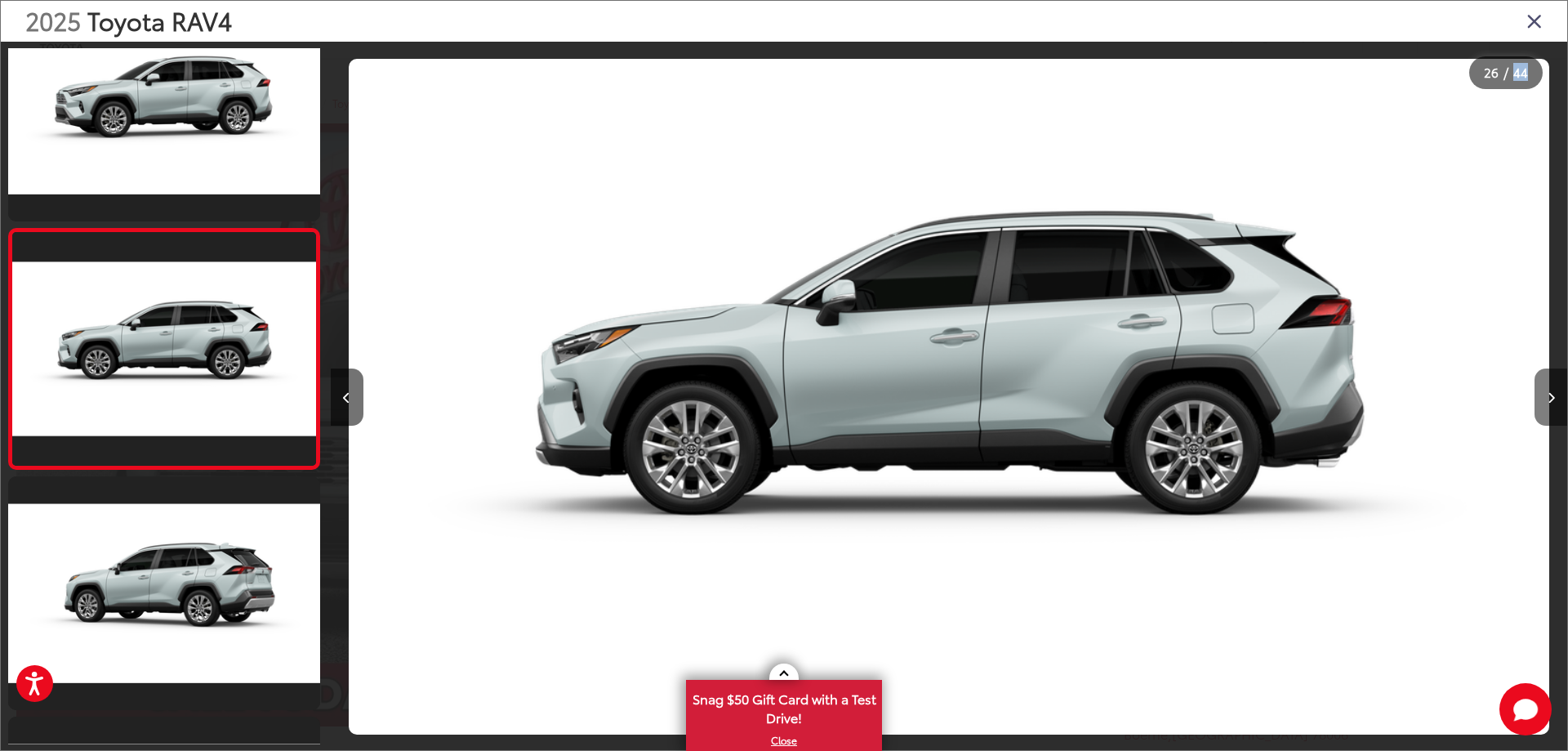
click at [1550, 396] on icon "Next image" at bounding box center [1552, 398] width 7 height 12
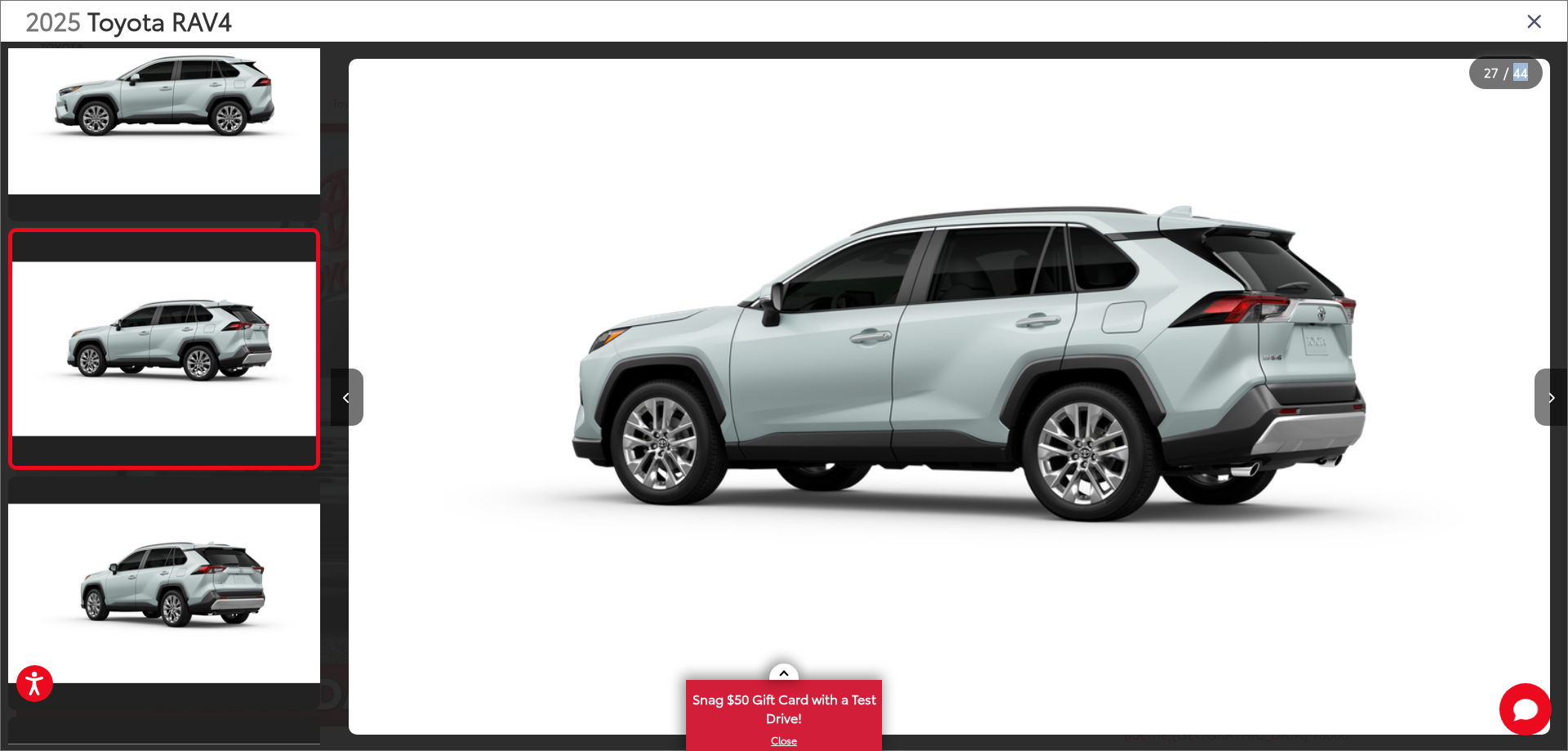
click at [1550, 396] on icon "Next image" at bounding box center [1552, 398] width 7 height 12
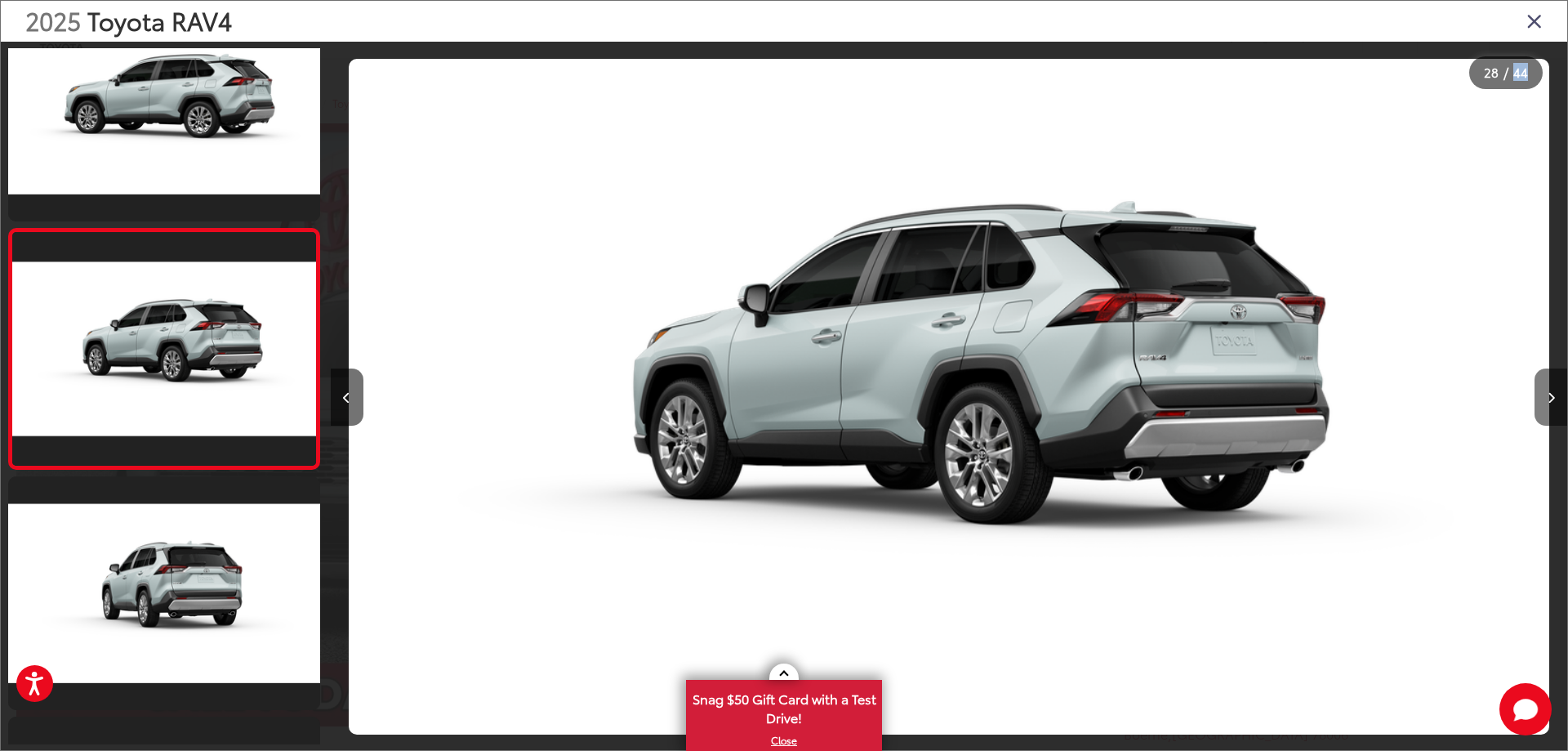
click at [1550, 396] on icon "Next image" at bounding box center [1552, 398] width 7 height 12
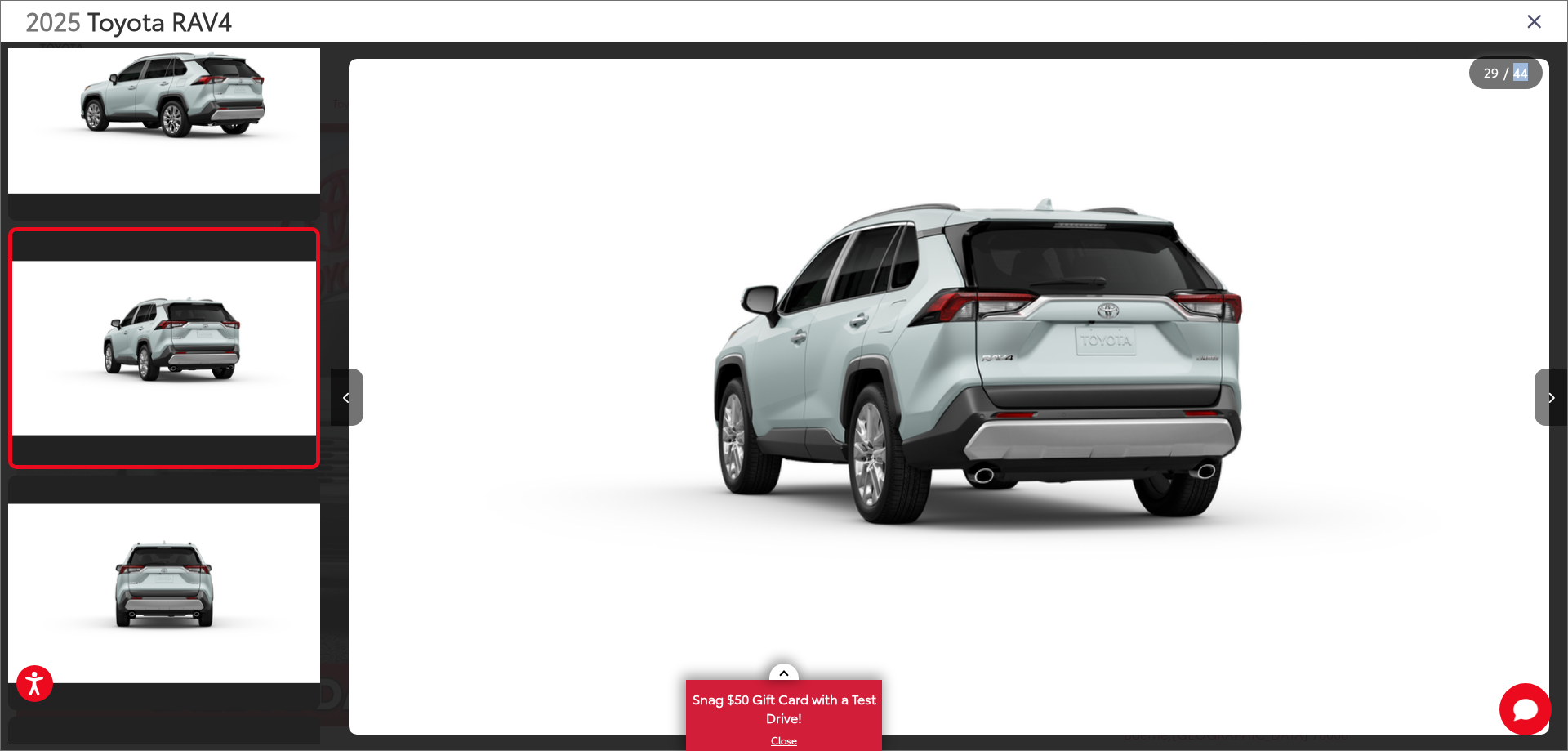
click at [1550, 396] on icon "Next image" at bounding box center [1552, 398] width 7 height 12
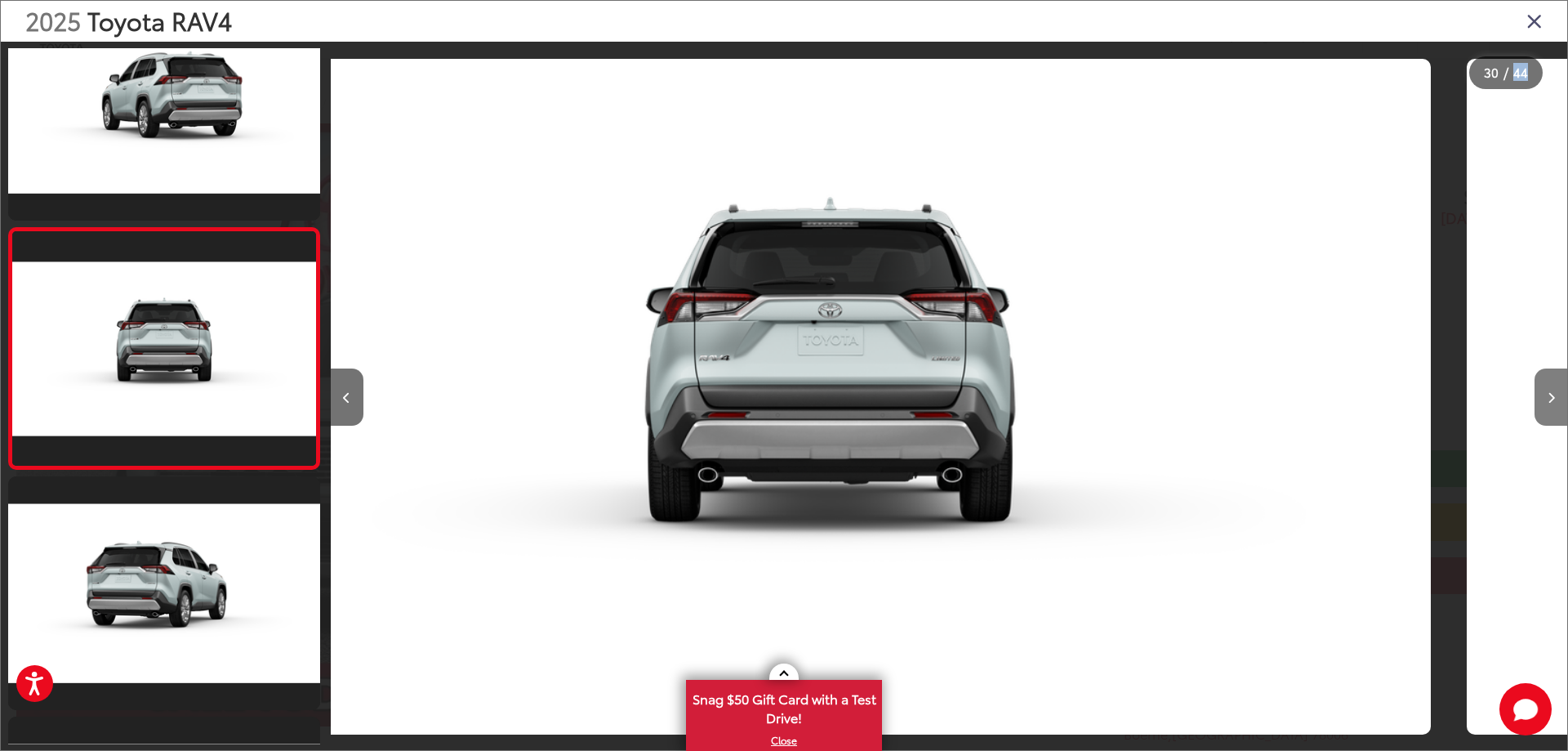
click at [1550, 396] on icon "Next image" at bounding box center [1552, 398] width 7 height 12
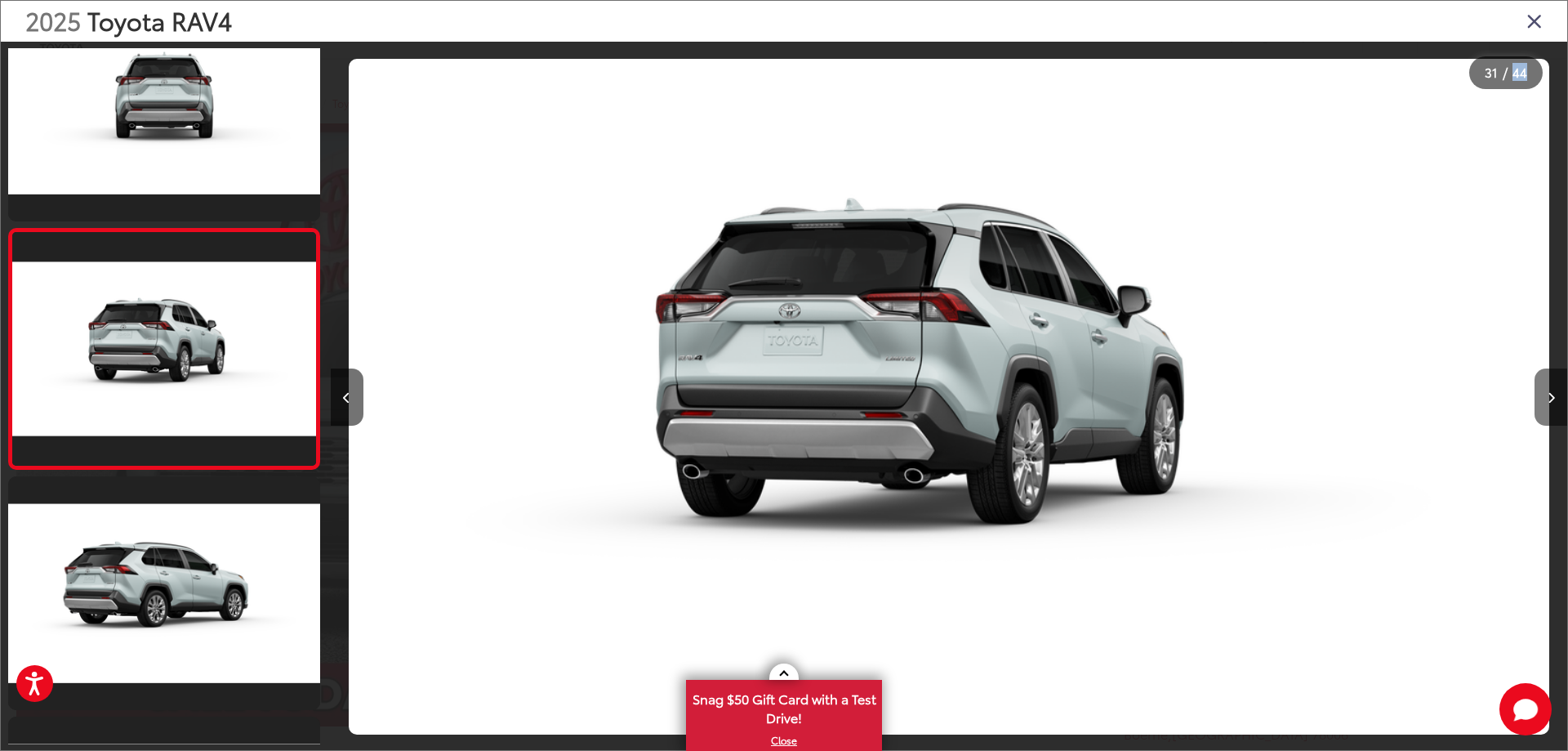
click at [1550, 396] on icon "Next image" at bounding box center [1552, 398] width 7 height 12
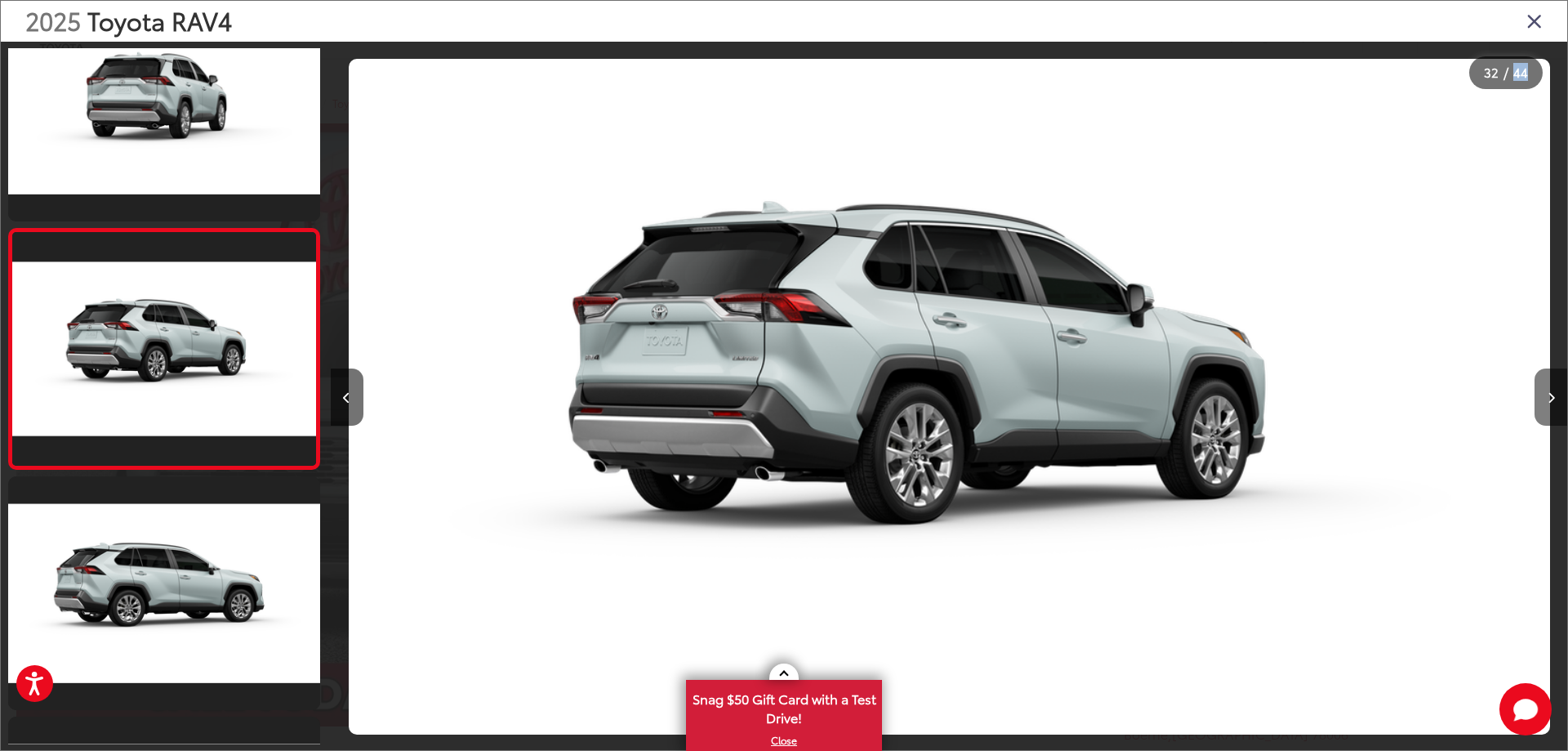
click at [1550, 396] on icon "Next image" at bounding box center [1552, 398] width 7 height 12
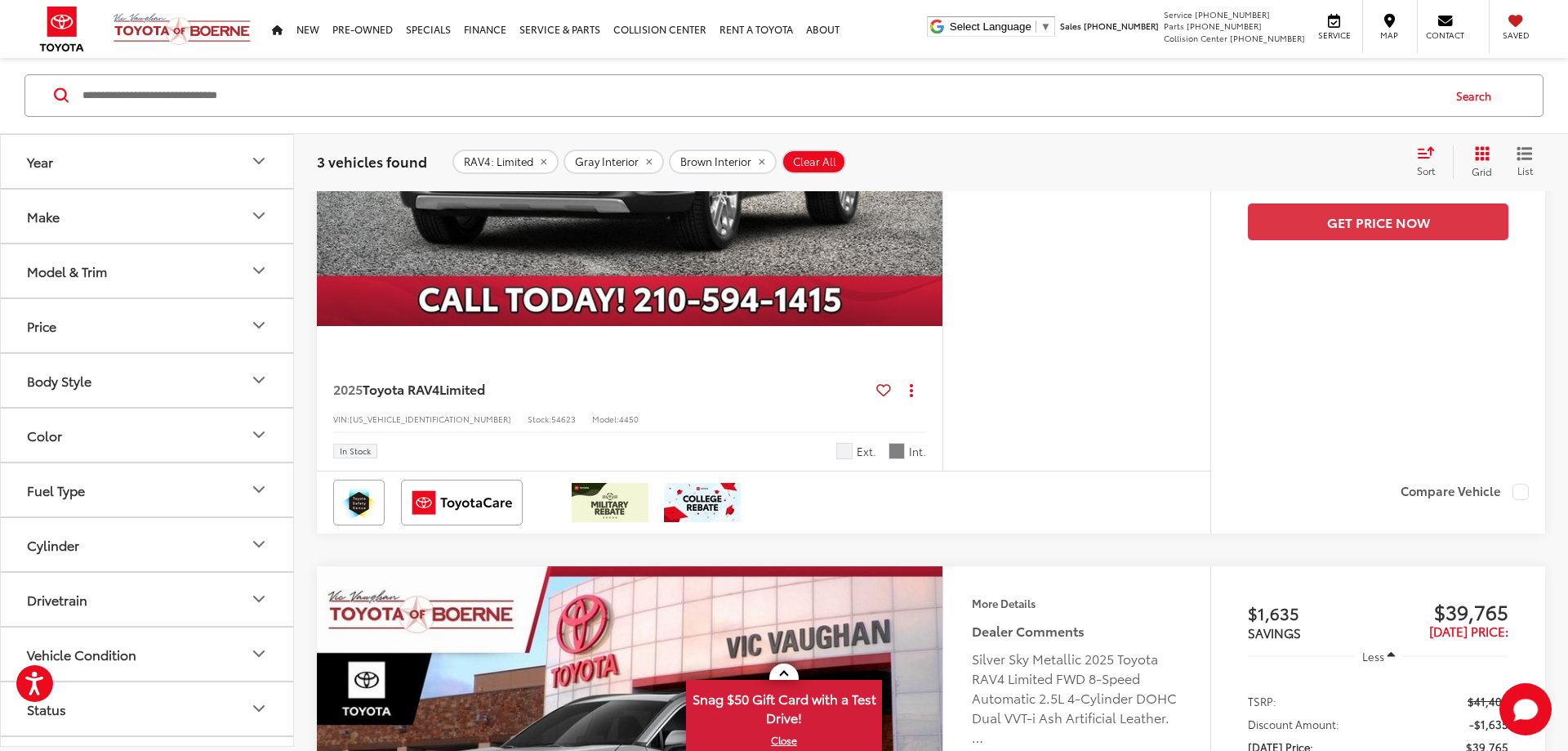
scroll to position [1598, 0]
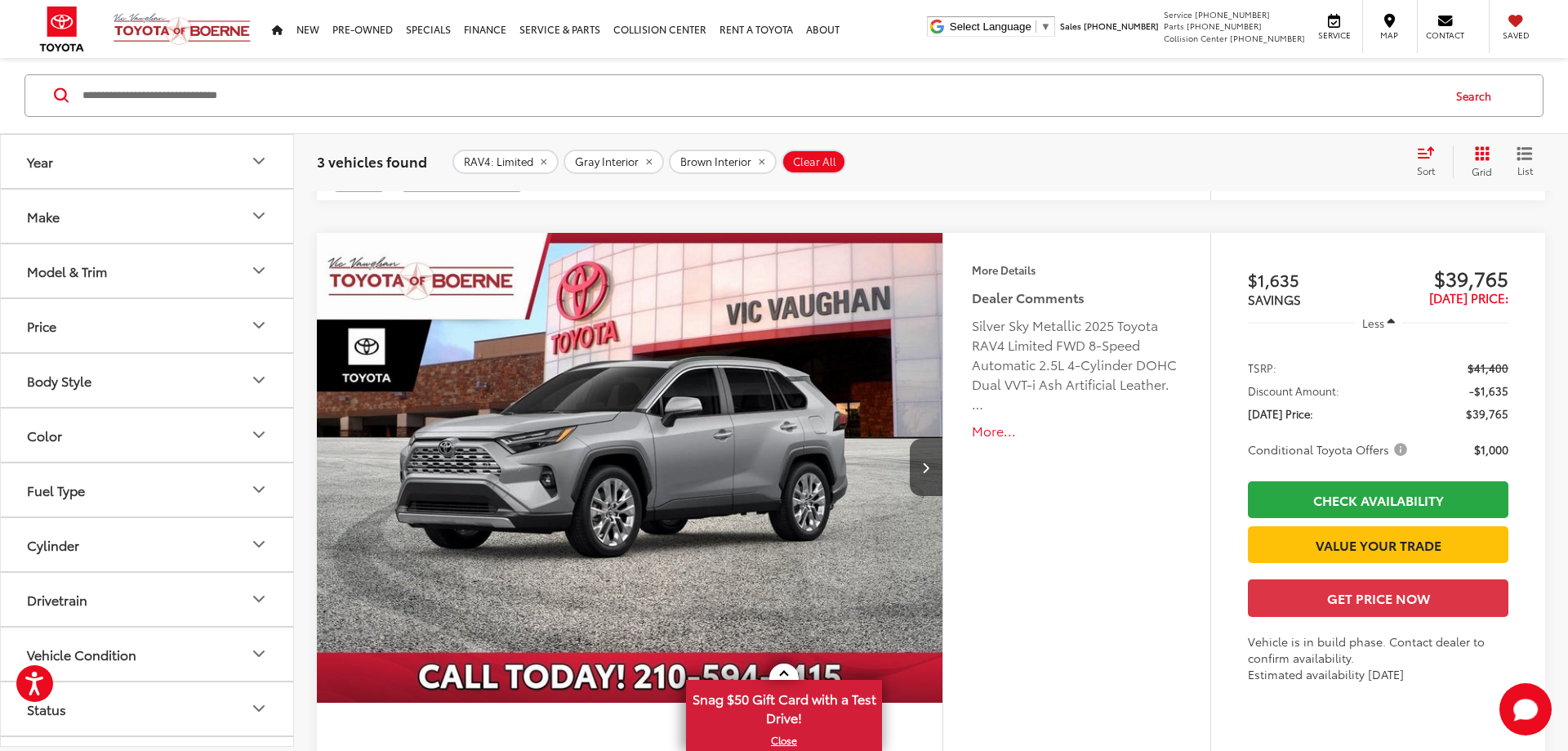
click at [763, 442] on img "2025 Toyota RAV4 Limited 0" at bounding box center [630, 468] width 628 height 471
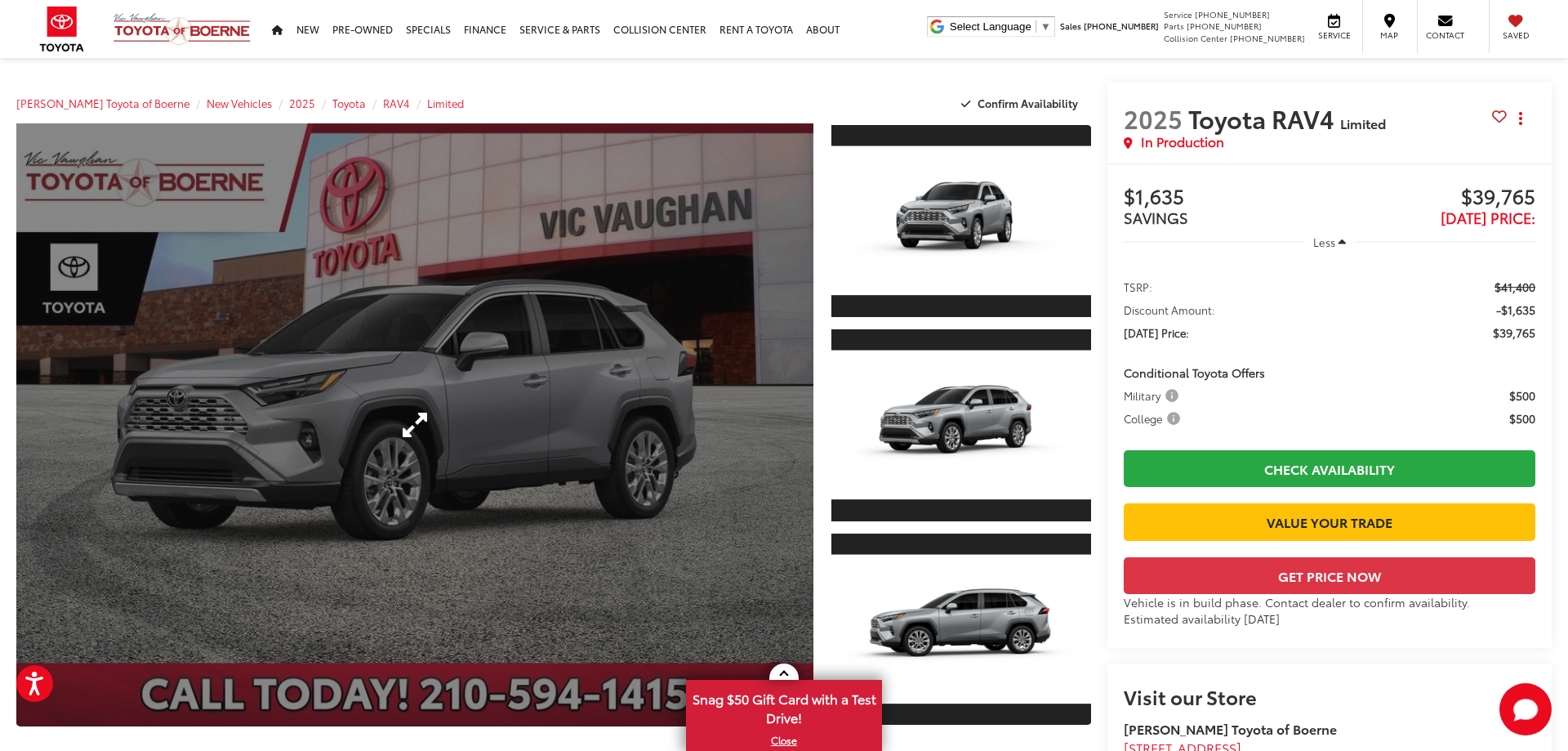
click at [650, 413] on link "Expand Photo 0" at bounding box center [415, 424] width 797 height 602
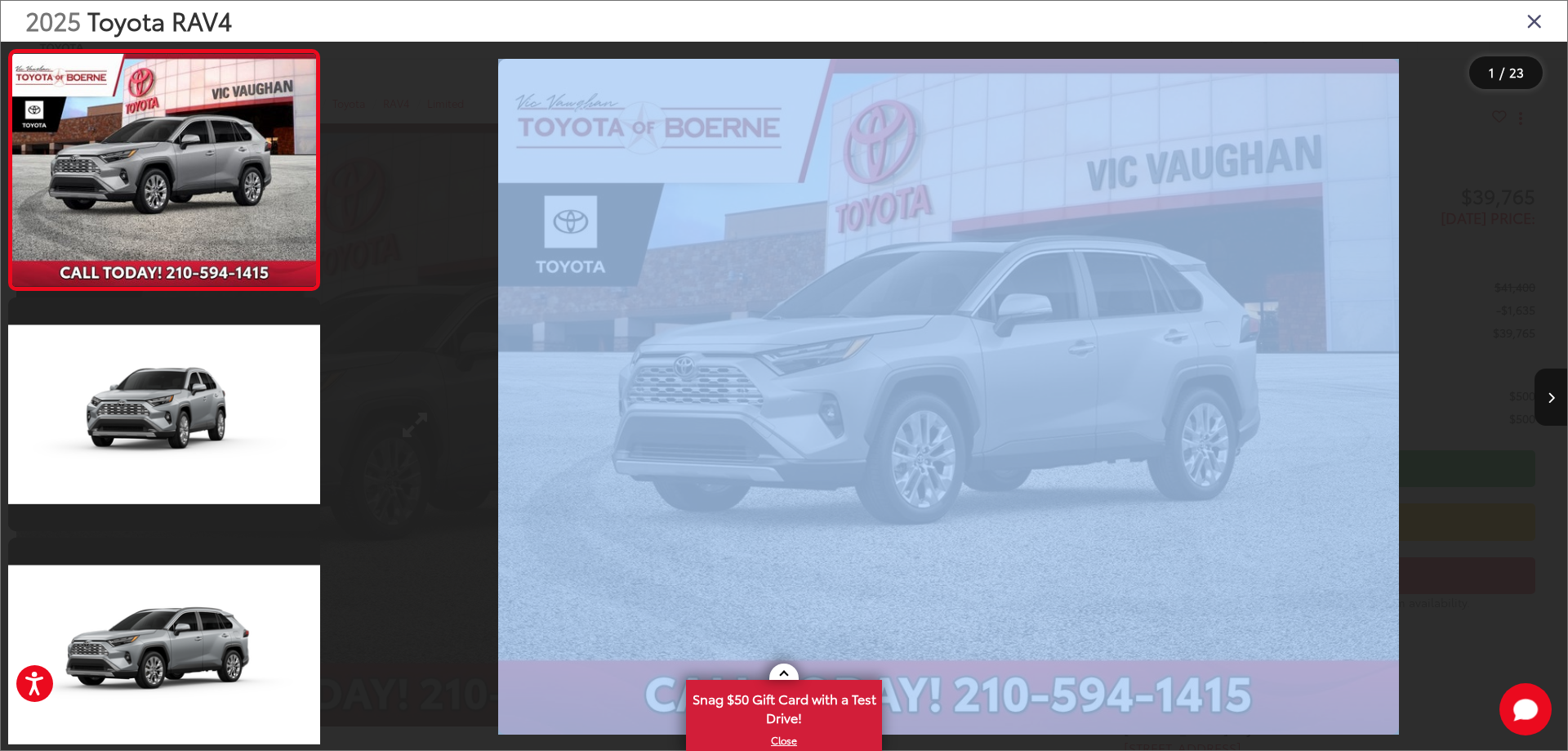
click at [650, 413] on div "2025 Toyota RAV4 Limited 0" at bounding box center [948, 397] width 1236 height 676
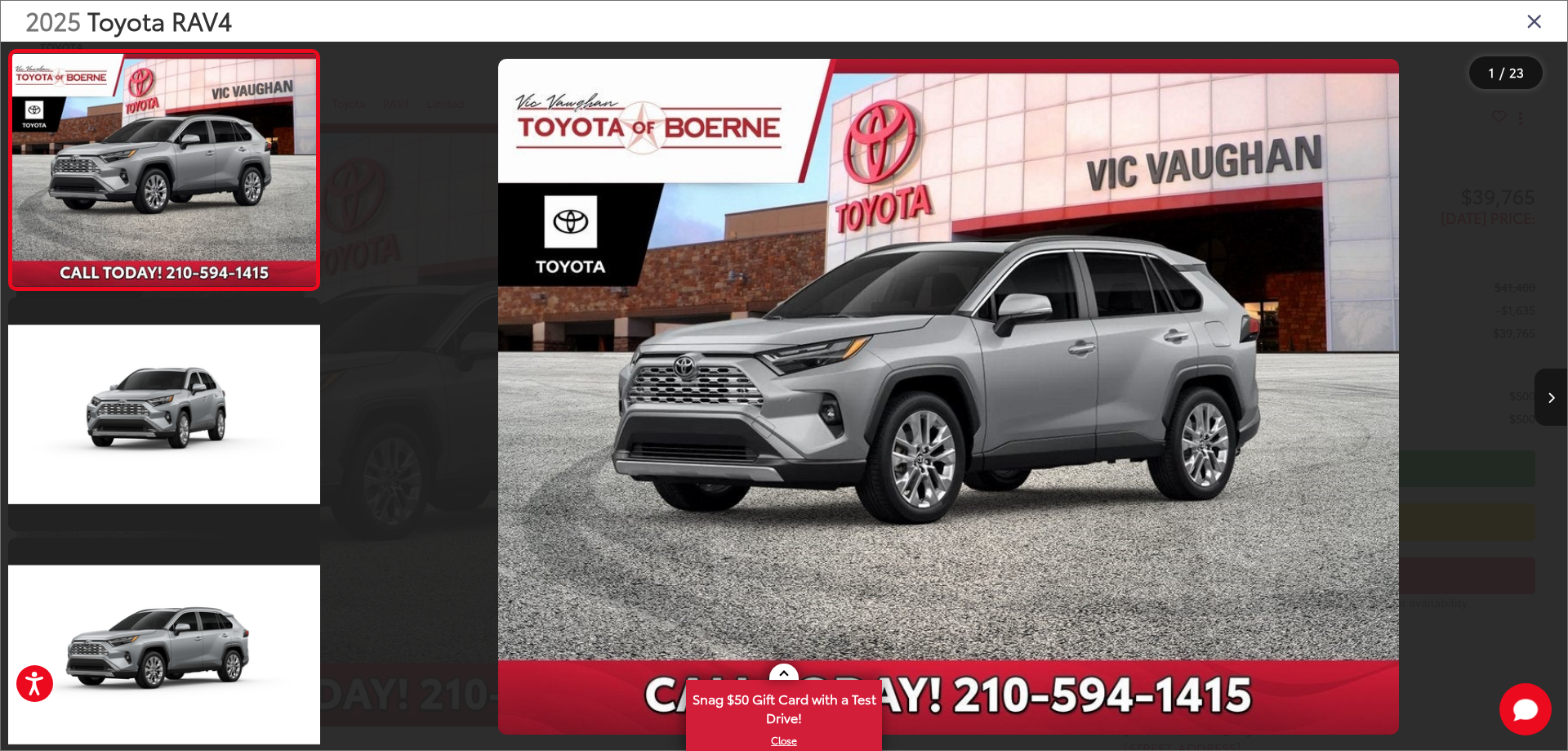
click at [1552, 401] on icon "Next image" at bounding box center [1552, 398] width 7 height 12
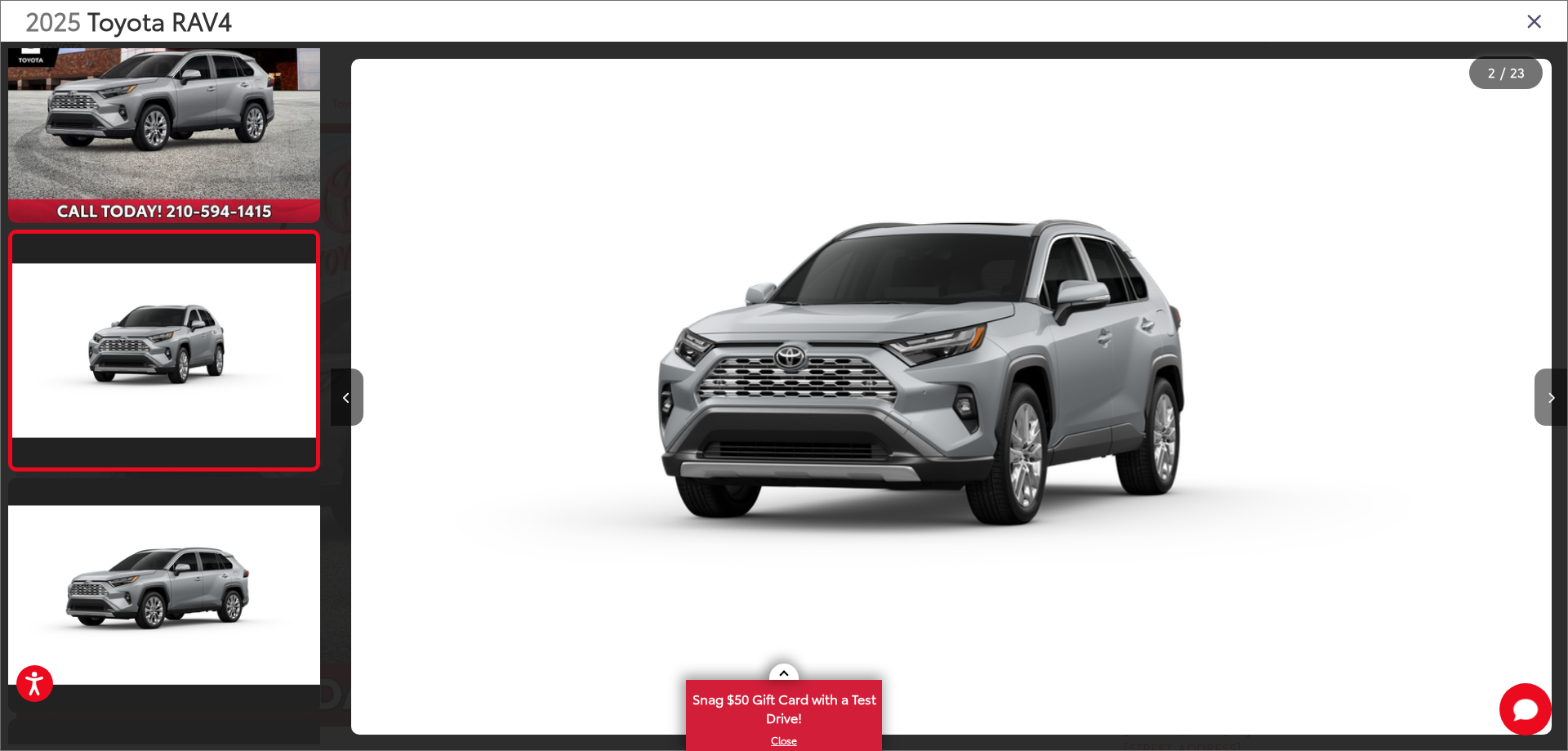
scroll to position [62, 0]
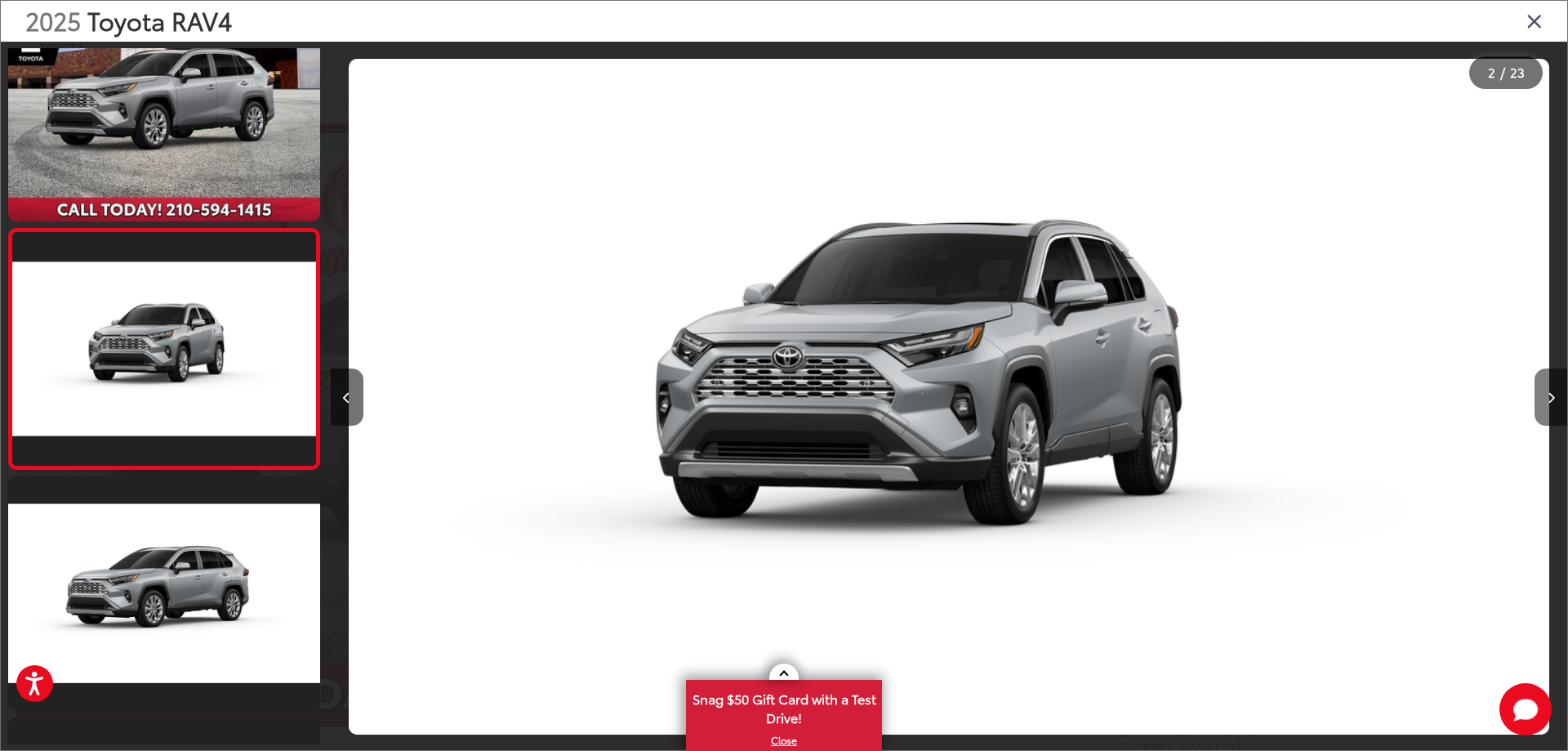
click at [1552, 401] on icon "Next image" at bounding box center [1552, 398] width 7 height 12
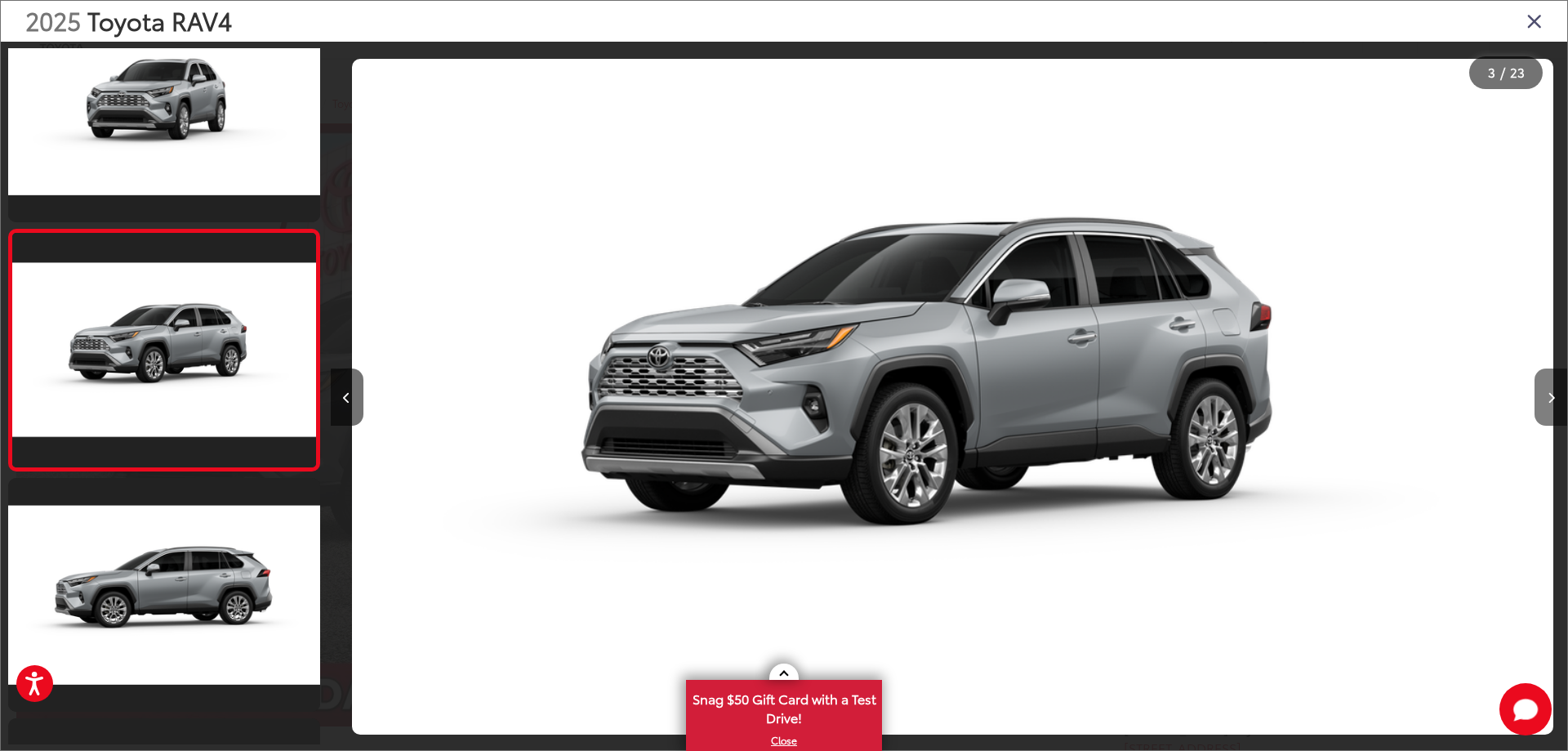
scroll to position [302, 0]
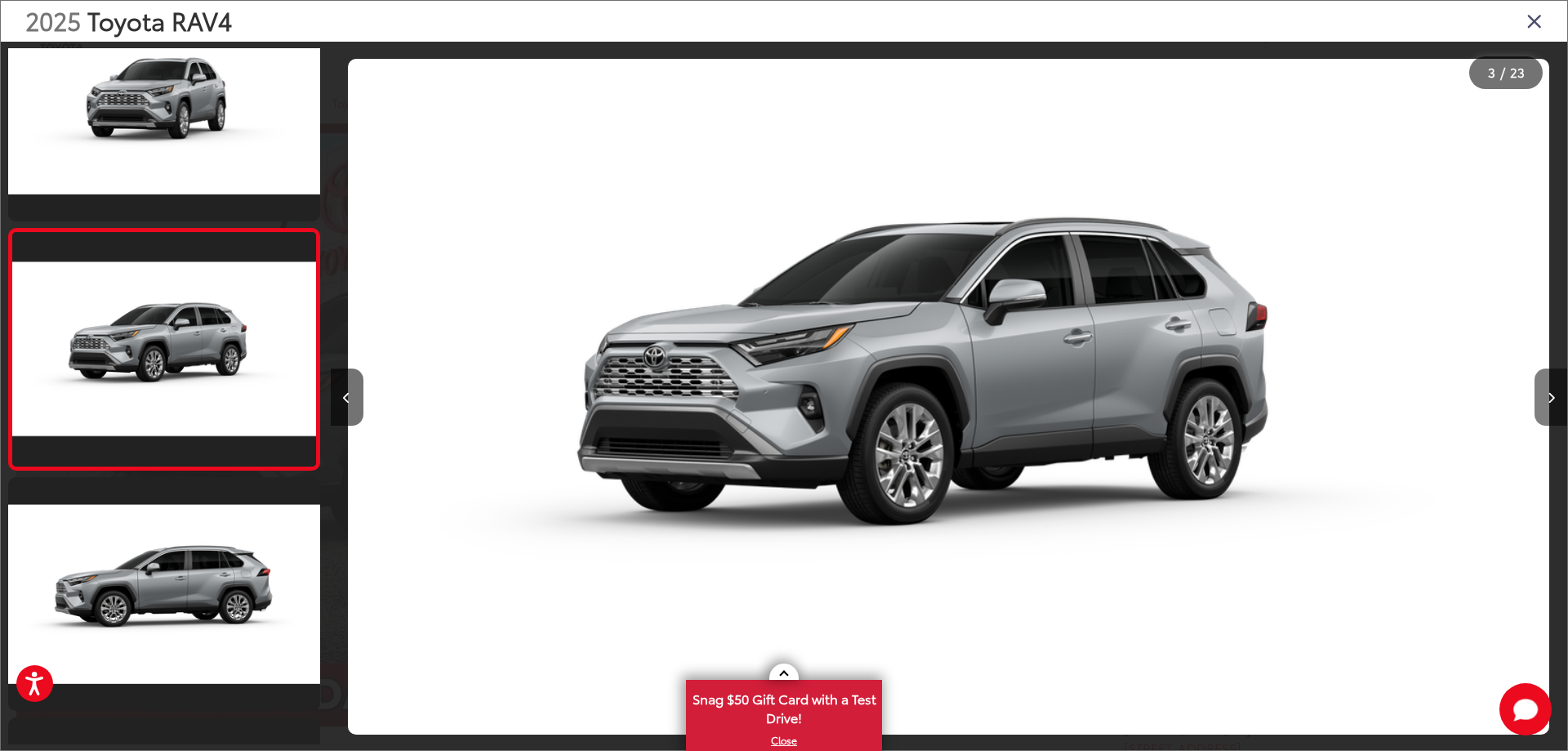
click at [1552, 401] on icon "Next image" at bounding box center [1552, 398] width 7 height 12
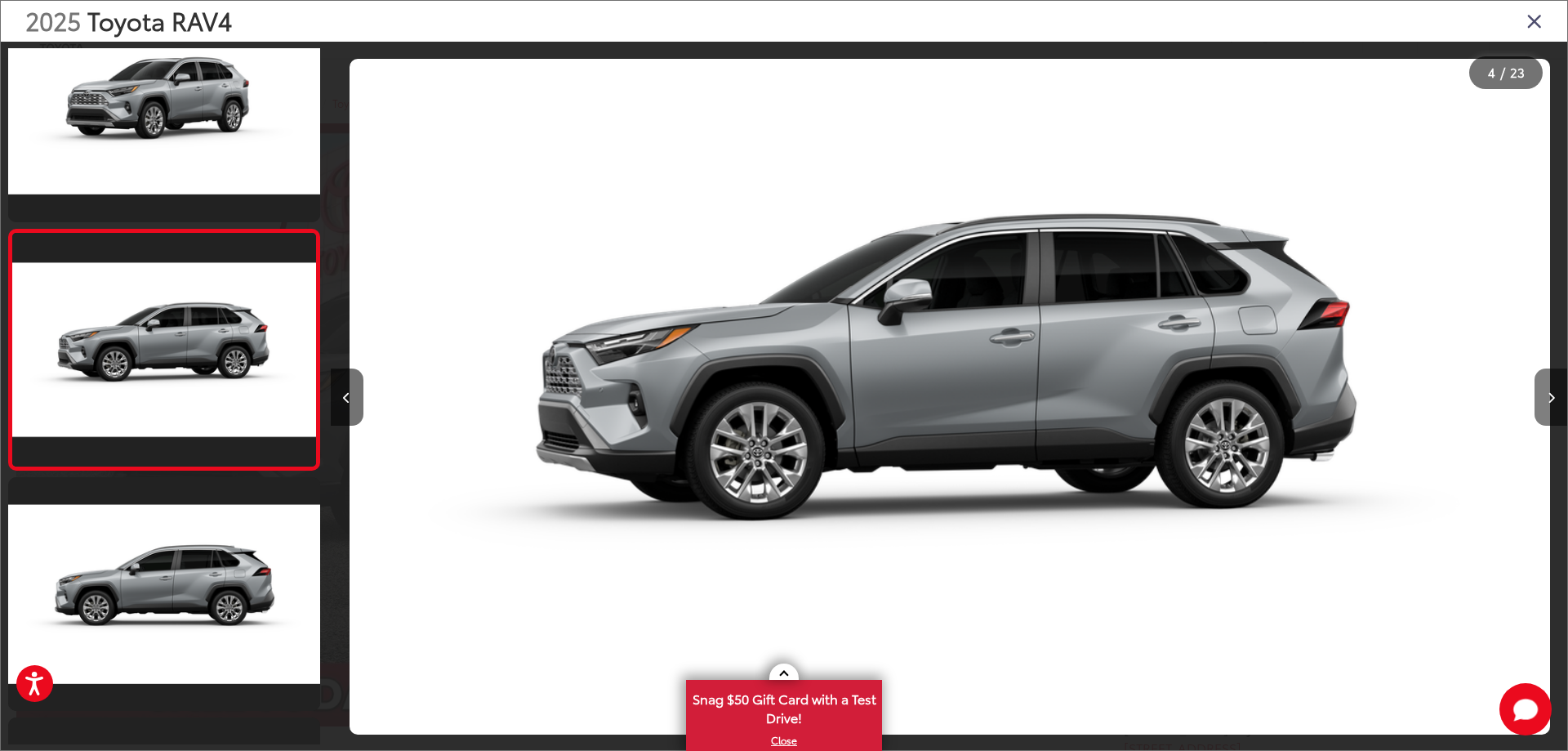
scroll to position [543, 0]
click at [1552, 401] on icon "Next image" at bounding box center [1552, 398] width 7 height 12
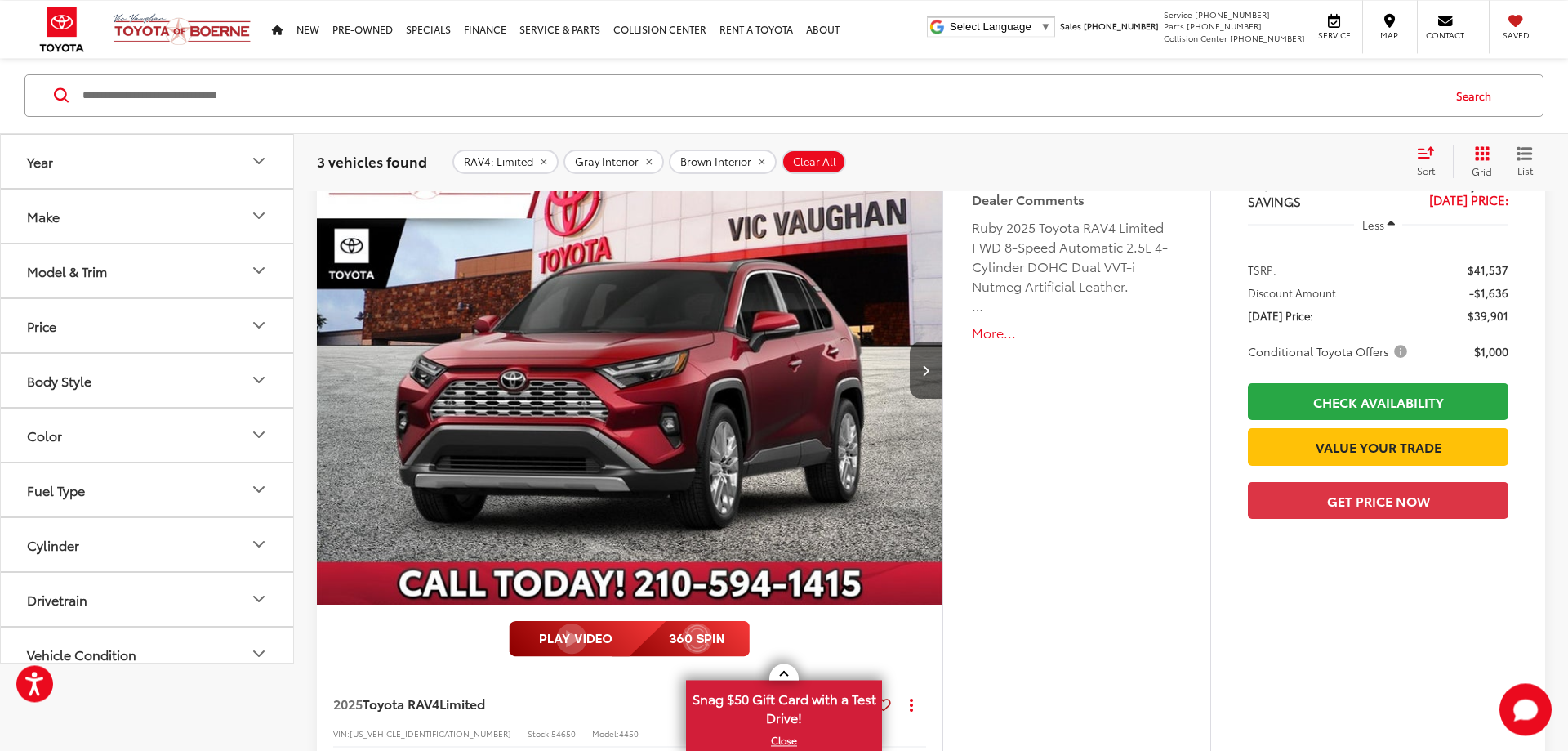
scroll to position [98, 0]
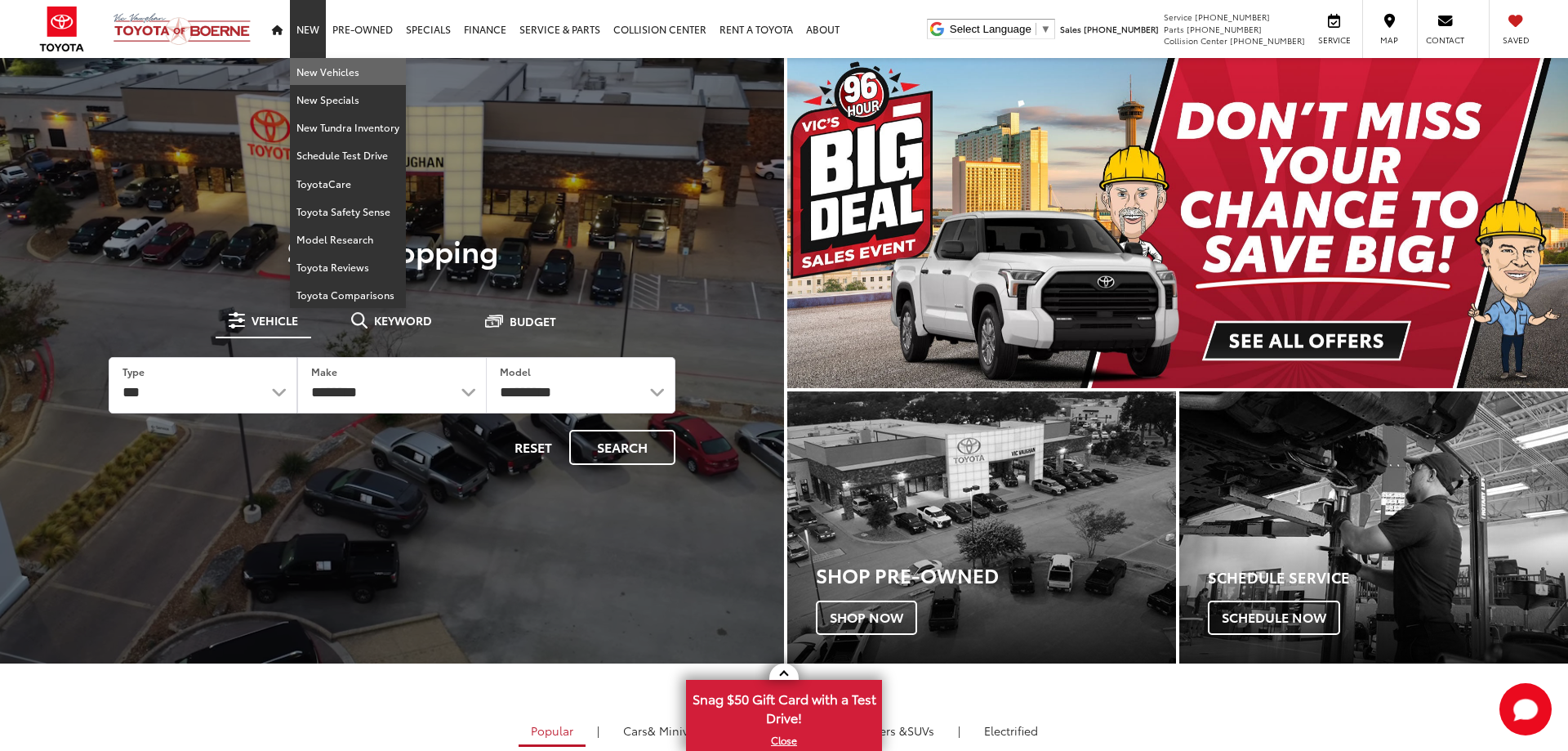
click at [310, 72] on link "New Vehicles" at bounding box center [348, 72] width 116 height 28
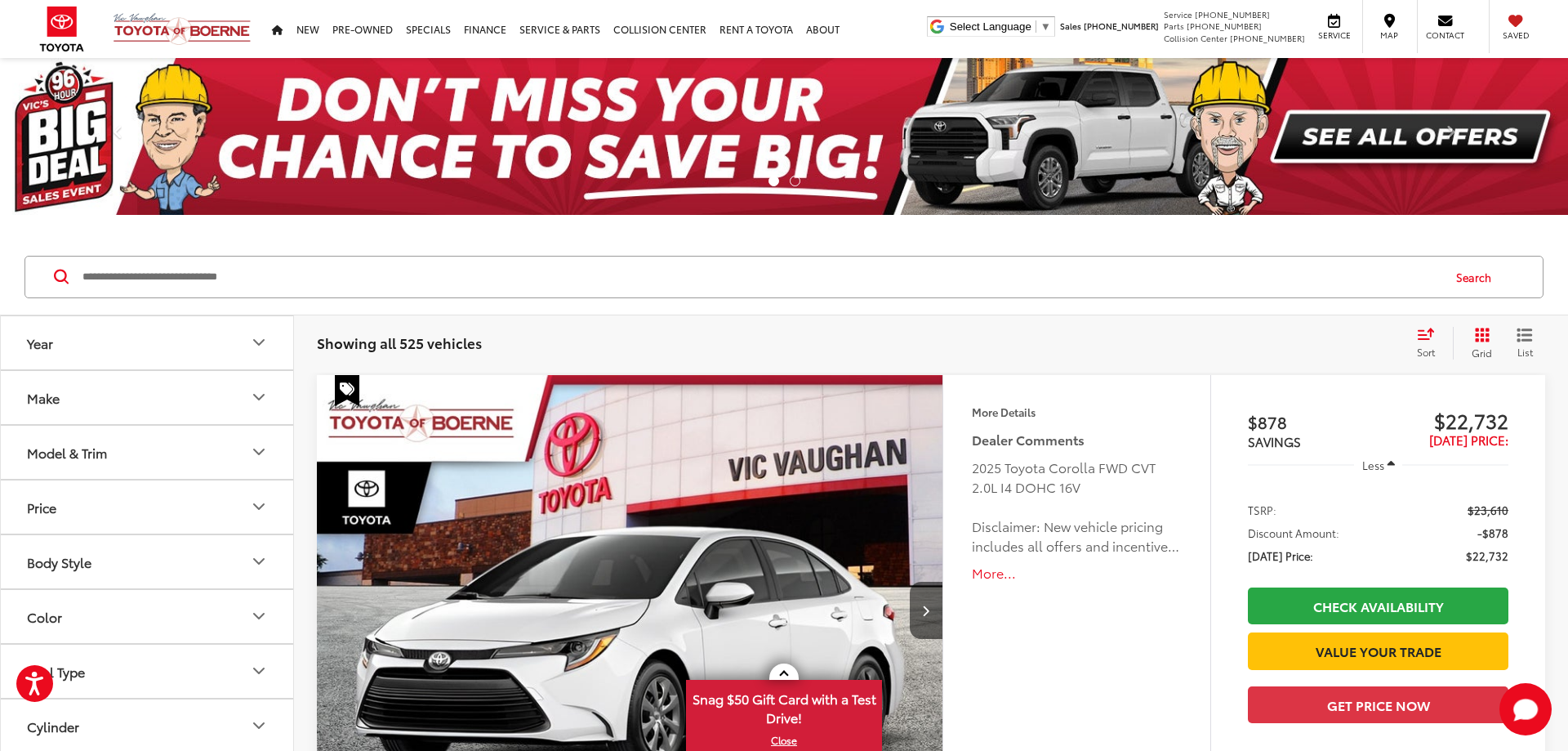
scroll to position [167, 0]
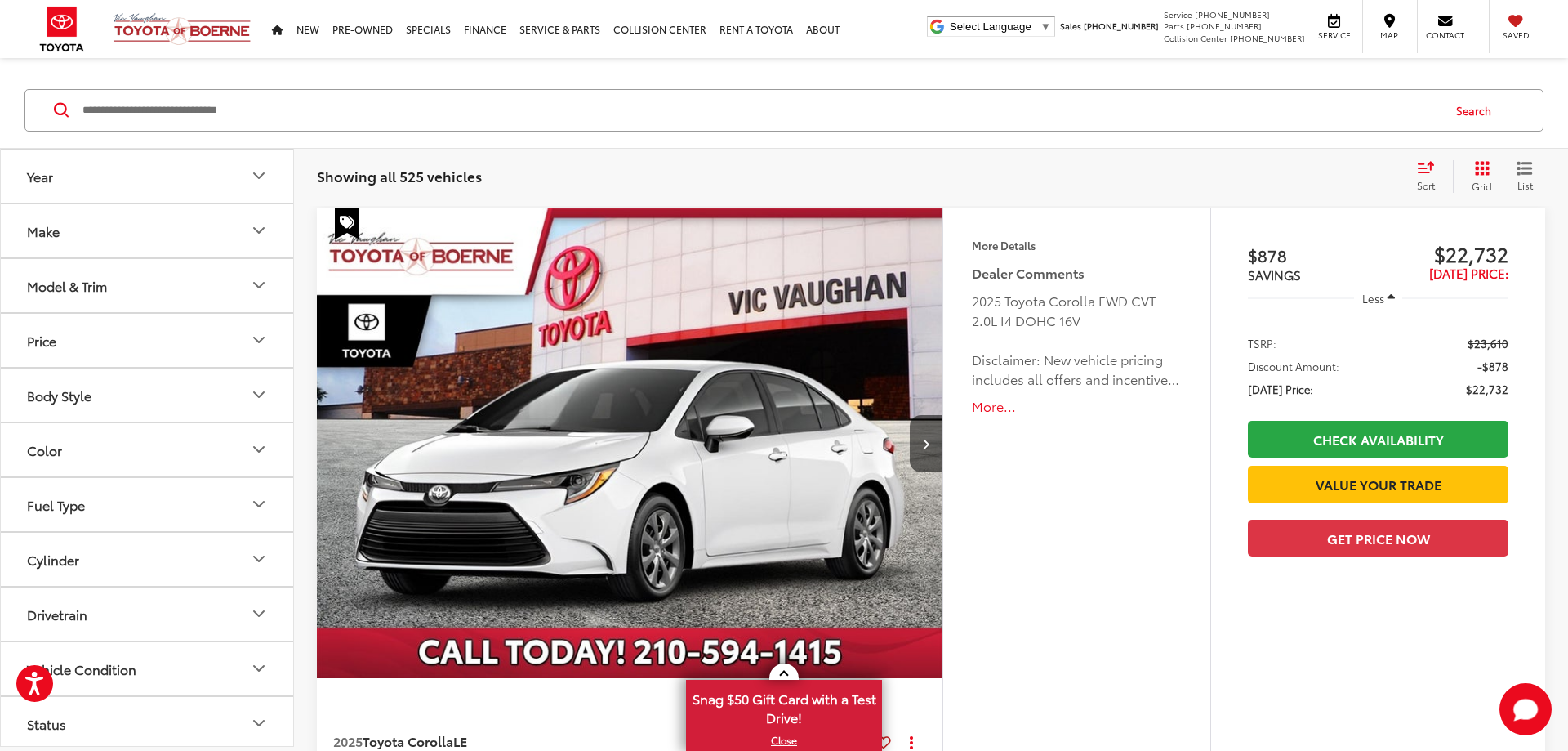
click at [257, 290] on icon "Model & Trim" at bounding box center [259, 285] width 20 height 20
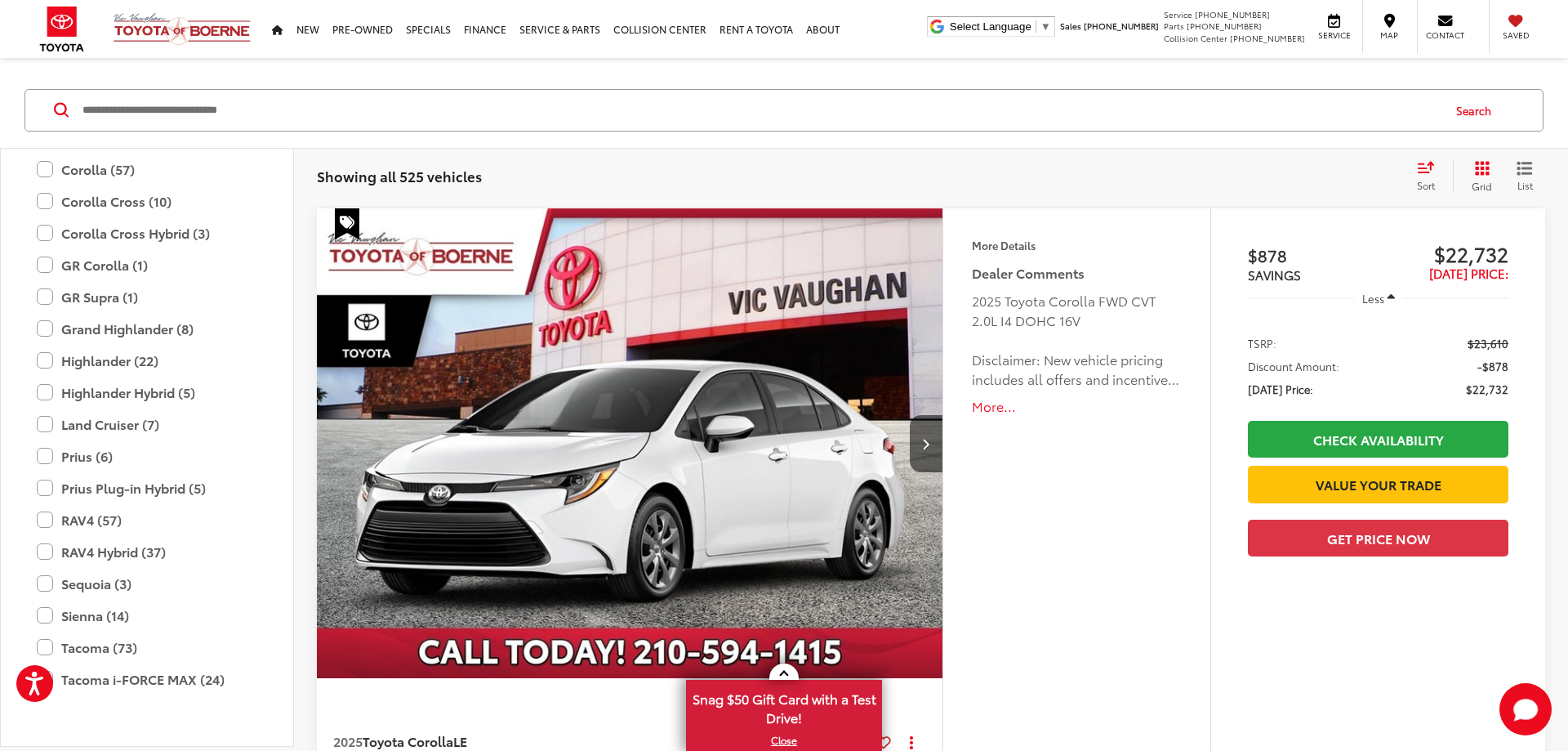
scroll to position [382, 0]
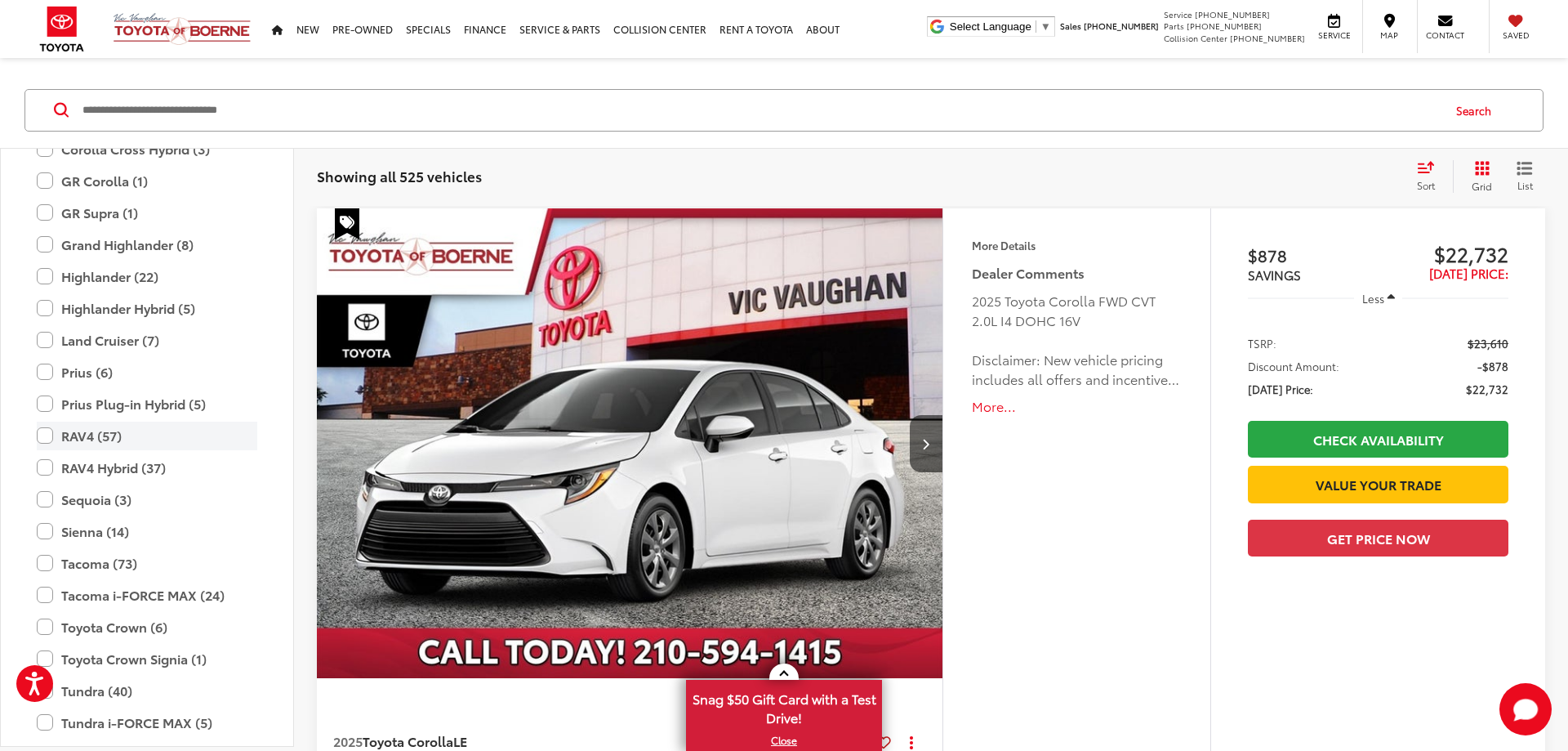
click at [45, 434] on label "RAV4 (57)" at bounding box center [147, 436] width 220 height 29
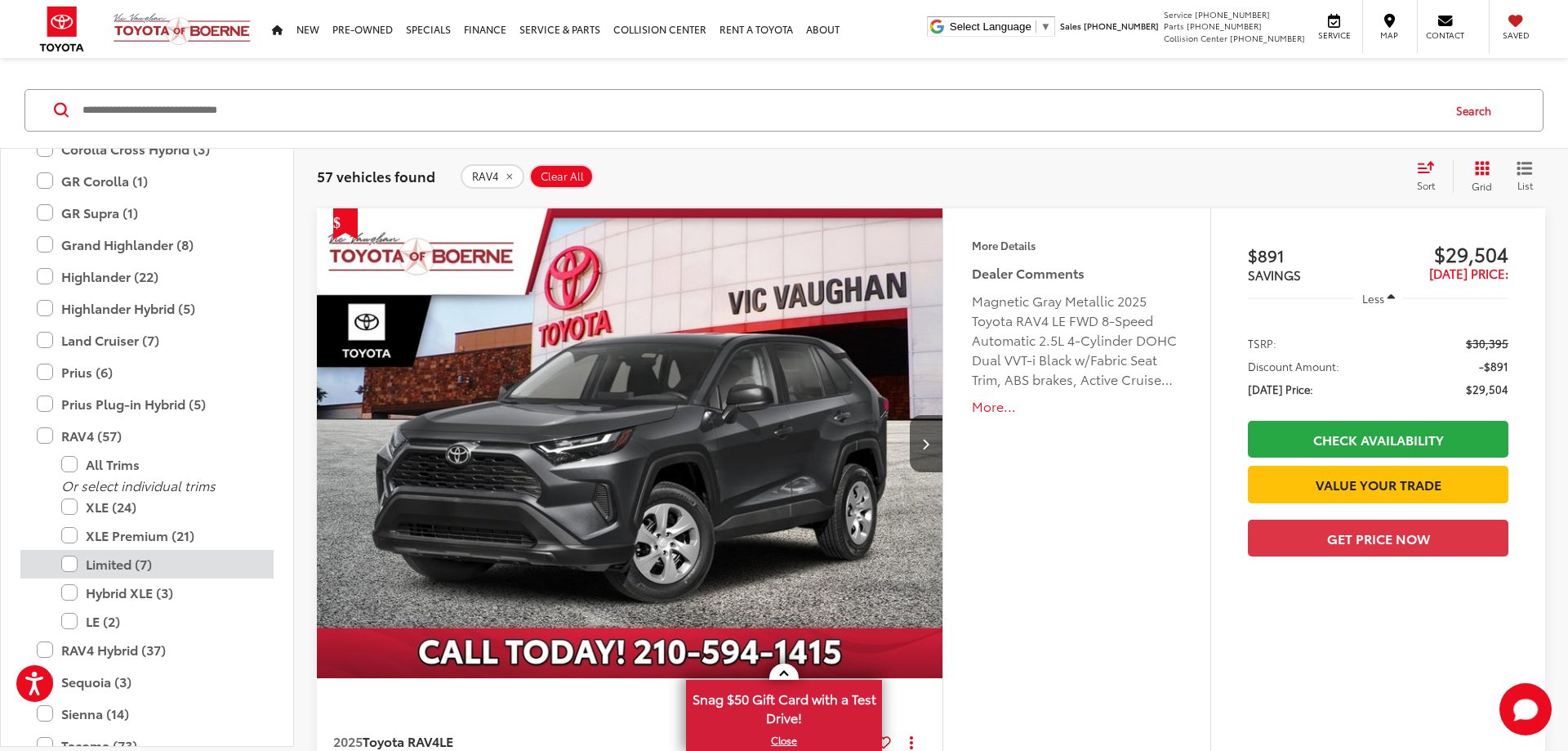
click at [72, 562] on label "Limited (7)" at bounding box center [159, 564] width 196 height 29
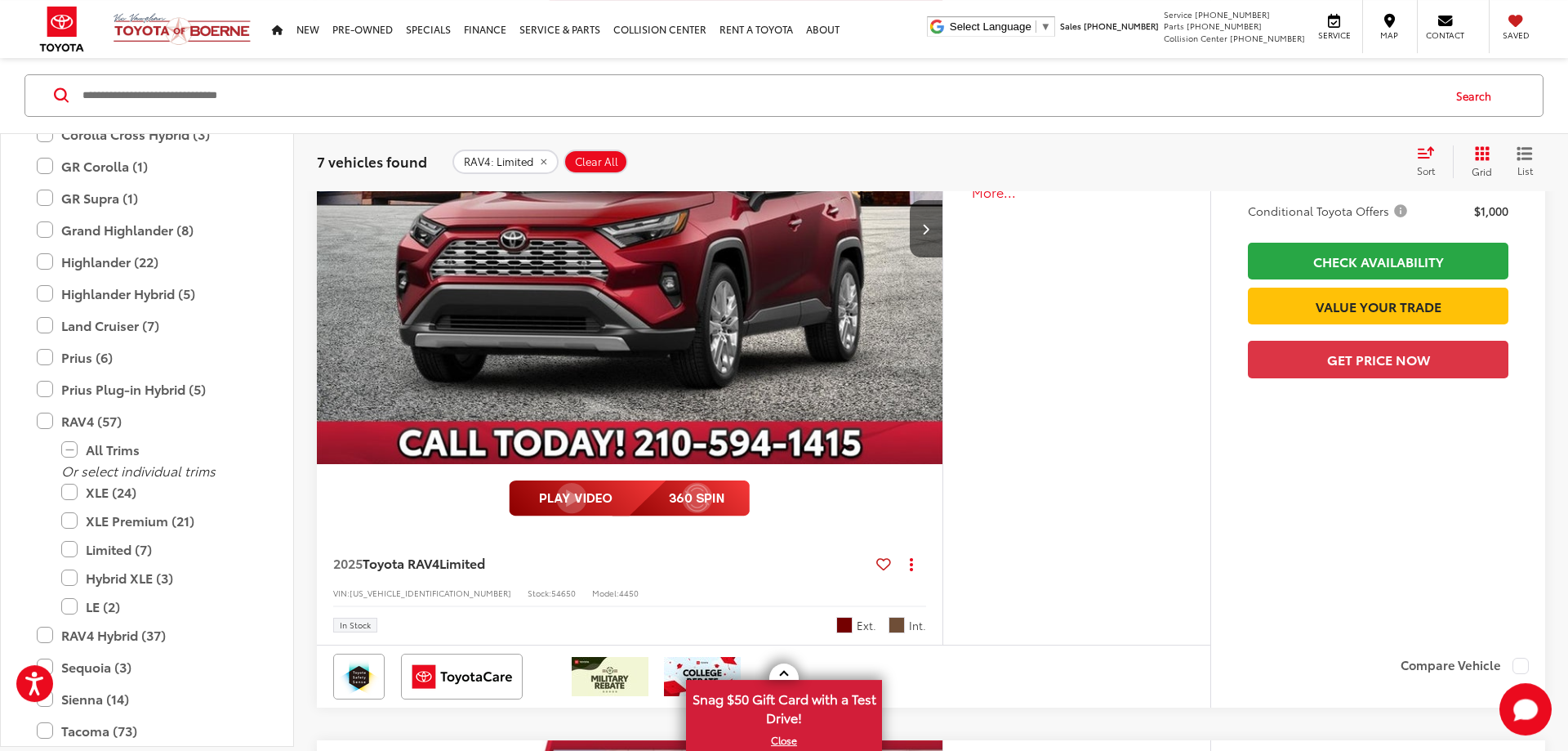
scroll to position [1667, 0]
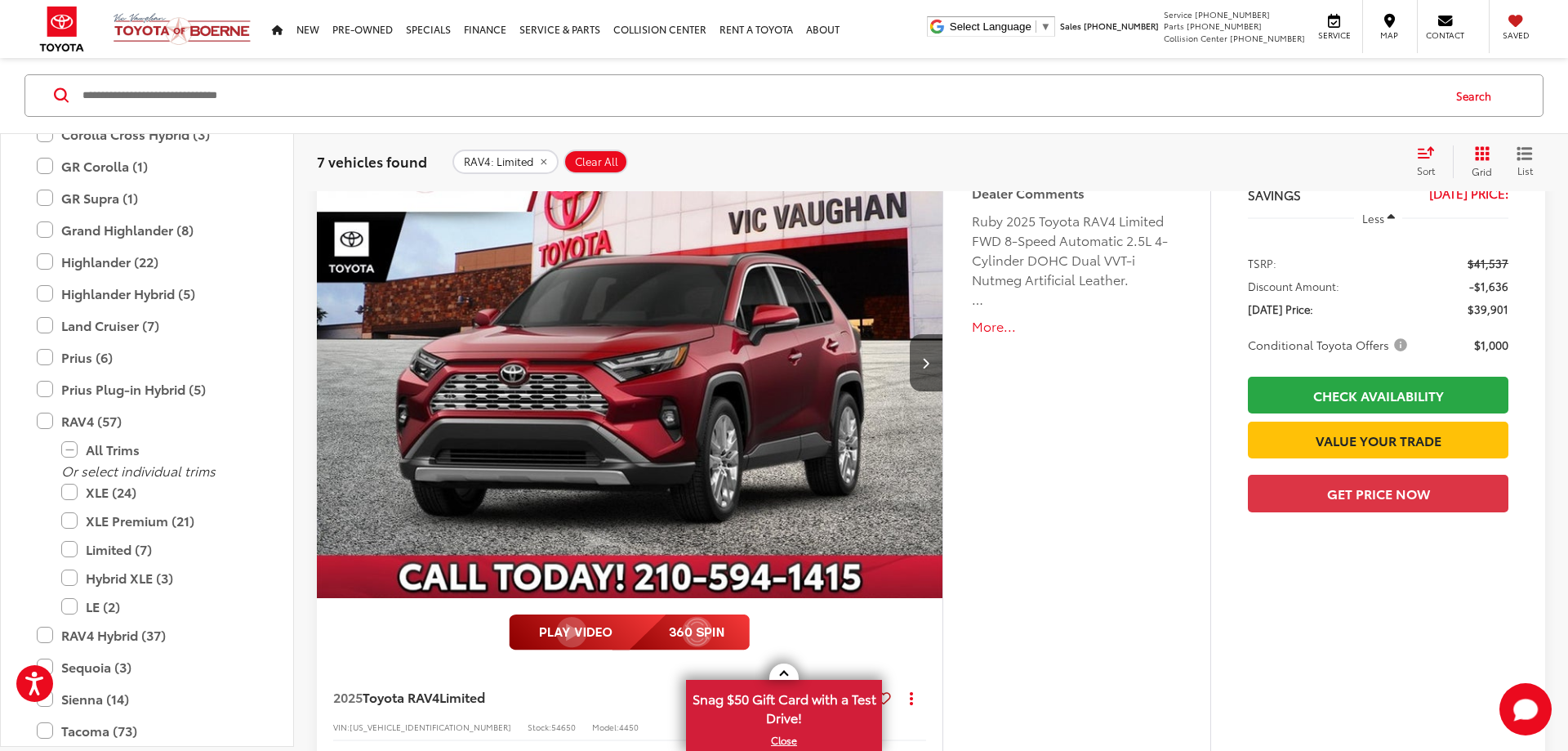
click at [763, 342] on img "2025 Toyota RAV4 Limited 0" at bounding box center [630, 364] width 628 height 471
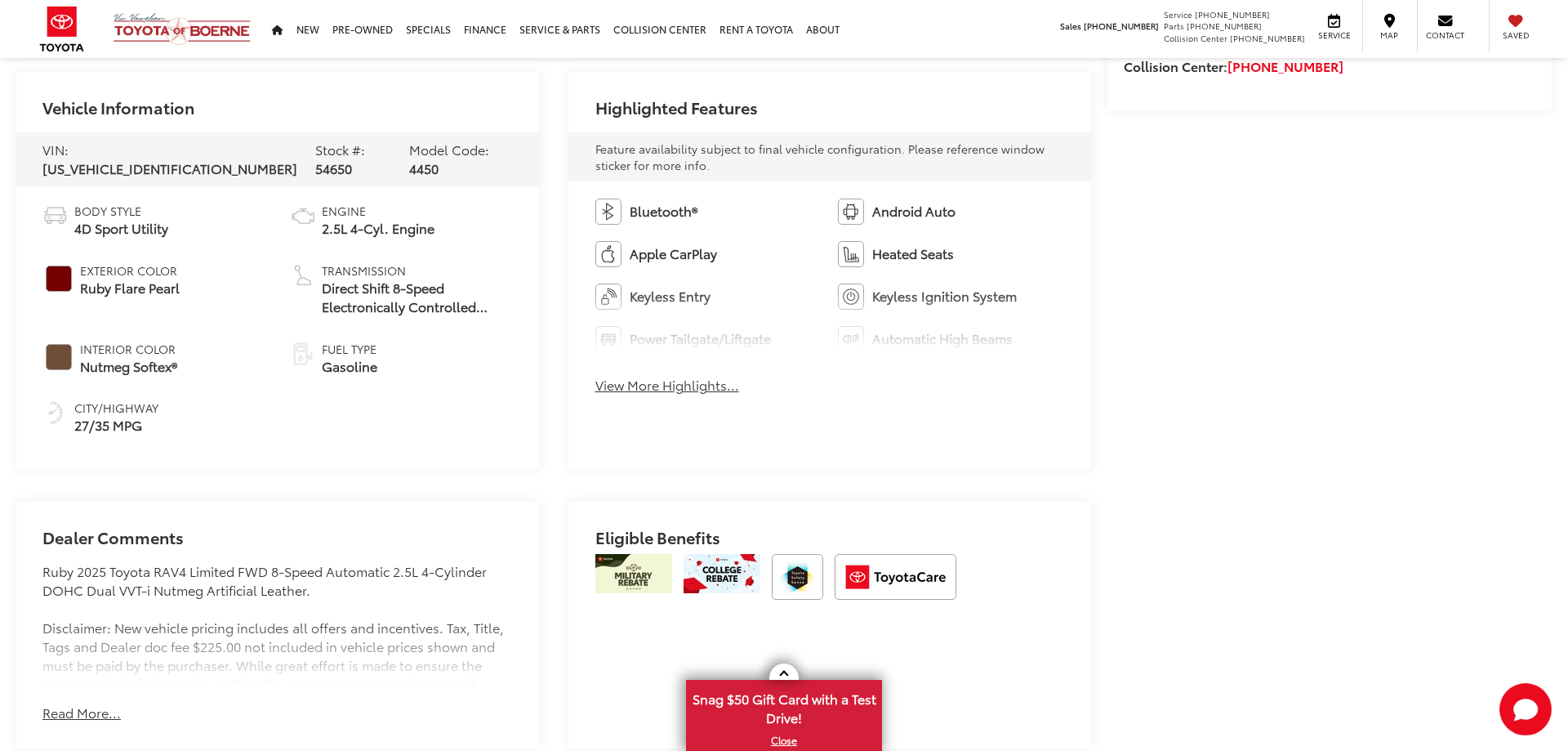
scroll to position [783, 0]
click at [626, 385] on button "View More Highlights..." at bounding box center [667, 385] width 144 height 19
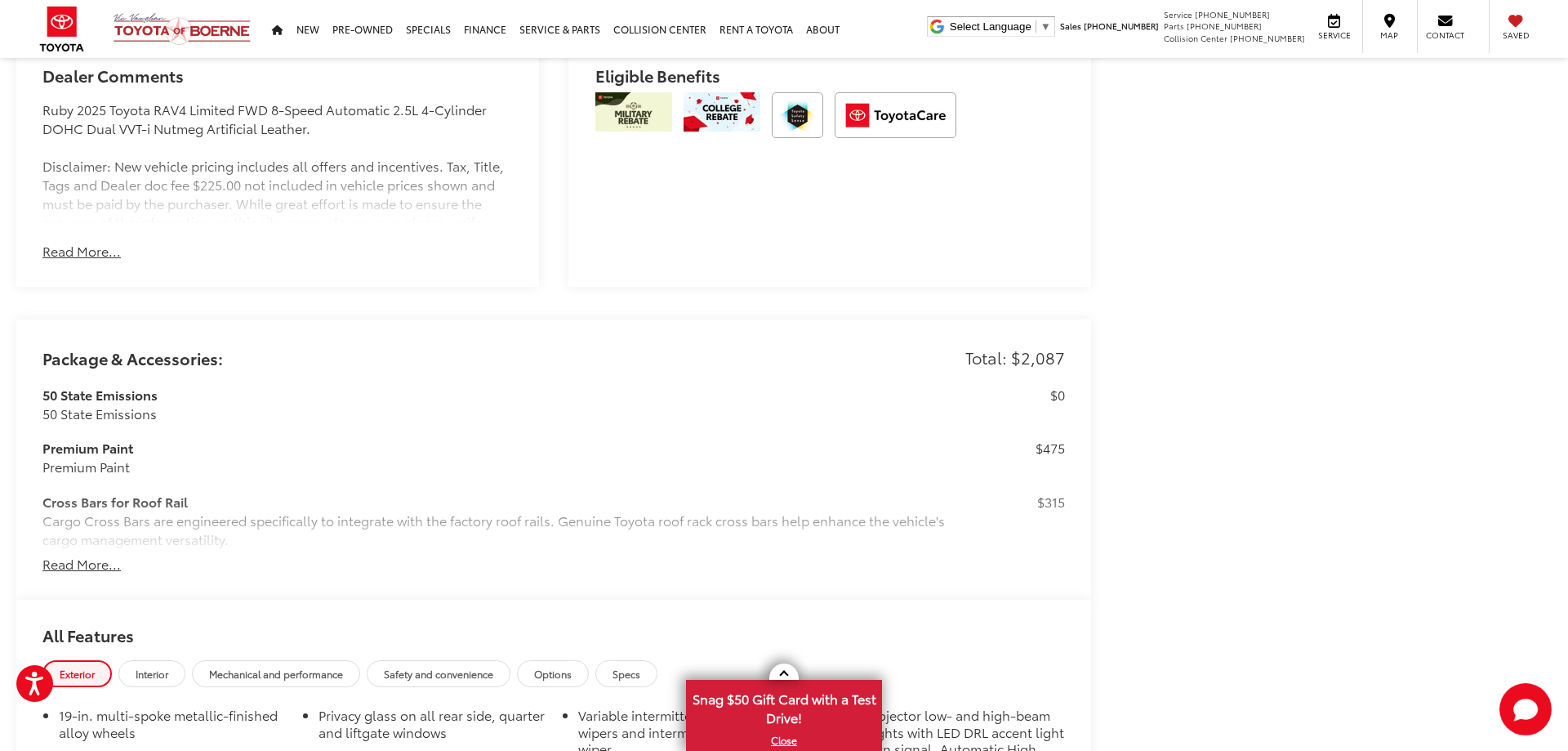
scroll to position [1533, 0]
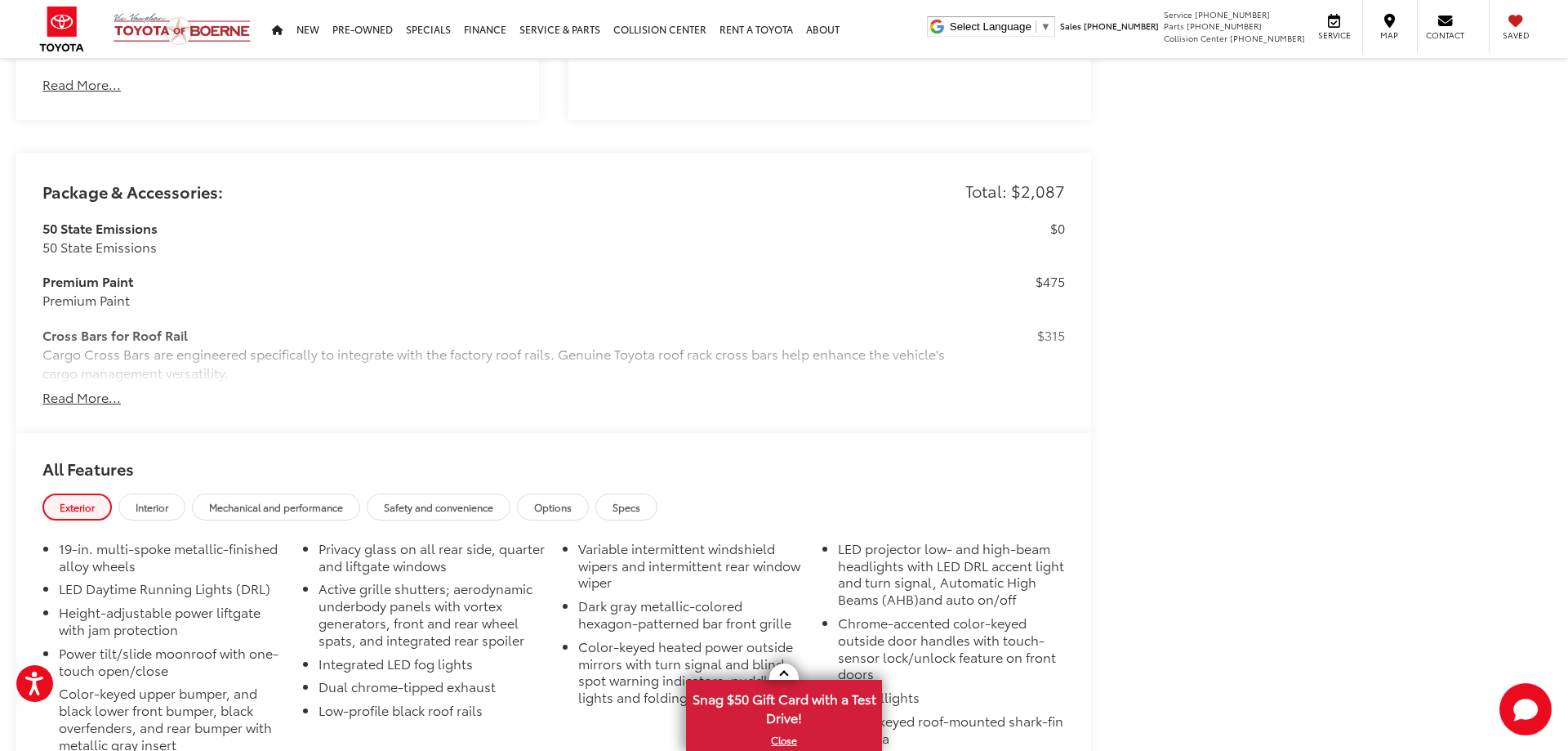
click at [65, 399] on button "Read More..." at bounding box center [82, 397] width 79 height 19
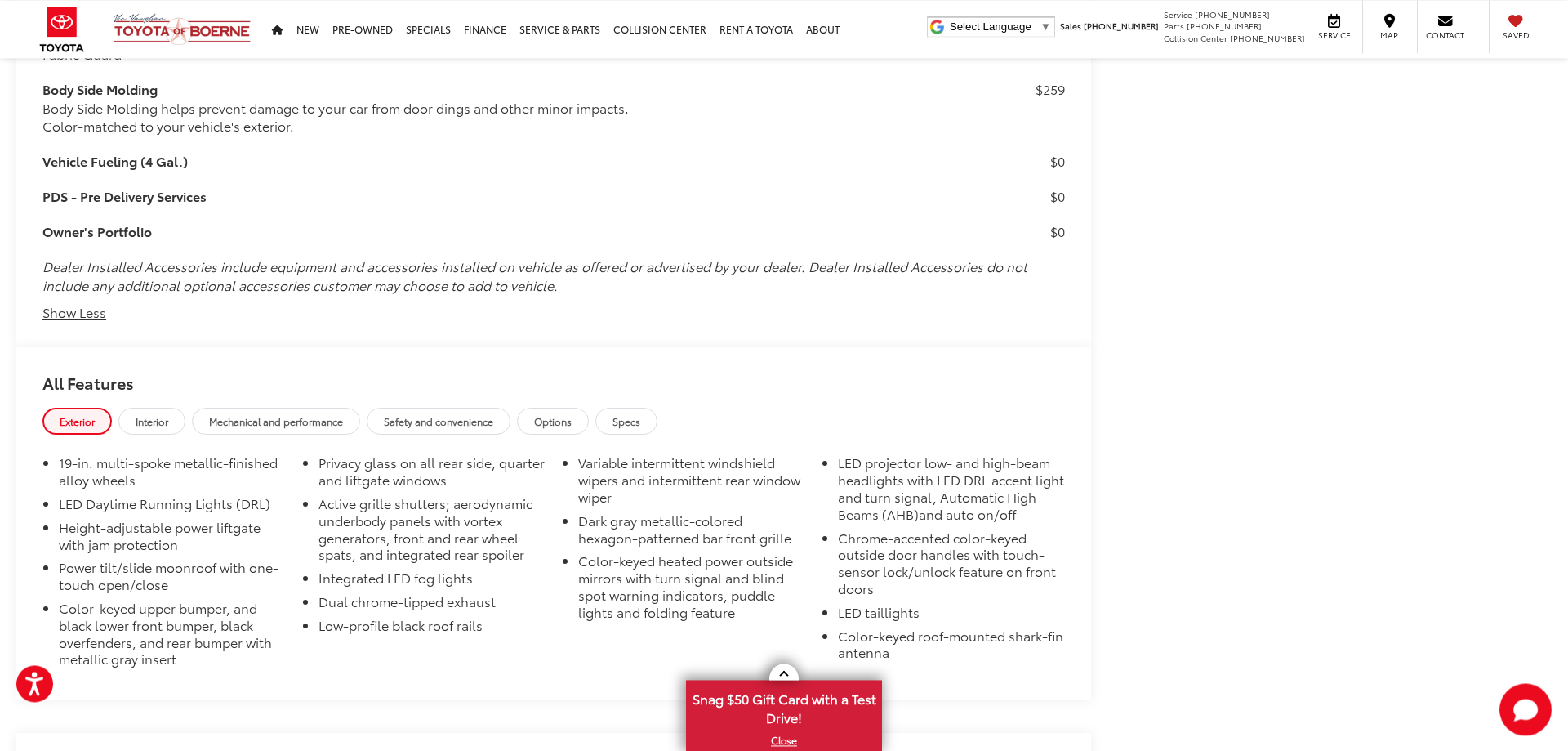
scroll to position [2418, 0]
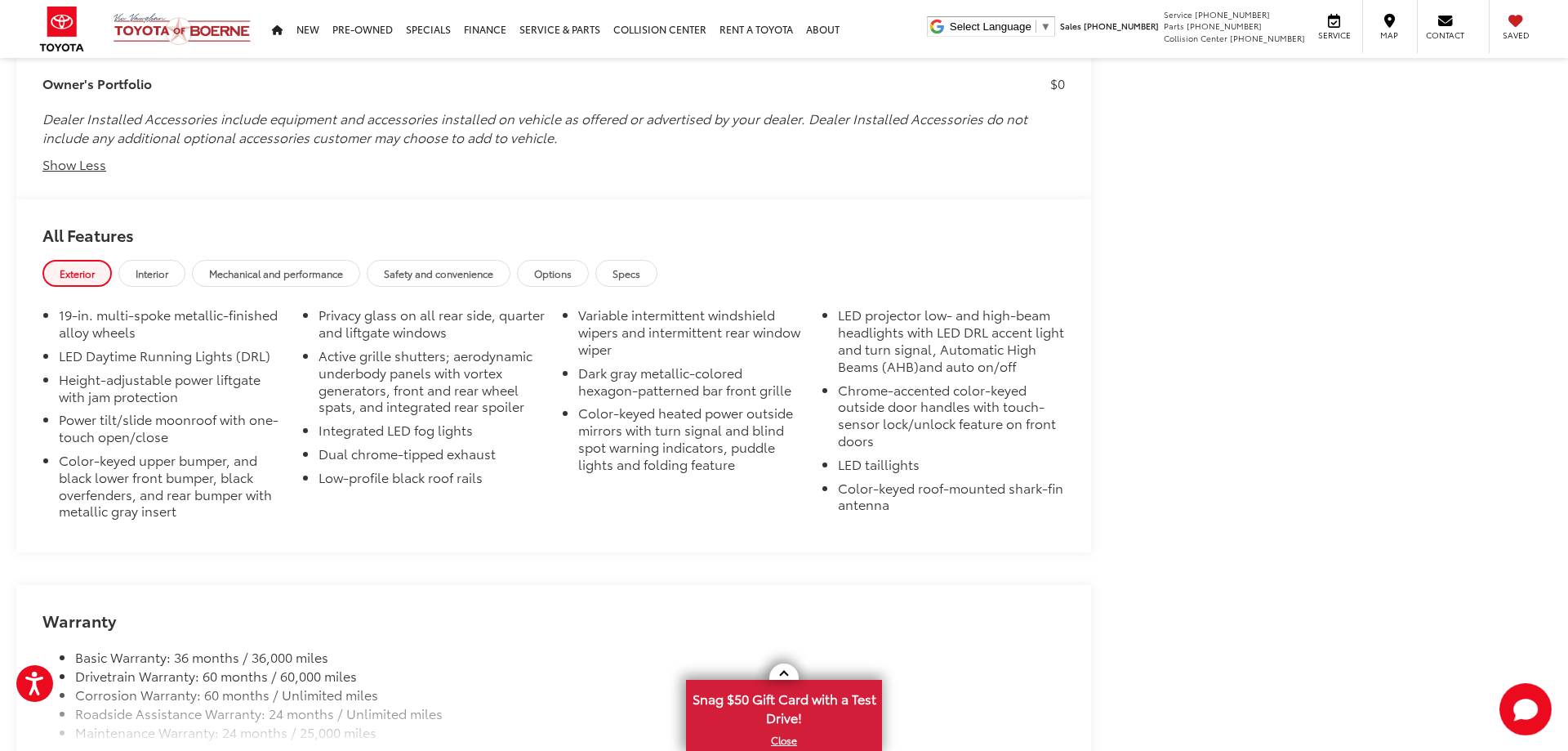
click at [146, 276] on span "Interior" at bounding box center [152, 273] width 33 height 14
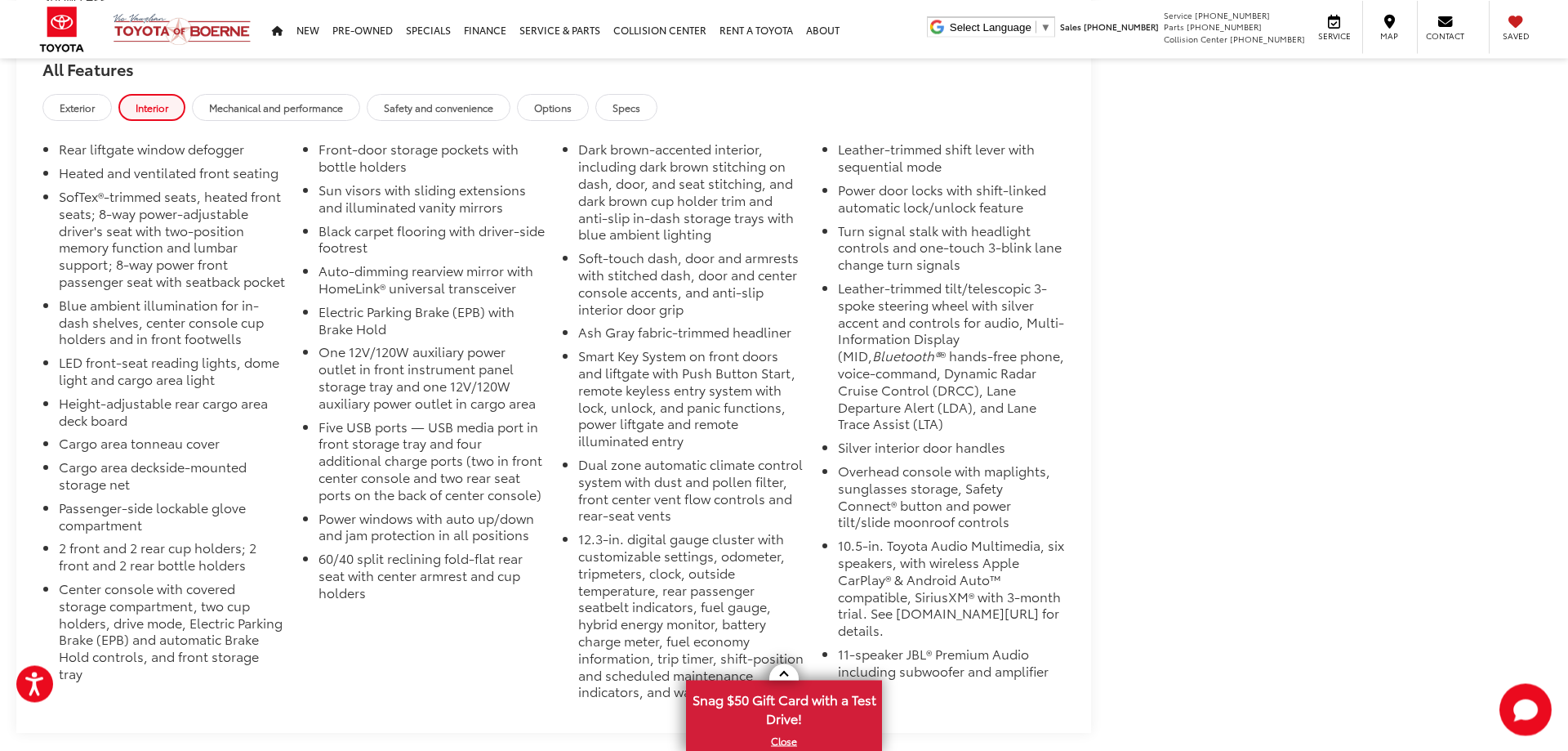
scroll to position [2585, 0]
